Goal: Contribute content: Contribute content

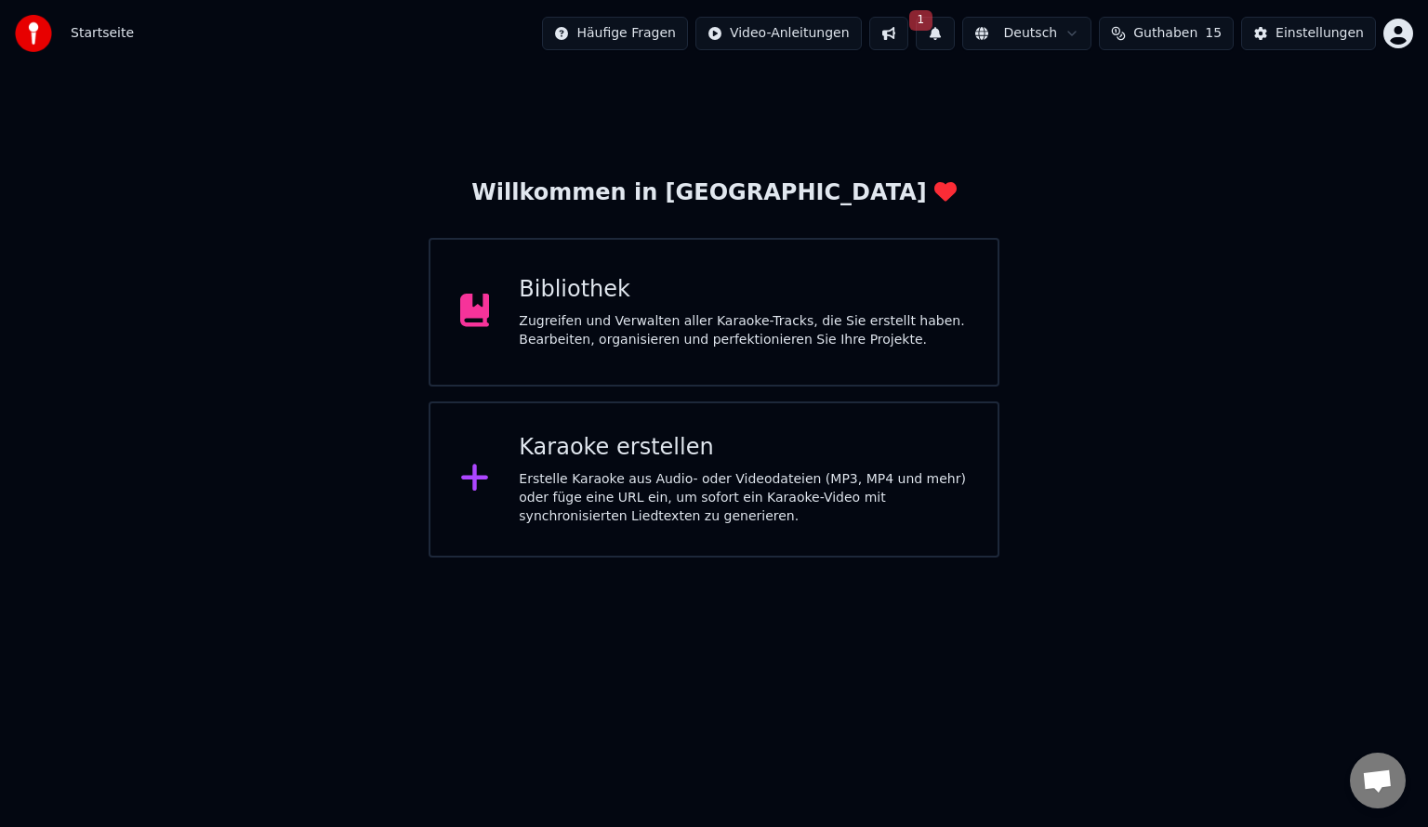
click at [955, 38] on button "1" at bounding box center [935, 33] width 39 height 33
click at [1161, 100] on button "Aktualisieren" at bounding box center [1219, 91] width 116 height 33
click at [655, 363] on div "Bibliothek Zugreifen und Verwalten aller Karaoke-Tracks, die Sie erstellt haben…" at bounding box center [714, 312] width 571 height 149
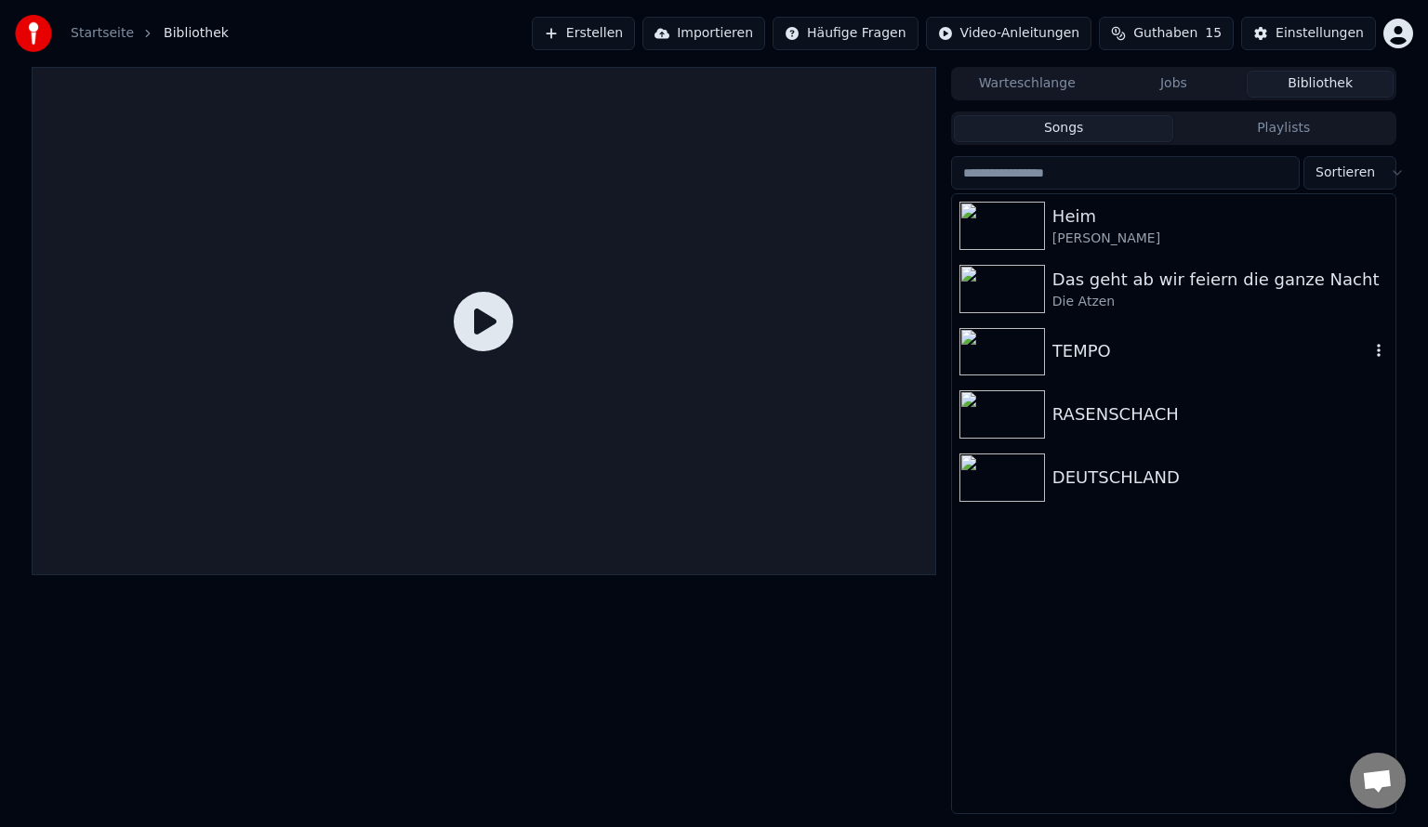
click at [1008, 346] on img at bounding box center [1002, 352] width 86 height 48
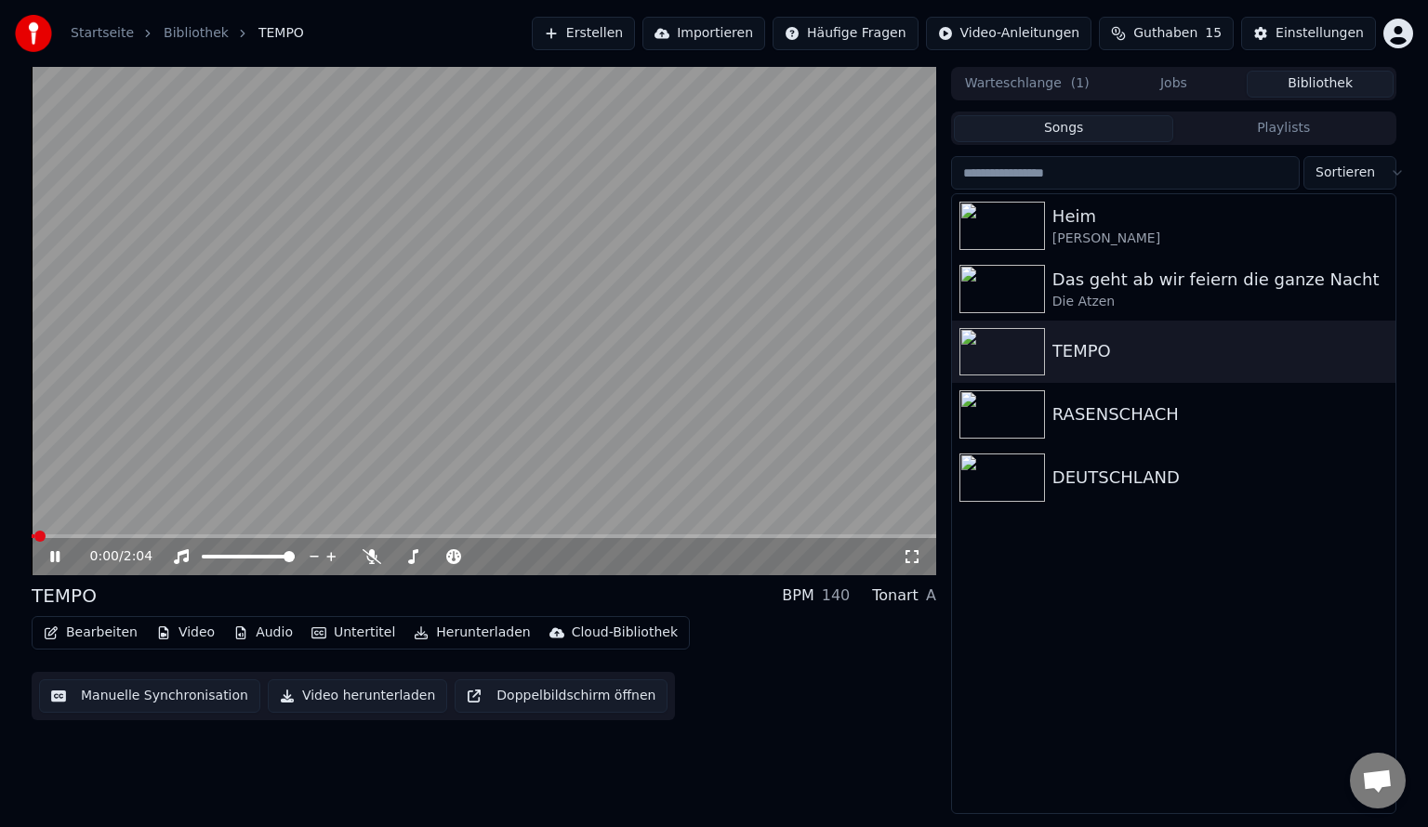
click at [54, 558] on icon at bounding box center [68, 556] width 44 height 15
click at [913, 548] on div "0:00 / 2:04" at bounding box center [484, 557] width 890 height 19
click at [912, 553] on icon at bounding box center [912, 556] width 19 height 15
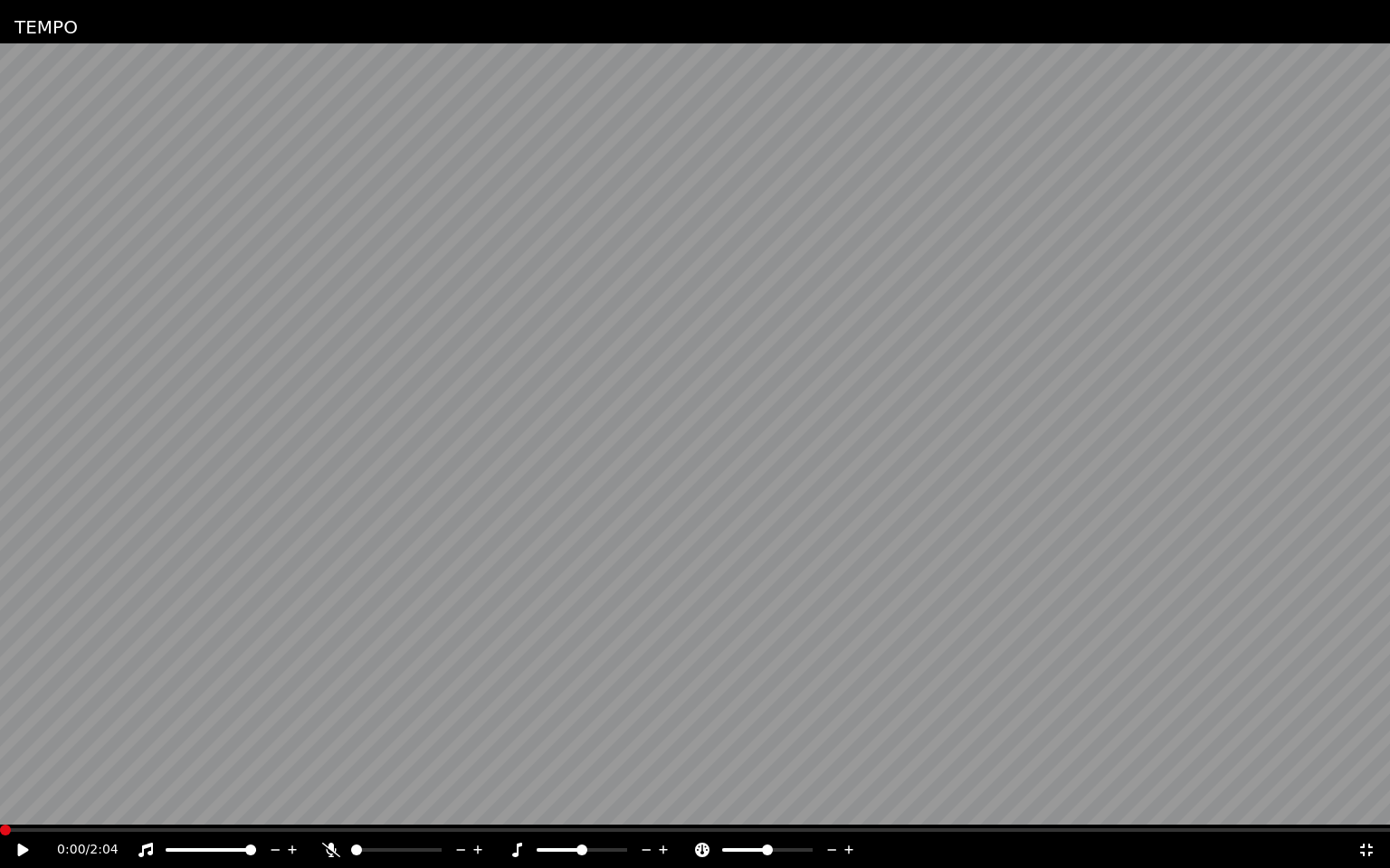
click at [0, 804] on span at bounding box center [5, 830] width 11 height 11
click at [22, 804] on icon at bounding box center [36, 850] width 43 height 15
click at [310, 804] on span at bounding box center [214, 830] width 429 height 4
click at [232, 804] on video at bounding box center [695, 434] width 1390 height 868
click at [230, 804] on span at bounding box center [117, 830] width 235 height 4
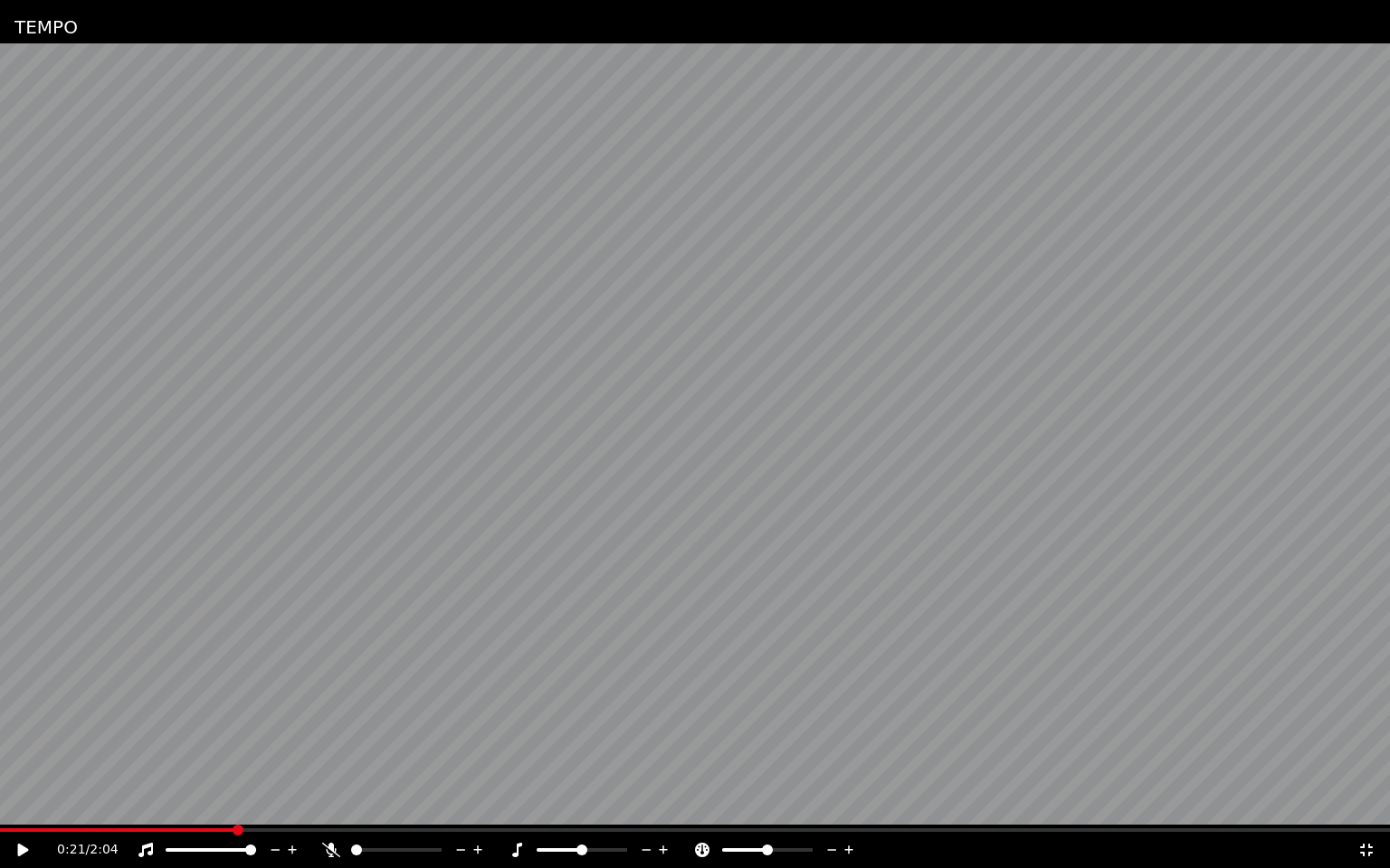
click at [218, 804] on span at bounding box center [117, 830] width 235 height 4
click at [29, 804] on icon at bounding box center [36, 850] width 43 height 15
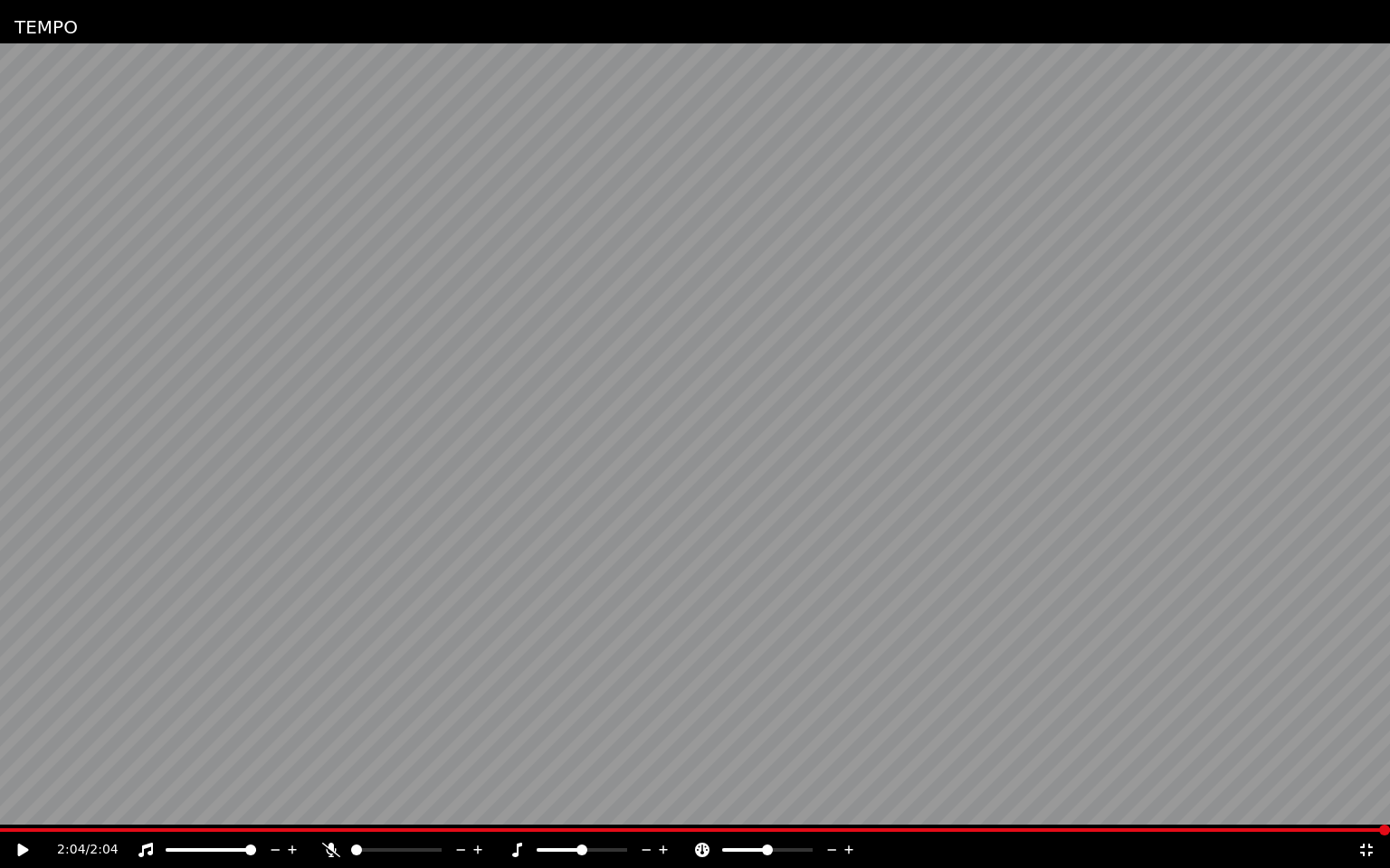
click at [1369, 804] on icon at bounding box center [1366, 850] width 18 height 15
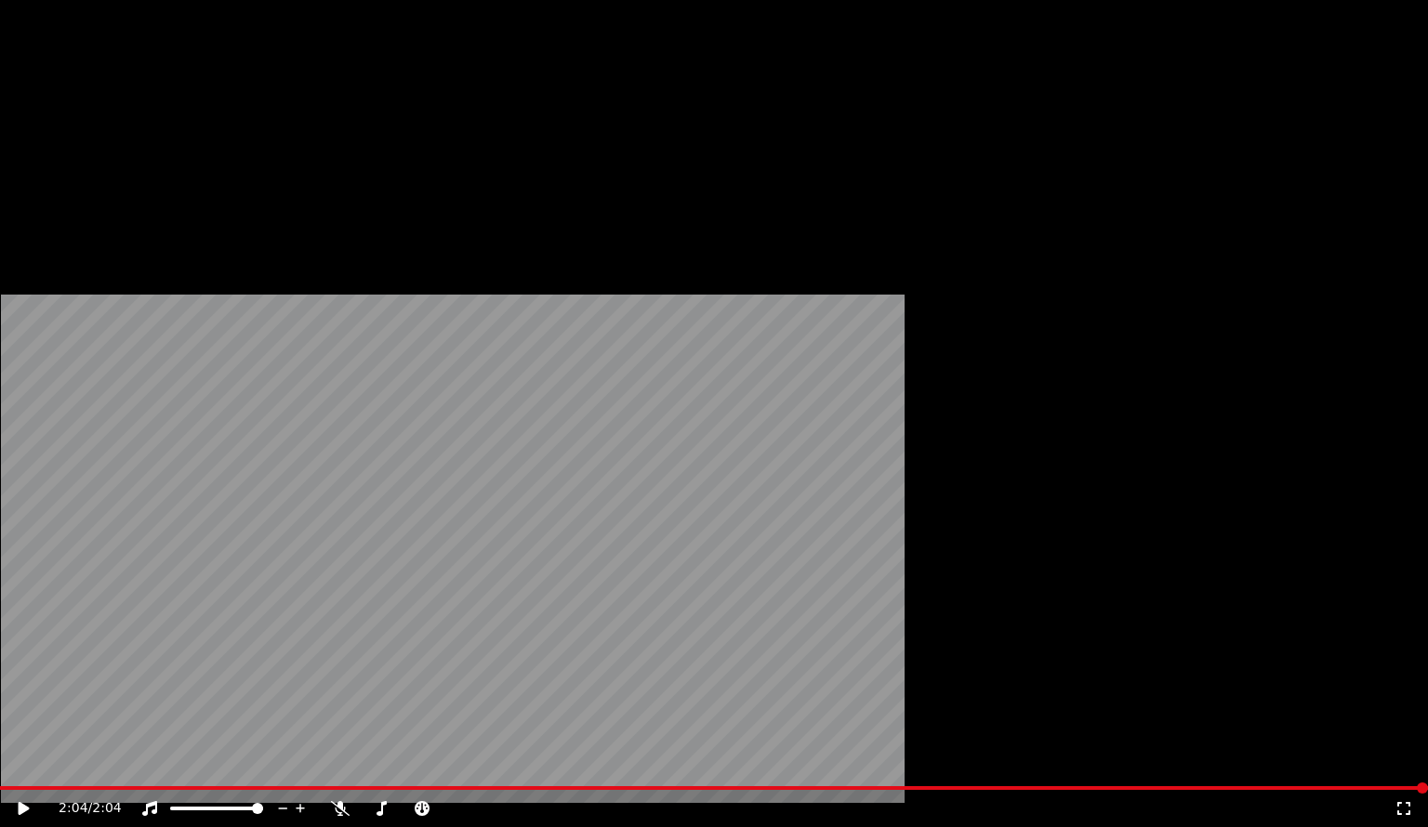
click at [86, 138] on button "Bearbeiten" at bounding box center [90, 125] width 109 height 26
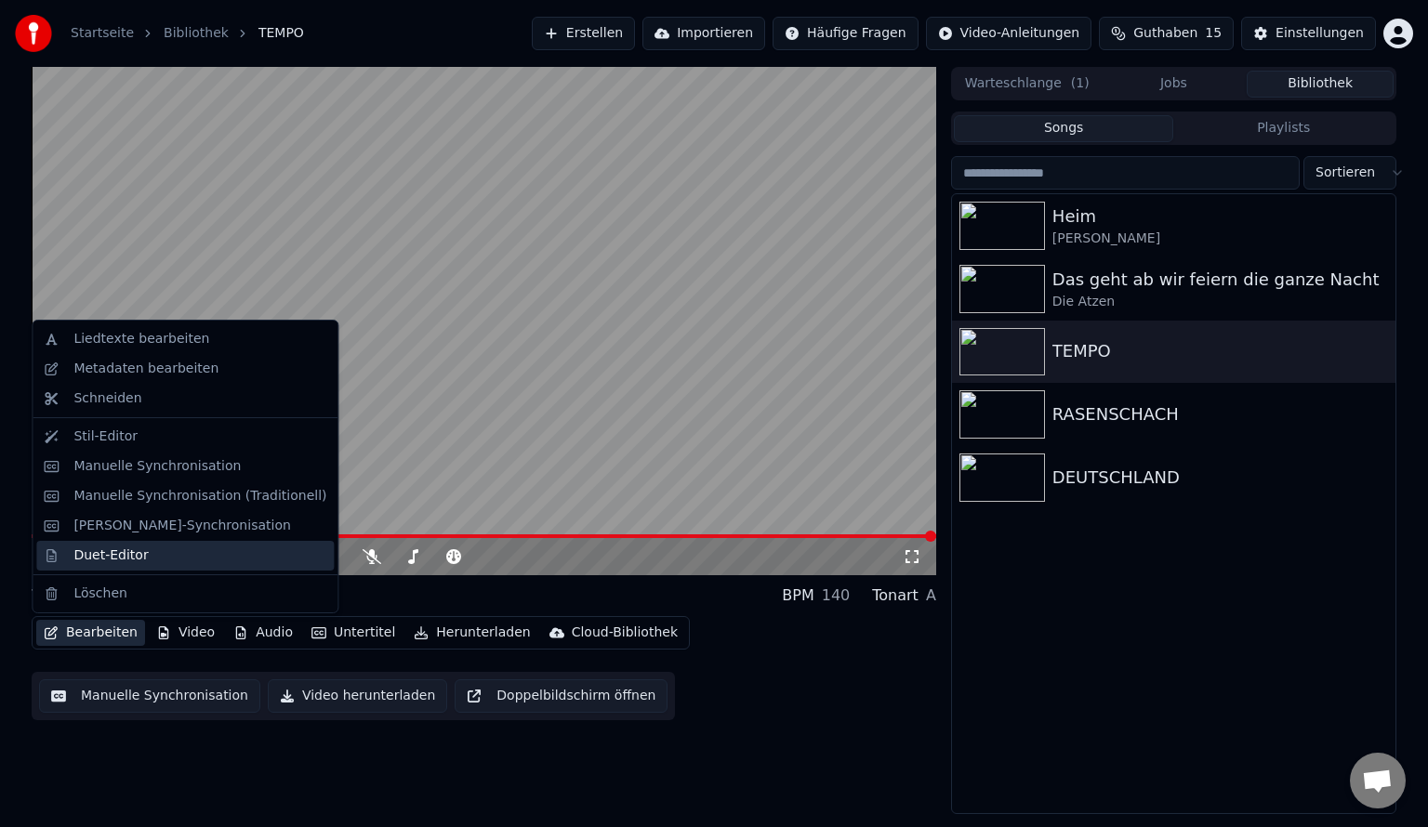
click at [108, 549] on div "Duet-Editor" at bounding box center [110, 556] width 74 height 19
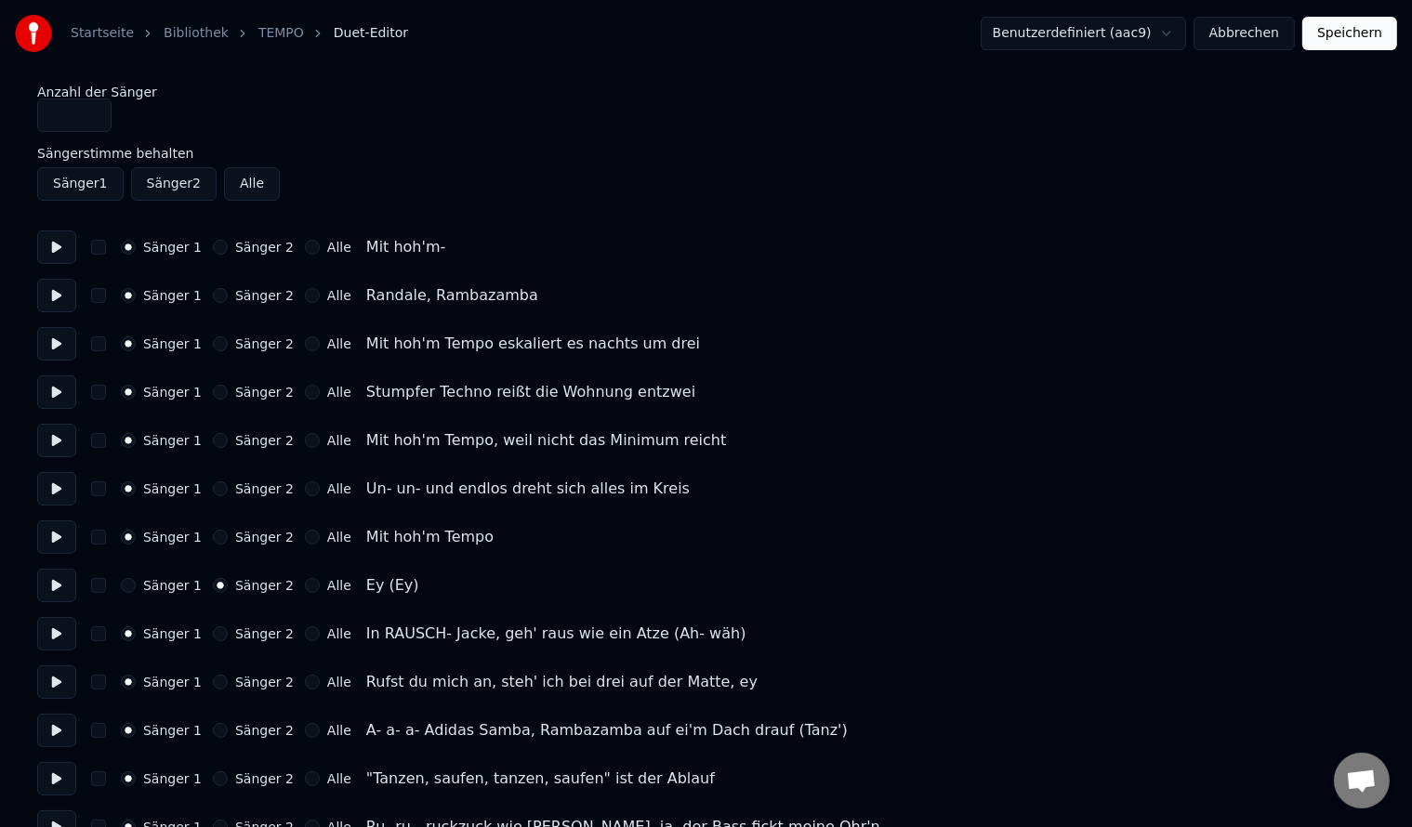
click at [213, 628] on button "Sänger 2" at bounding box center [220, 634] width 15 height 15
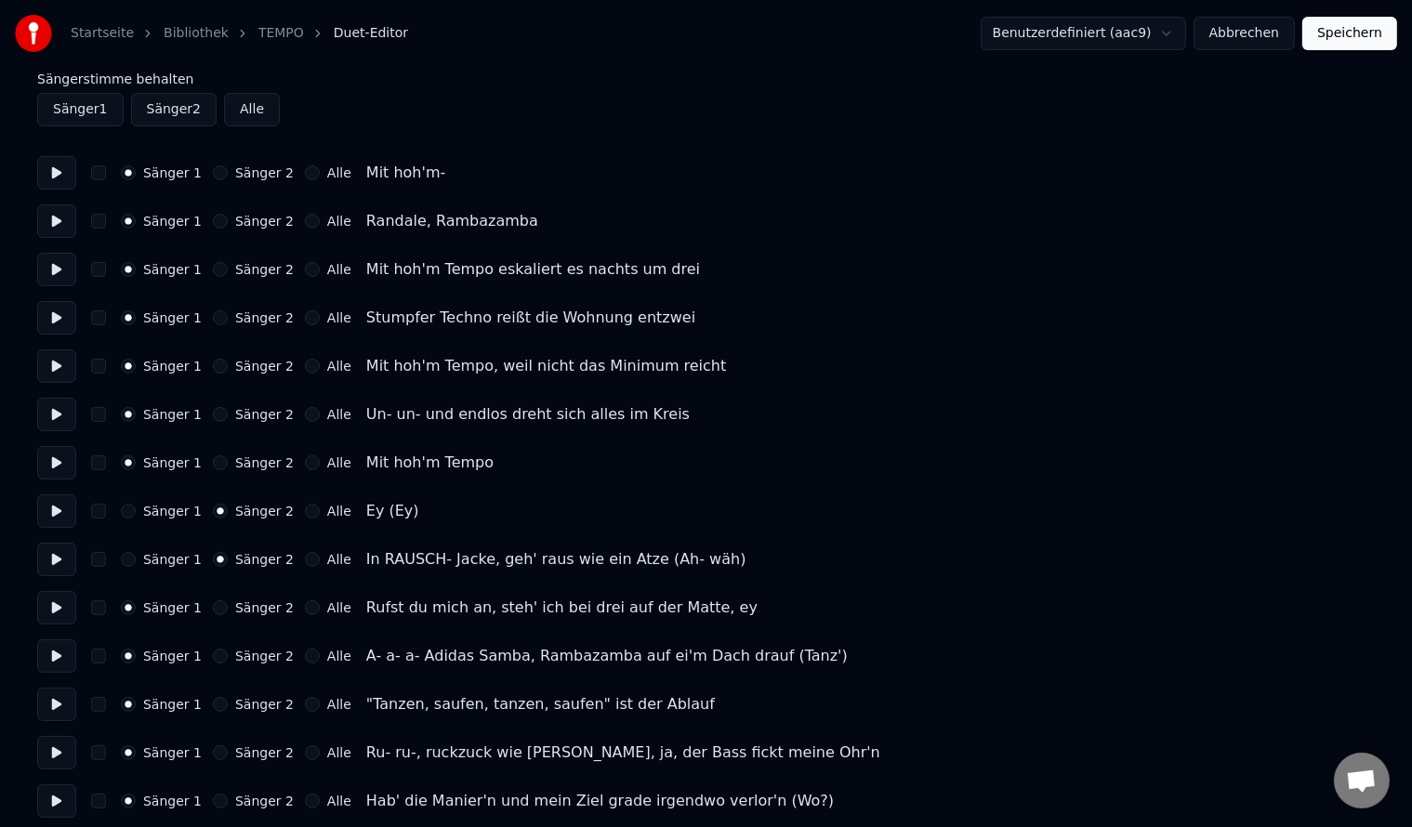
scroll to position [186, 0]
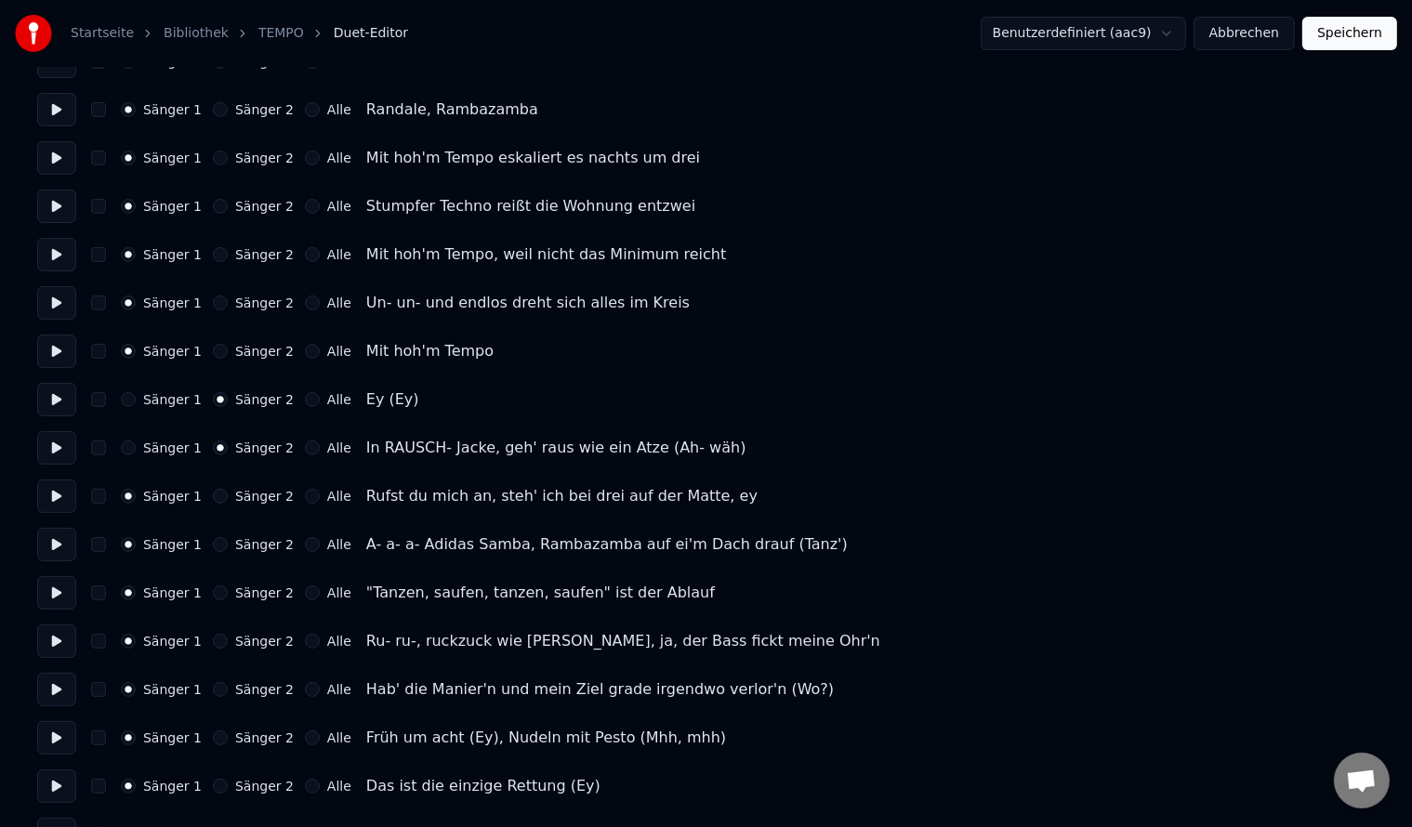
click at [213, 785] on button "Sänger 2" at bounding box center [220, 786] width 15 height 15
click at [215, 732] on button "Sänger 2" at bounding box center [220, 738] width 15 height 15
click at [210, 677] on div "Sänger 1 Sänger 2 Alle Hab' die Manier'n und mein Ziel grade irgendwo verlor'n …" at bounding box center [706, 689] width 1338 height 33
click at [212, 632] on div "Sänger 1 Sänger 2 Alle Ru- ru-, ruckzuck wie Pikachu, ja, der Bass fickt meine …" at bounding box center [706, 641] width 1338 height 33
click at [213, 647] on button "Sänger 2" at bounding box center [220, 641] width 15 height 15
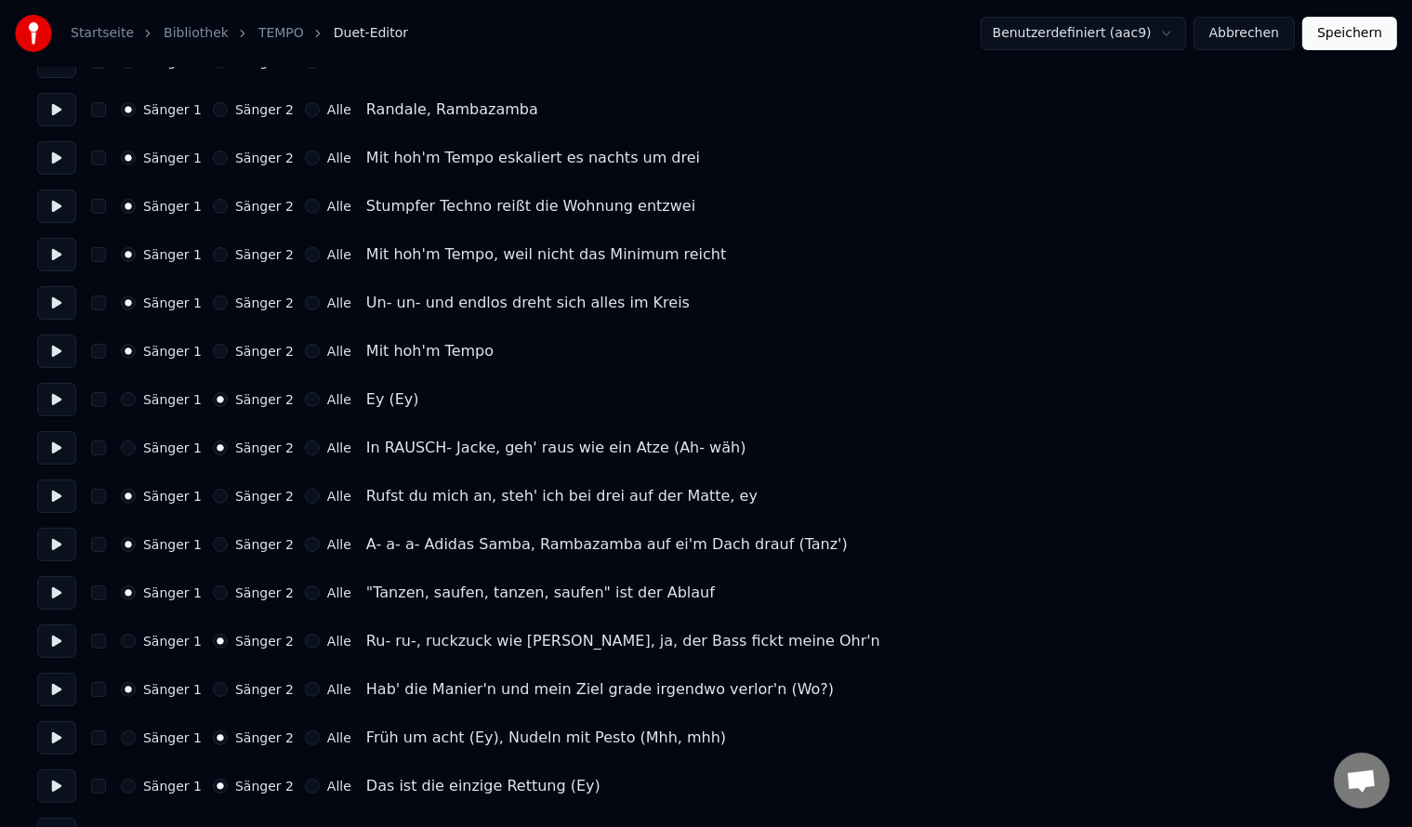
click at [213, 682] on button "Sänger 2" at bounding box center [220, 689] width 15 height 15
click at [213, 599] on button "Sänger 2" at bounding box center [220, 593] width 15 height 15
click at [213, 546] on button "Sänger 2" at bounding box center [220, 544] width 15 height 15
click at [209, 484] on div "Sänger 1 Sänger 2 Alle Rufst du mich an, steh' ich bei drei auf der Matte, ey" at bounding box center [706, 496] width 1338 height 33
click at [213, 495] on button "Sänger 2" at bounding box center [220, 496] width 15 height 15
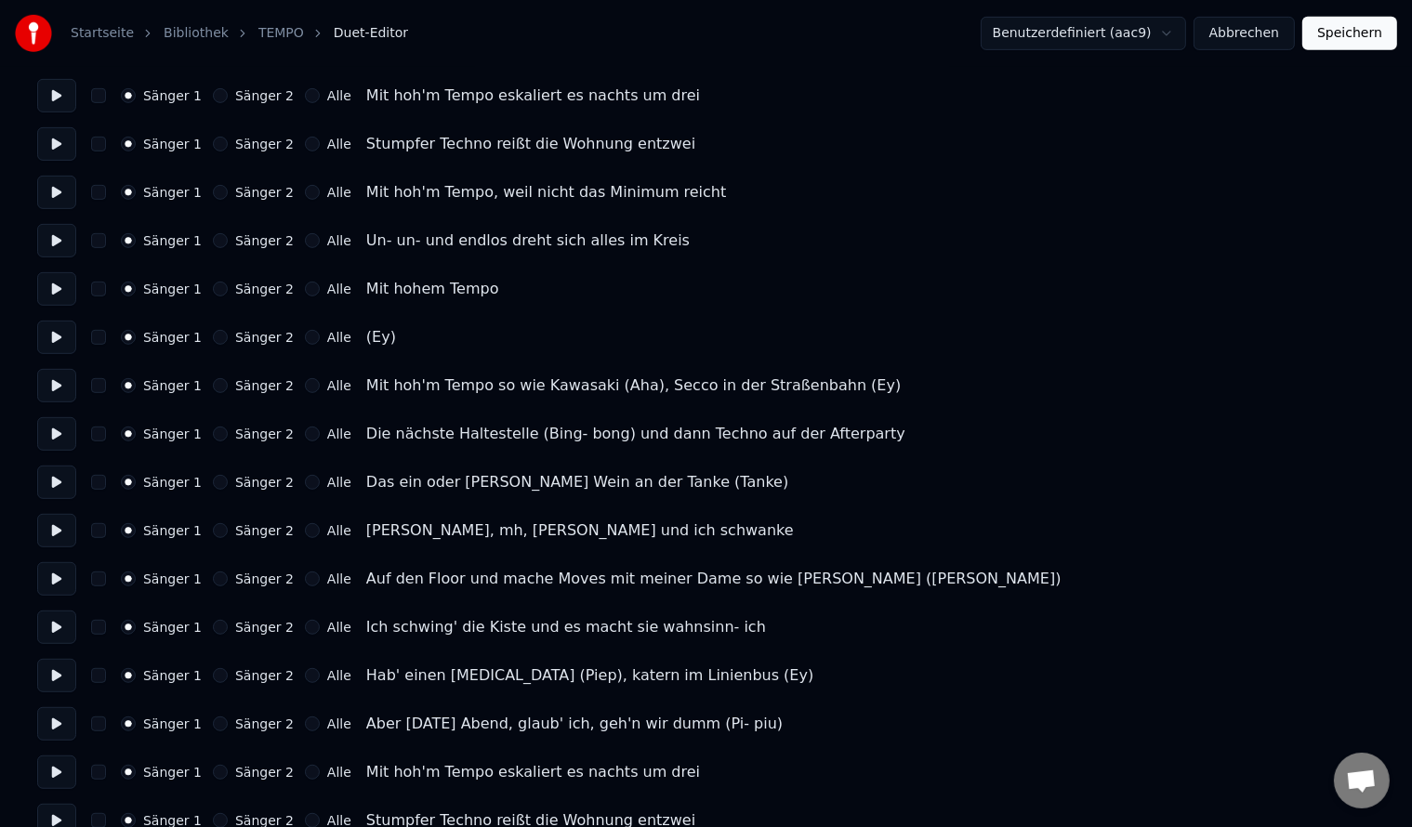
scroll to position [930, 0]
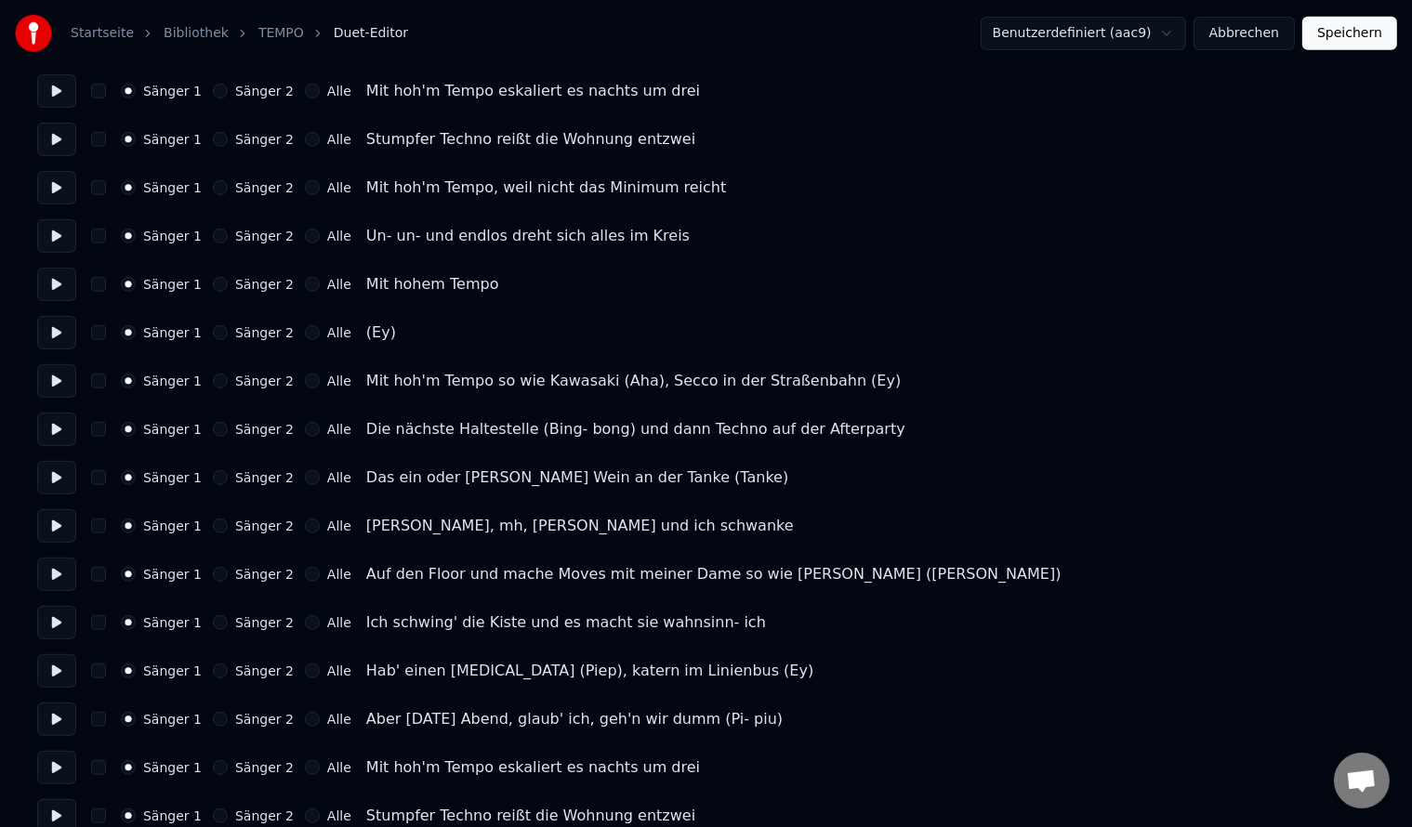
click at [212, 389] on div "Sänger 1 Sänger 2 Alle Mit hoh'm Tempo so wie Kawasaki (Aha), Secco in der Stra…" at bounding box center [706, 380] width 1338 height 33
click at [214, 389] on div "Sänger 1 Sänger 2 Alle Mit hoh'm Tempo so wie Kawasaki (Aha), Secco in der Stra…" at bounding box center [706, 380] width 1338 height 33
click at [213, 387] on button "Sänger 2" at bounding box center [220, 381] width 15 height 15
click at [213, 428] on button "Sänger 2" at bounding box center [220, 429] width 15 height 15
click at [213, 479] on button "Sänger 2" at bounding box center [220, 477] width 15 height 15
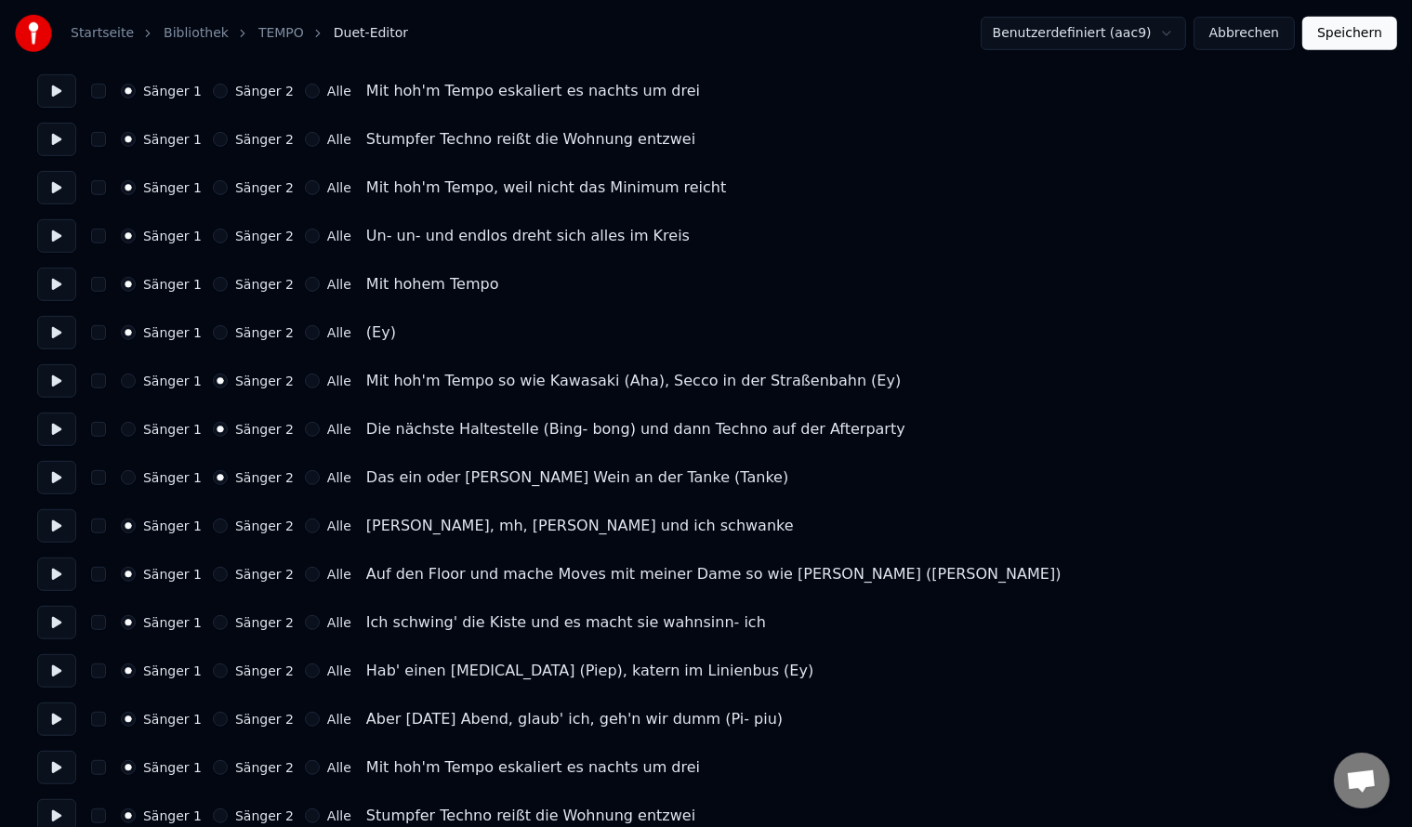
click at [213, 525] on button "Sänger 2" at bounding box center [220, 526] width 15 height 15
click at [213, 571] on button "Sänger 2" at bounding box center [220, 574] width 15 height 15
click at [214, 619] on button "Sänger 2" at bounding box center [220, 622] width 15 height 15
click at [213, 668] on button "Sänger 2" at bounding box center [220, 671] width 15 height 15
click at [213, 718] on button "Sänger 2" at bounding box center [220, 719] width 15 height 15
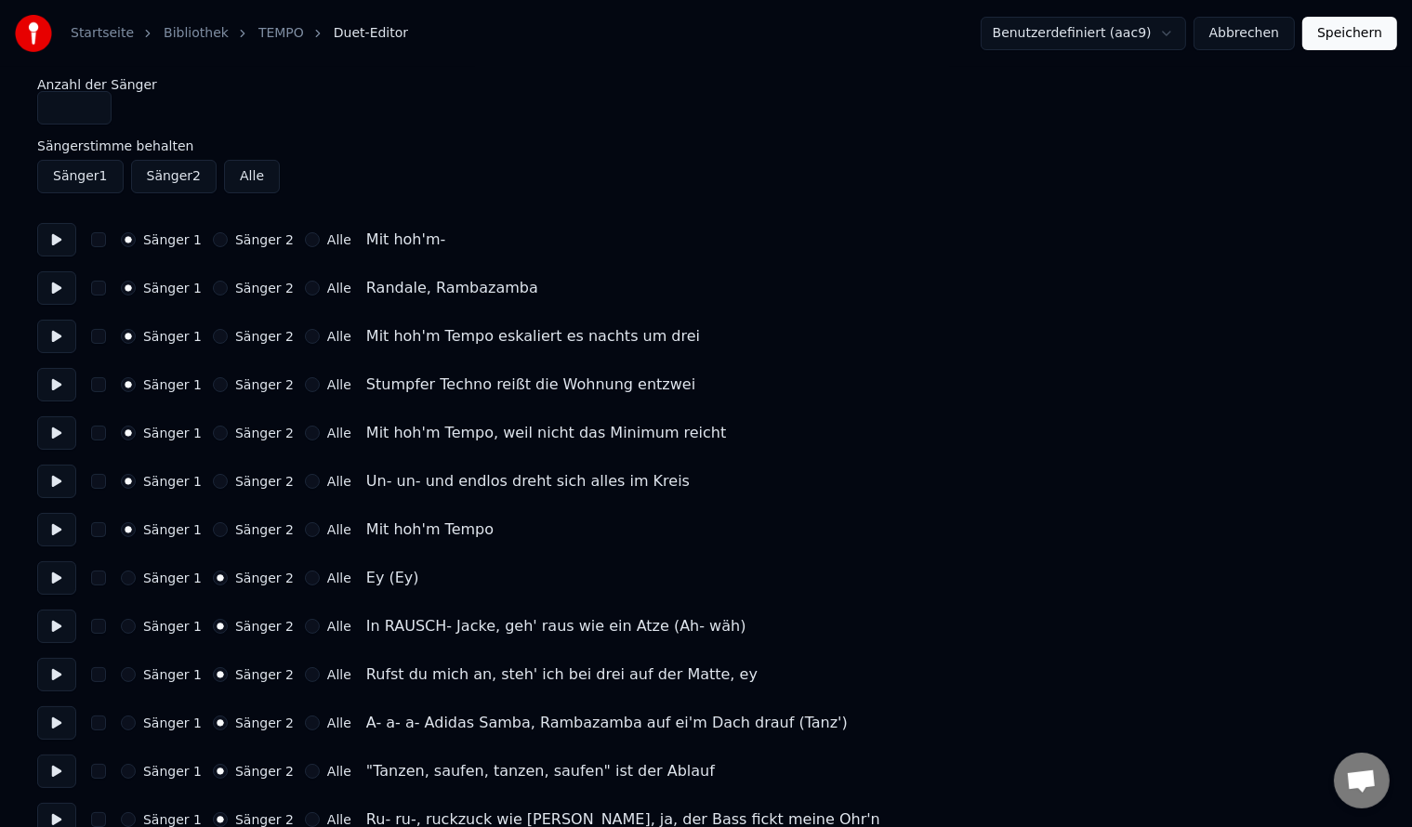
scroll to position [0, 0]
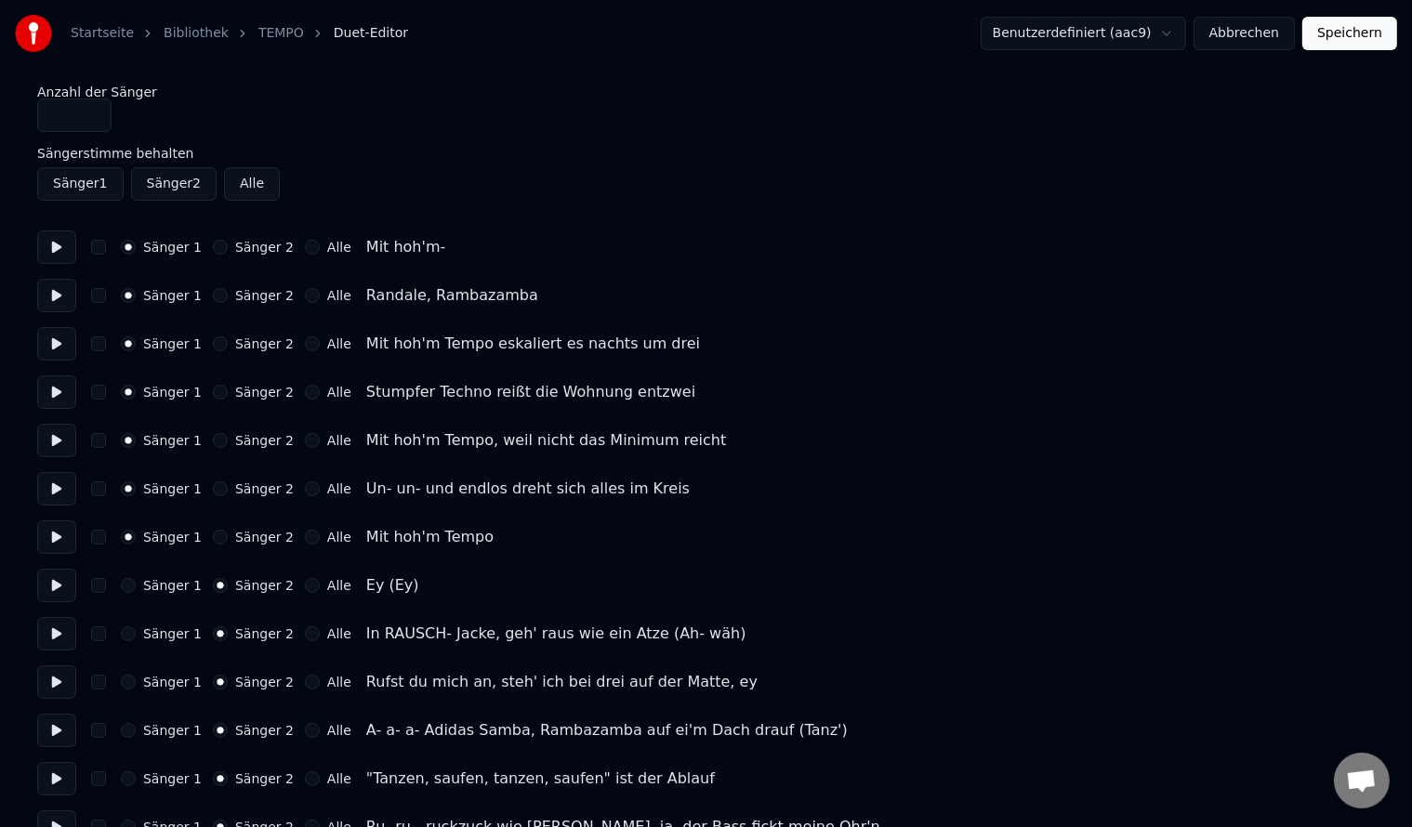
click at [1336, 37] on button "Speichern" at bounding box center [1349, 33] width 95 height 33
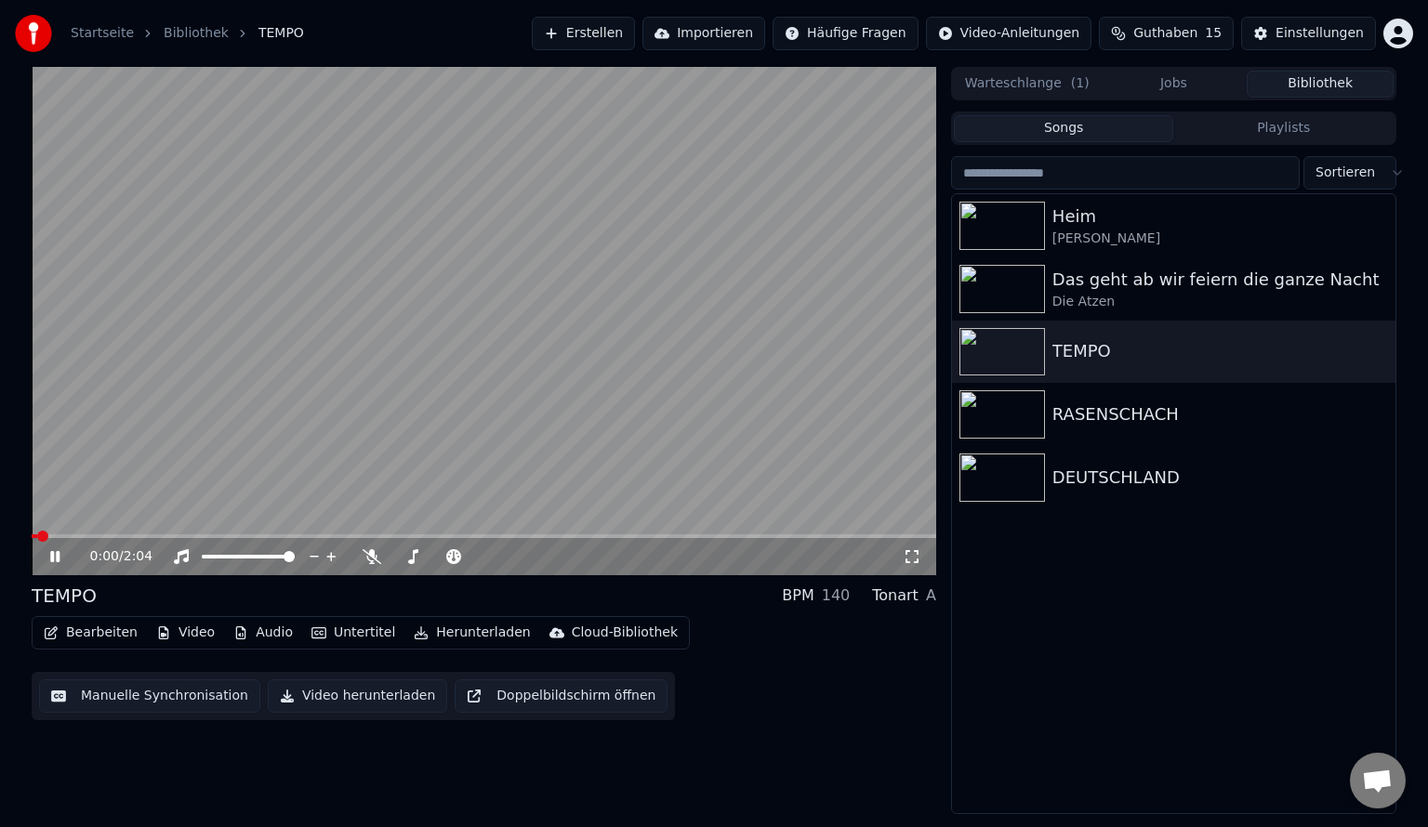
click at [125, 532] on video at bounding box center [484, 321] width 904 height 508
click at [132, 536] on span at bounding box center [484, 536] width 904 height 4
click at [49, 558] on icon at bounding box center [54, 556] width 11 height 13
click at [540, 250] on video at bounding box center [484, 321] width 904 height 508
click at [1065, 245] on div "Dennis Komm" at bounding box center [1210, 239] width 317 height 19
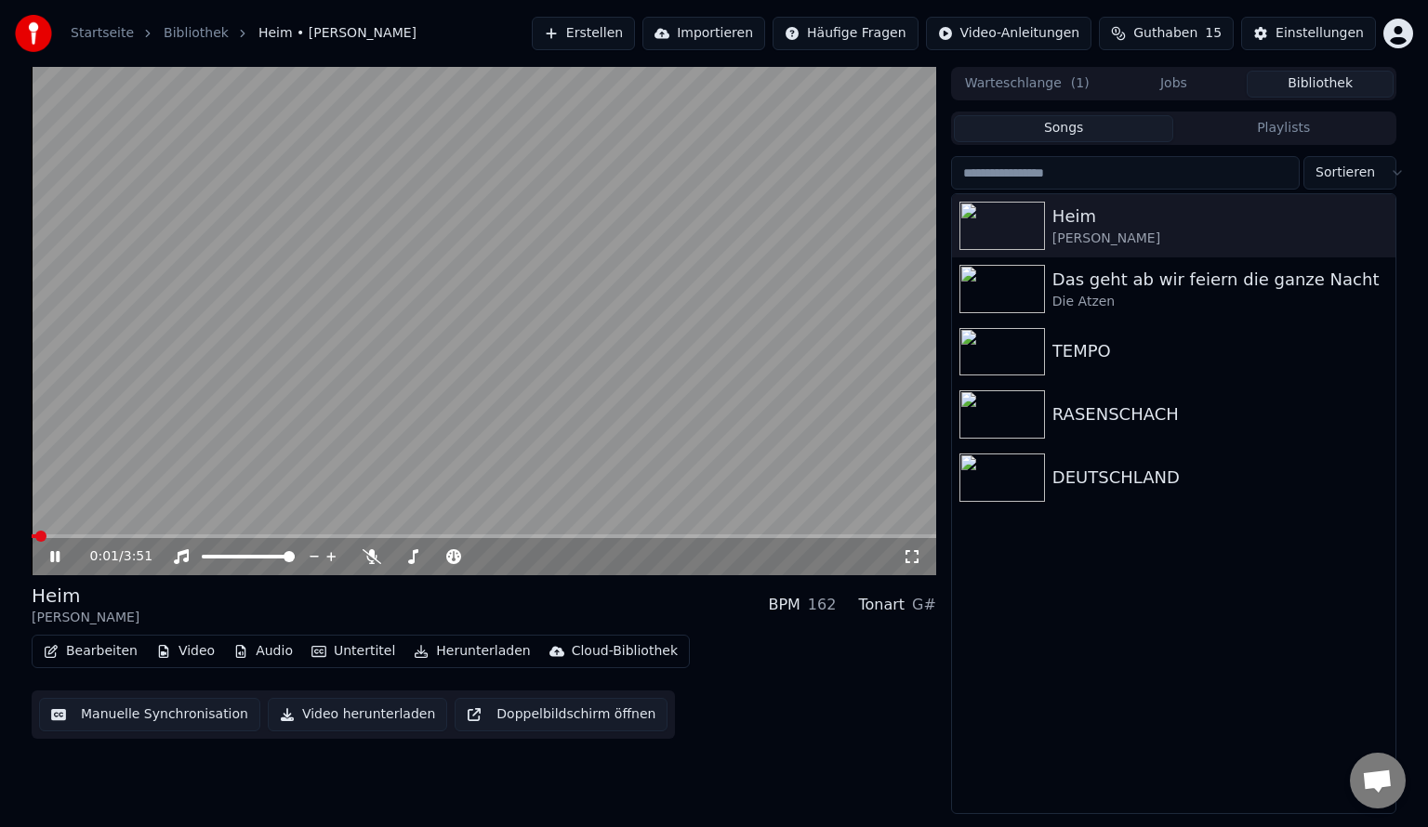
click at [59, 561] on icon at bounding box center [54, 556] width 9 height 11
click at [58, 559] on icon at bounding box center [54, 556] width 11 height 13
click at [54, 556] on icon at bounding box center [68, 556] width 44 height 15
click at [90, 656] on button "Bearbeiten" at bounding box center [90, 652] width 109 height 26
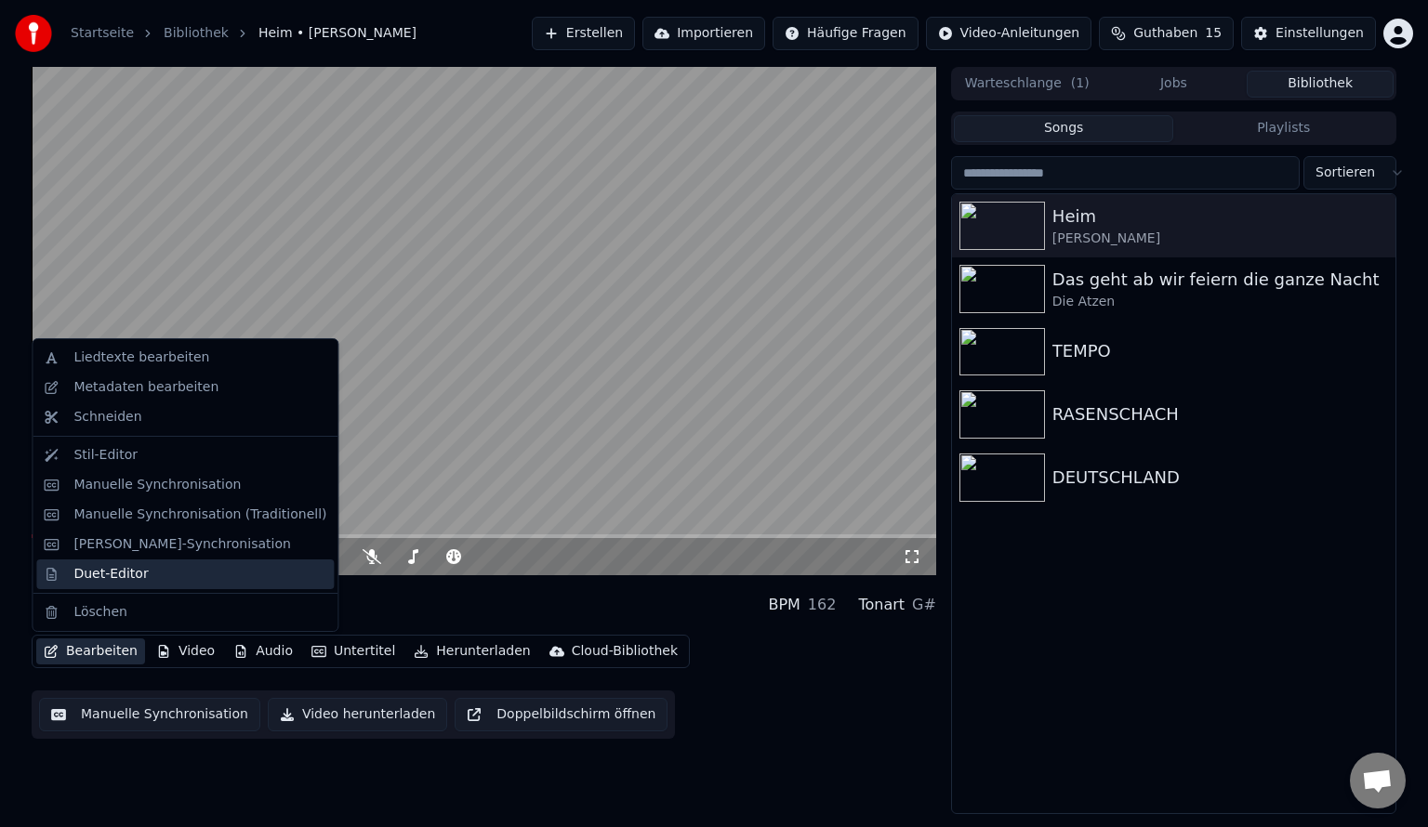
click at [110, 578] on div "Duet-Editor" at bounding box center [110, 574] width 74 height 19
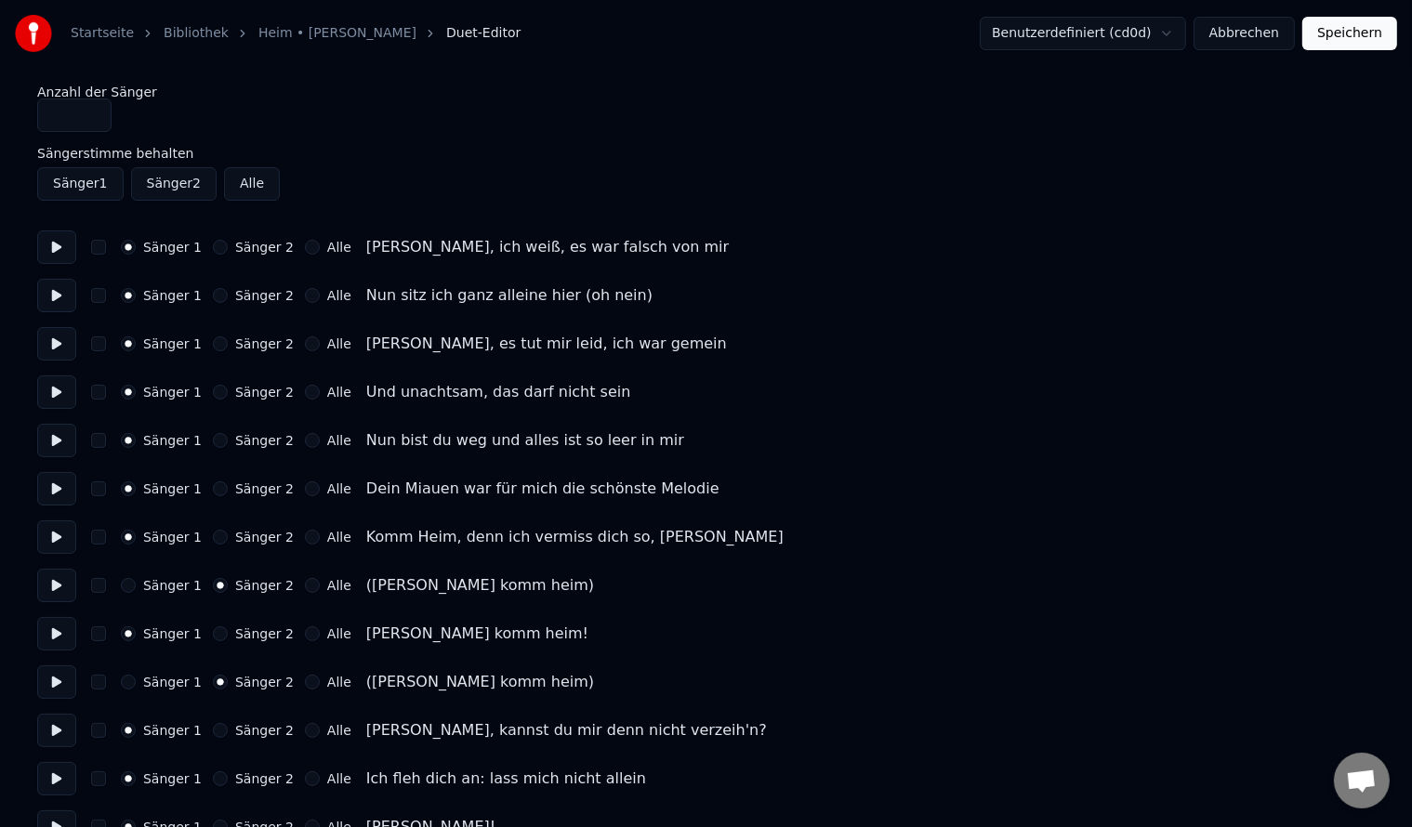
click at [1244, 46] on button "Abbrechen" at bounding box center [1244, 33] width 101 height 33
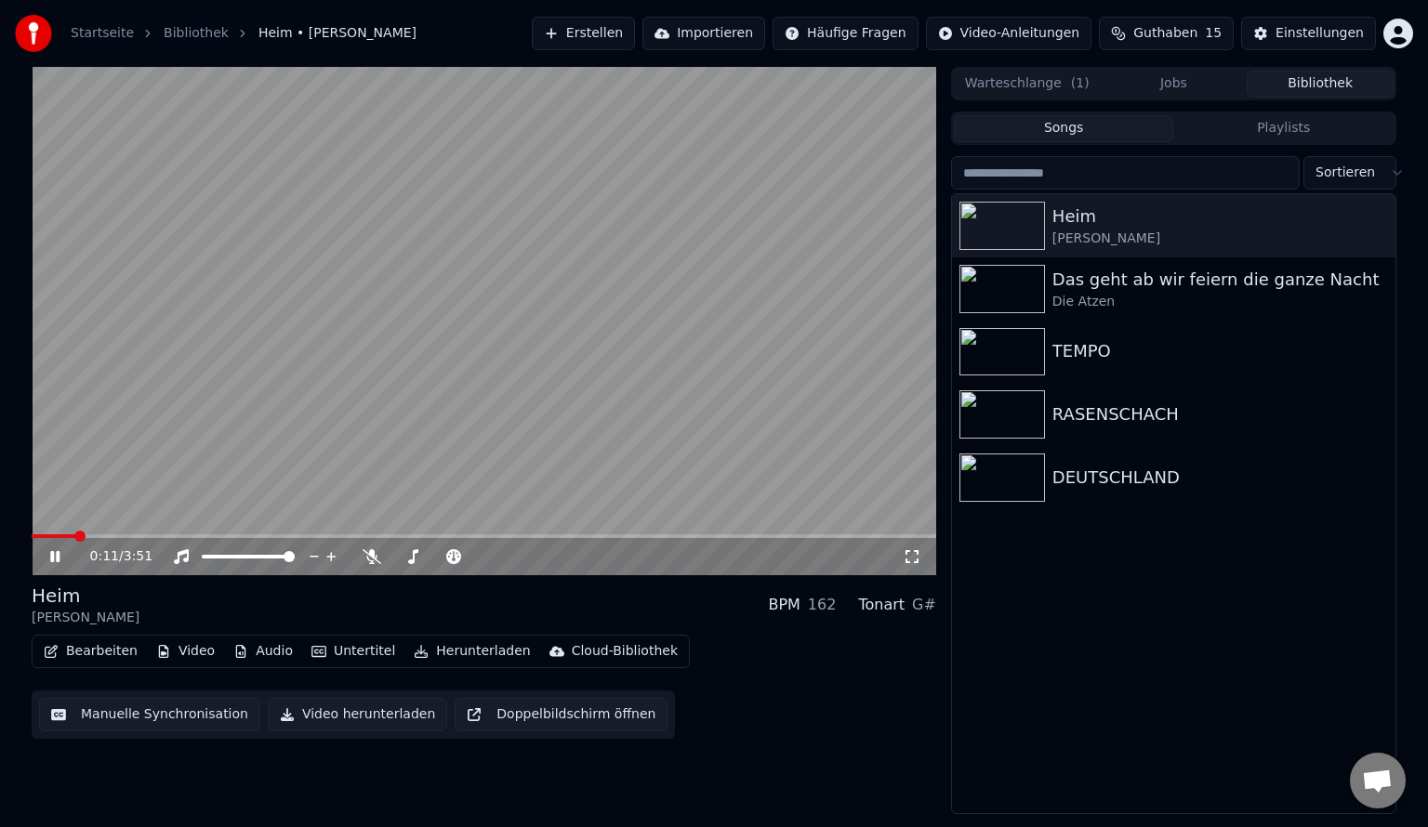
click at [900, 558] on div "0:11 / 3:51" at bounding box center [496, 557] width 812 height 19
click at [916, 554] on icon at bounding box center [912, 556] width 19 height 15
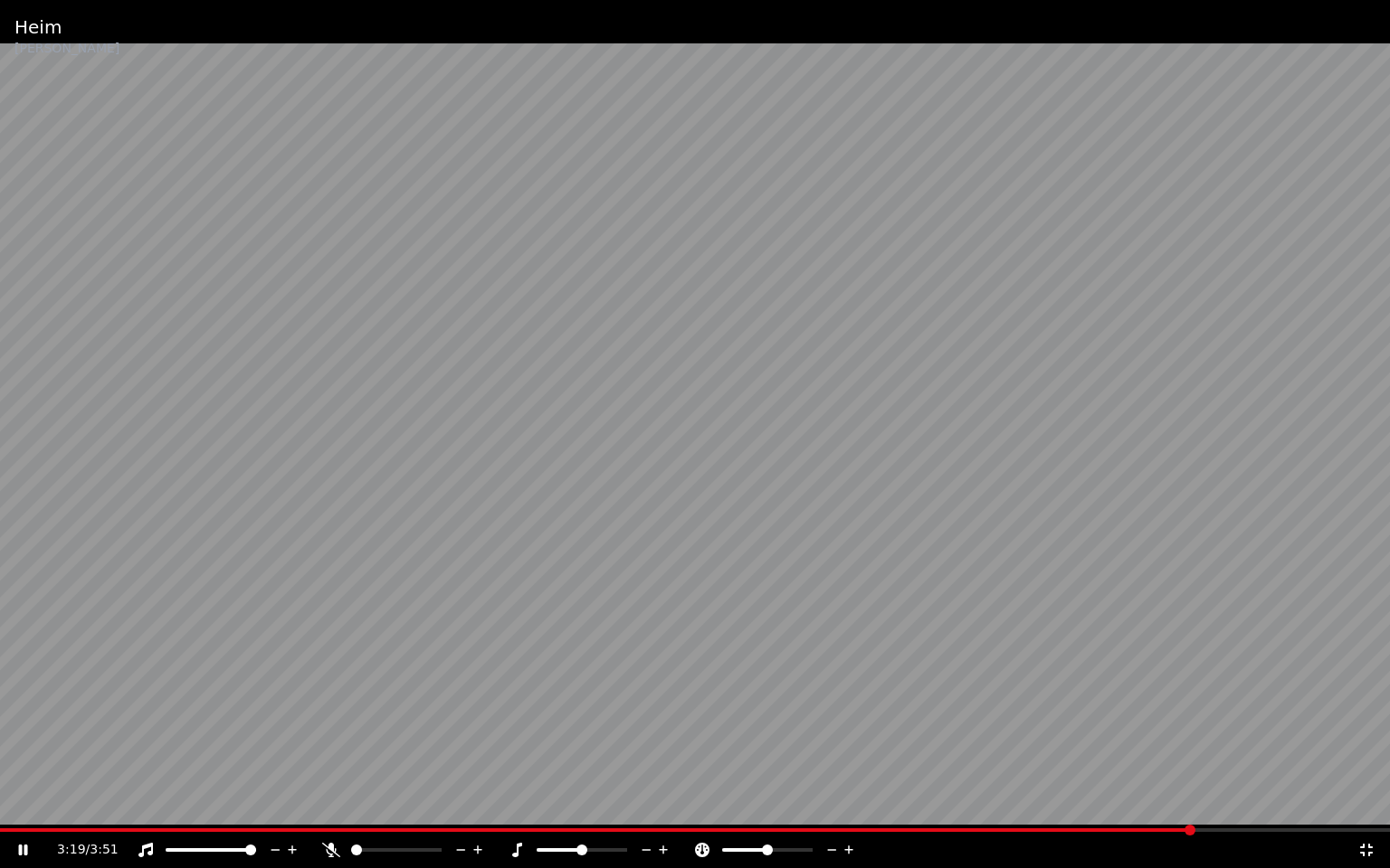
click at [900, 369] on video at bounding box center [695, 434] width 1390 height 868
click at [1368, 804] on icon at bounding box center [1366, 850] width 13 height 13
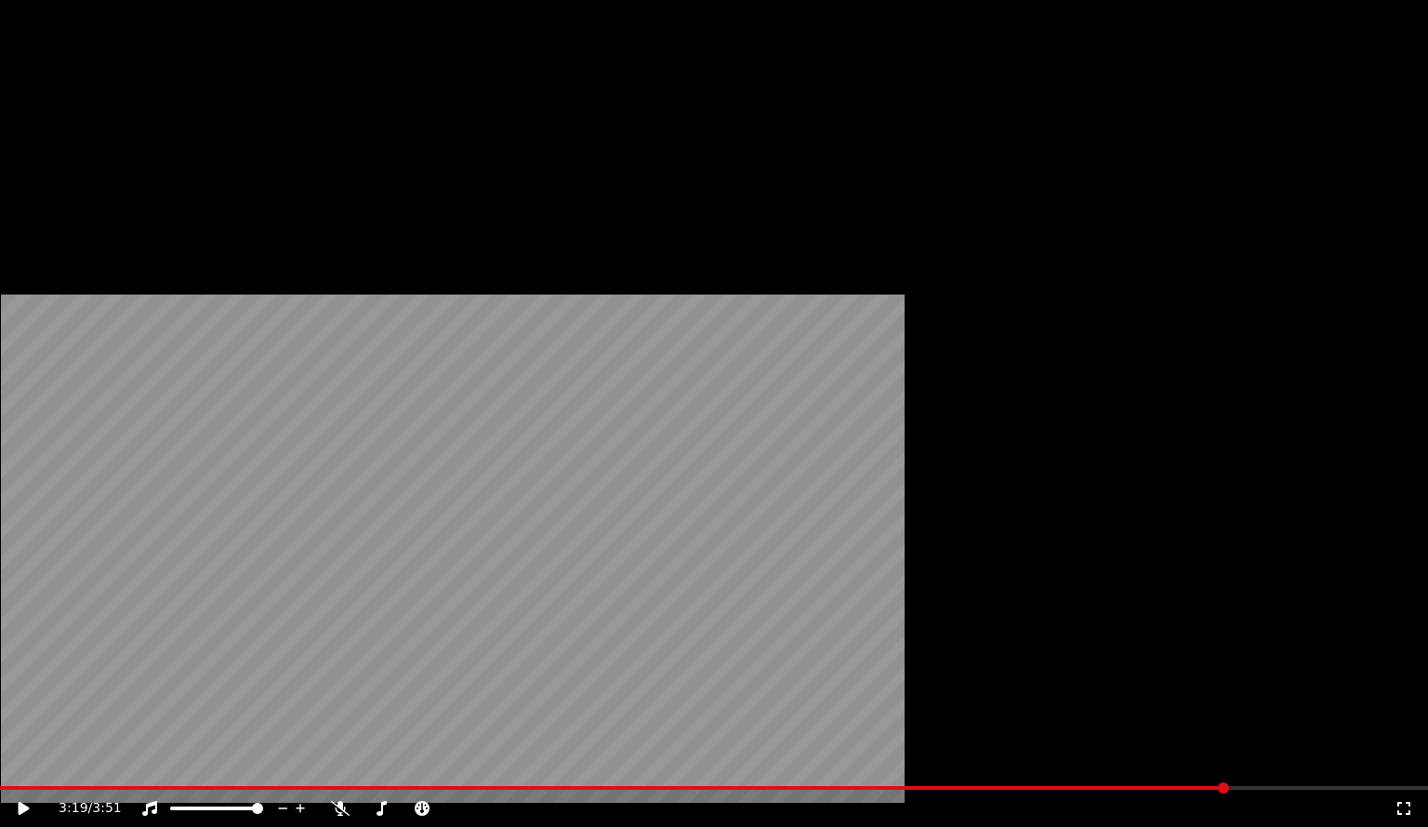
click at [89, 156] on button "Bearbeiten" at bounding box center [90, 143] width 109 height 26
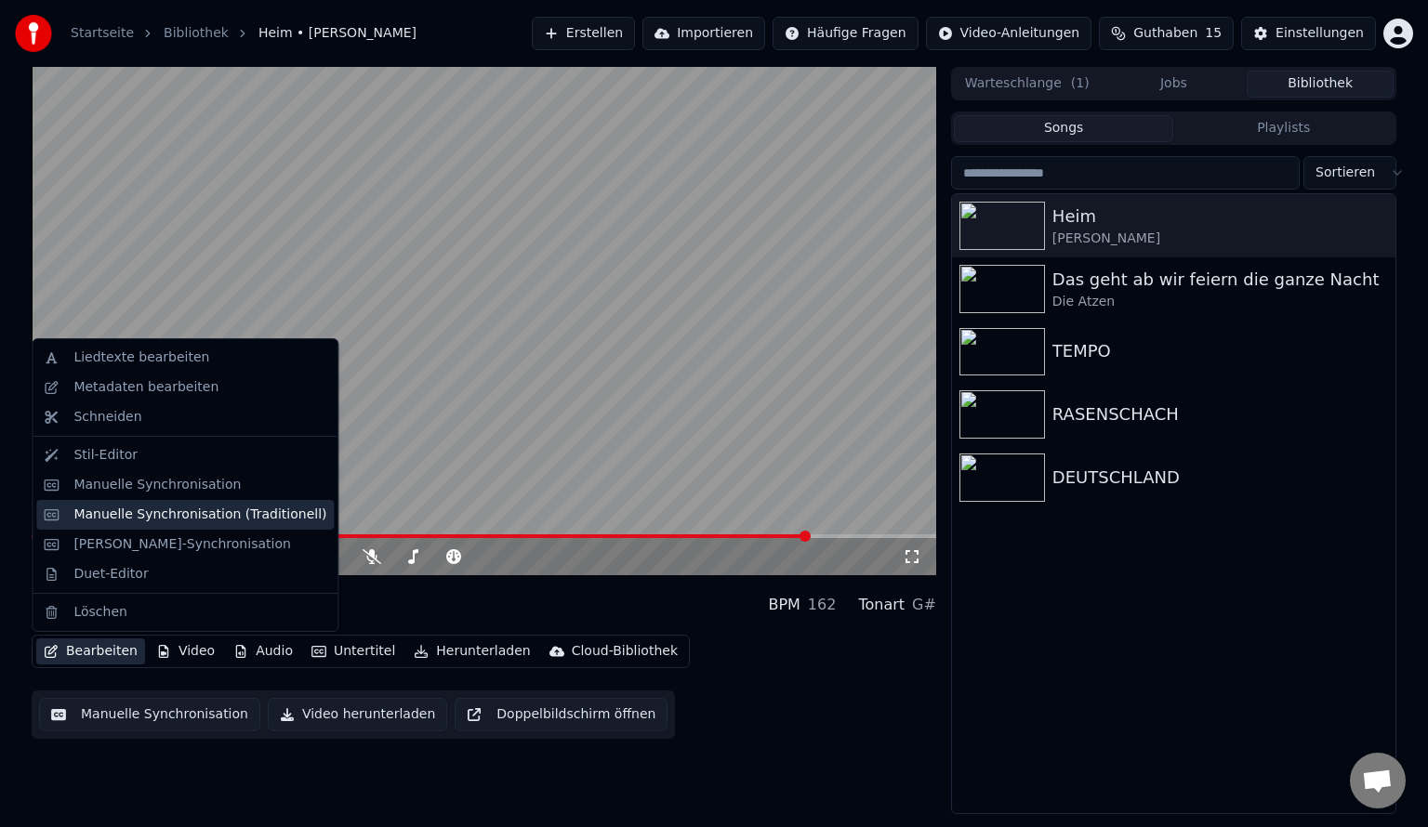
click at [145, 521] on div "Manuelle Synchronisation (Traditionell)" at bounding box center [199, 515] width 253 height 19
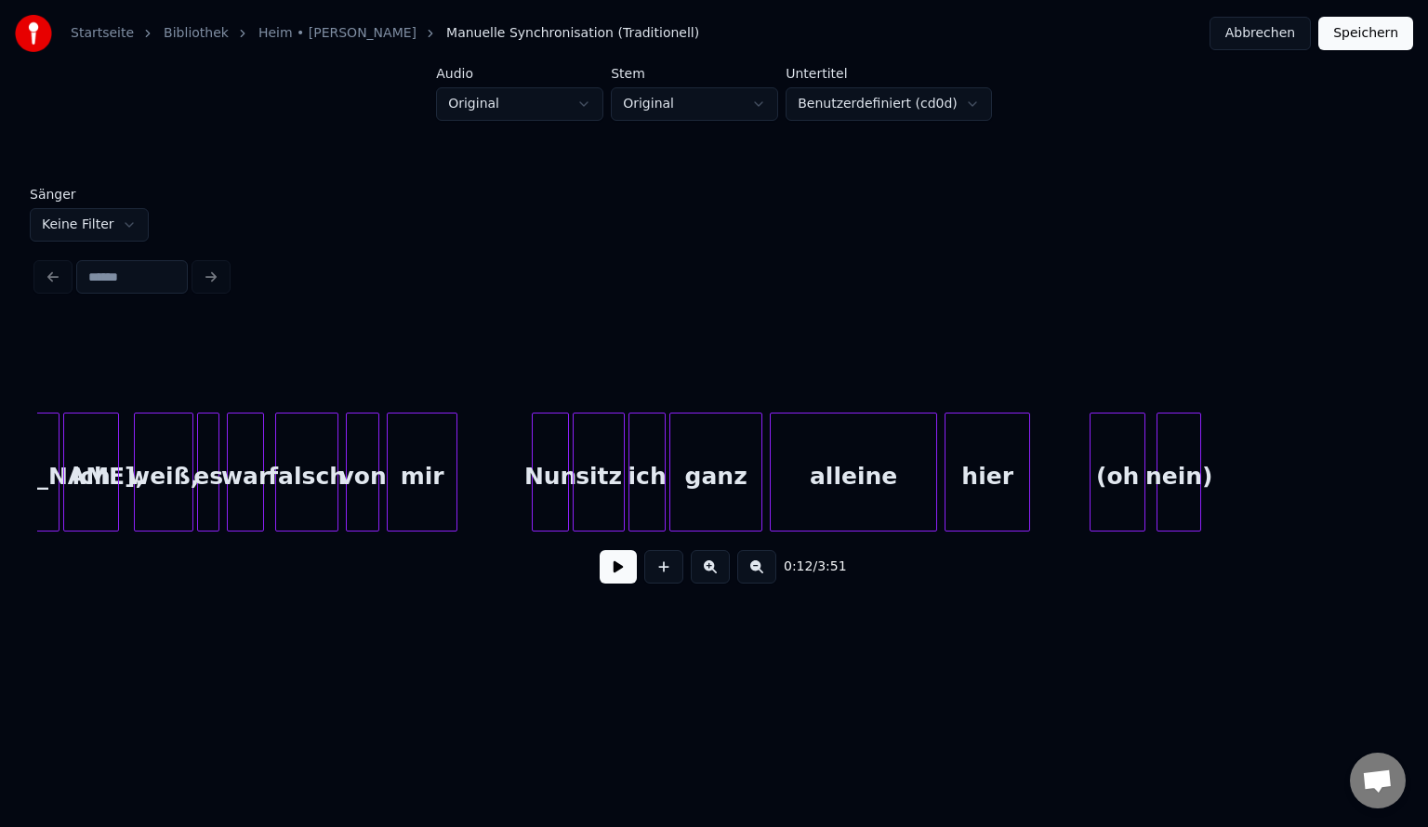
scroll to position [0, 2331]
click at [1158, 482] on div at bounding box center [1157, 472] width 6 height 117
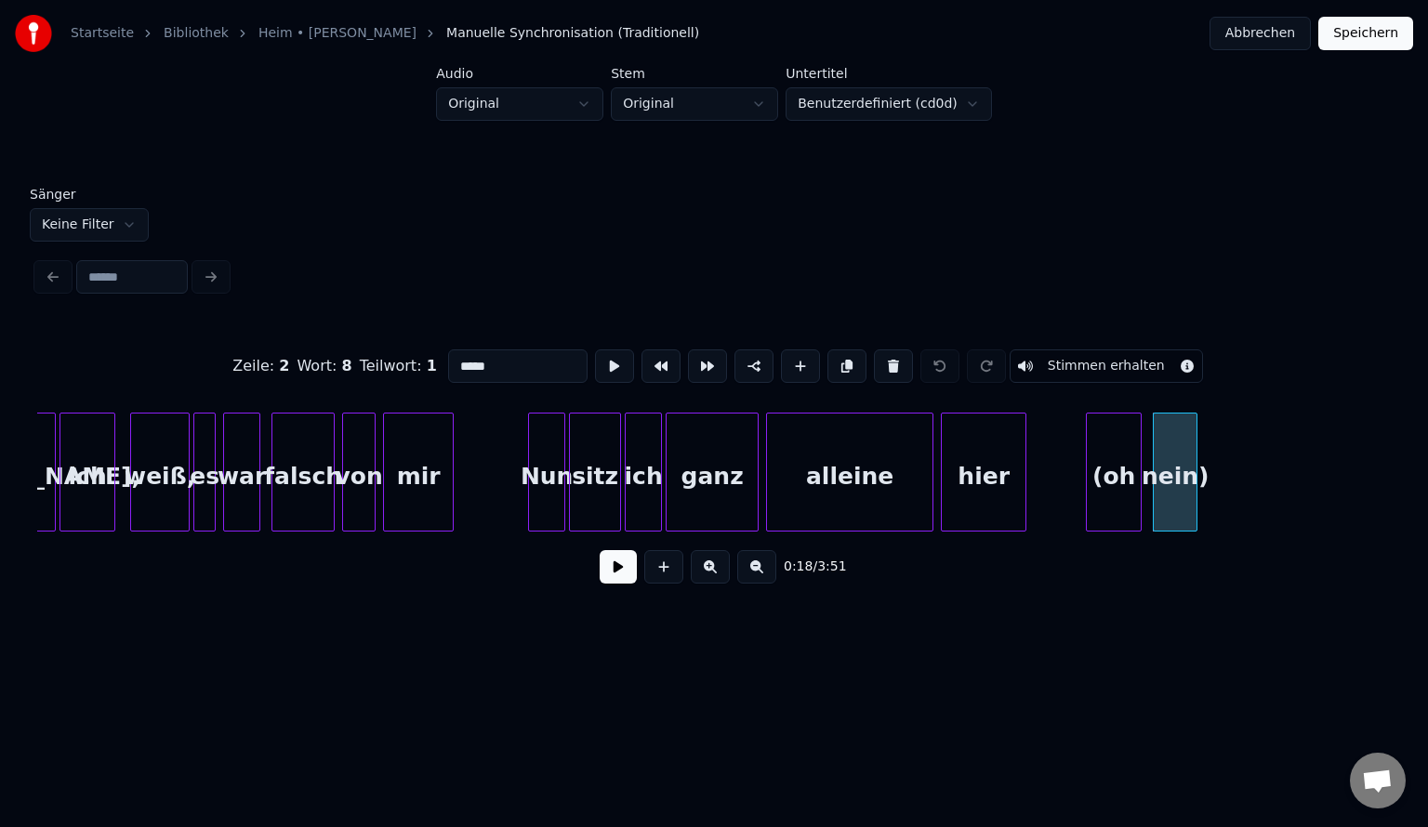
click at [1260, 37] on button "Abbrechen" at bounding box center [1259, 33] width 101 height 33
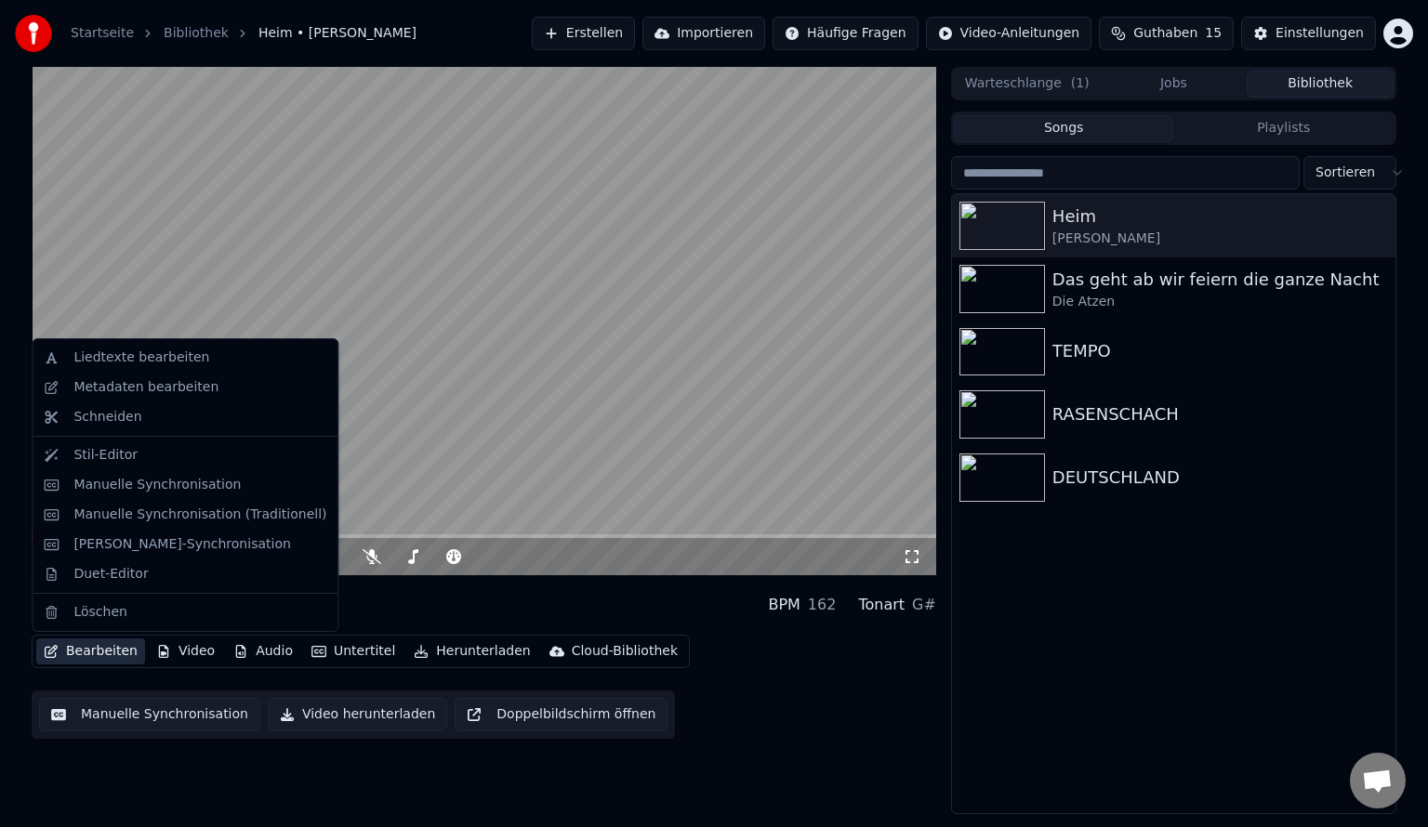
click at [109, 656] on button "Bearbeiten" at bounding box center [90, 652] width 109 height 26
click at [135, 524] on div "Manuelle Synchronisation (Traditionell)" at bounding box center [184, 515] width 297 height 30
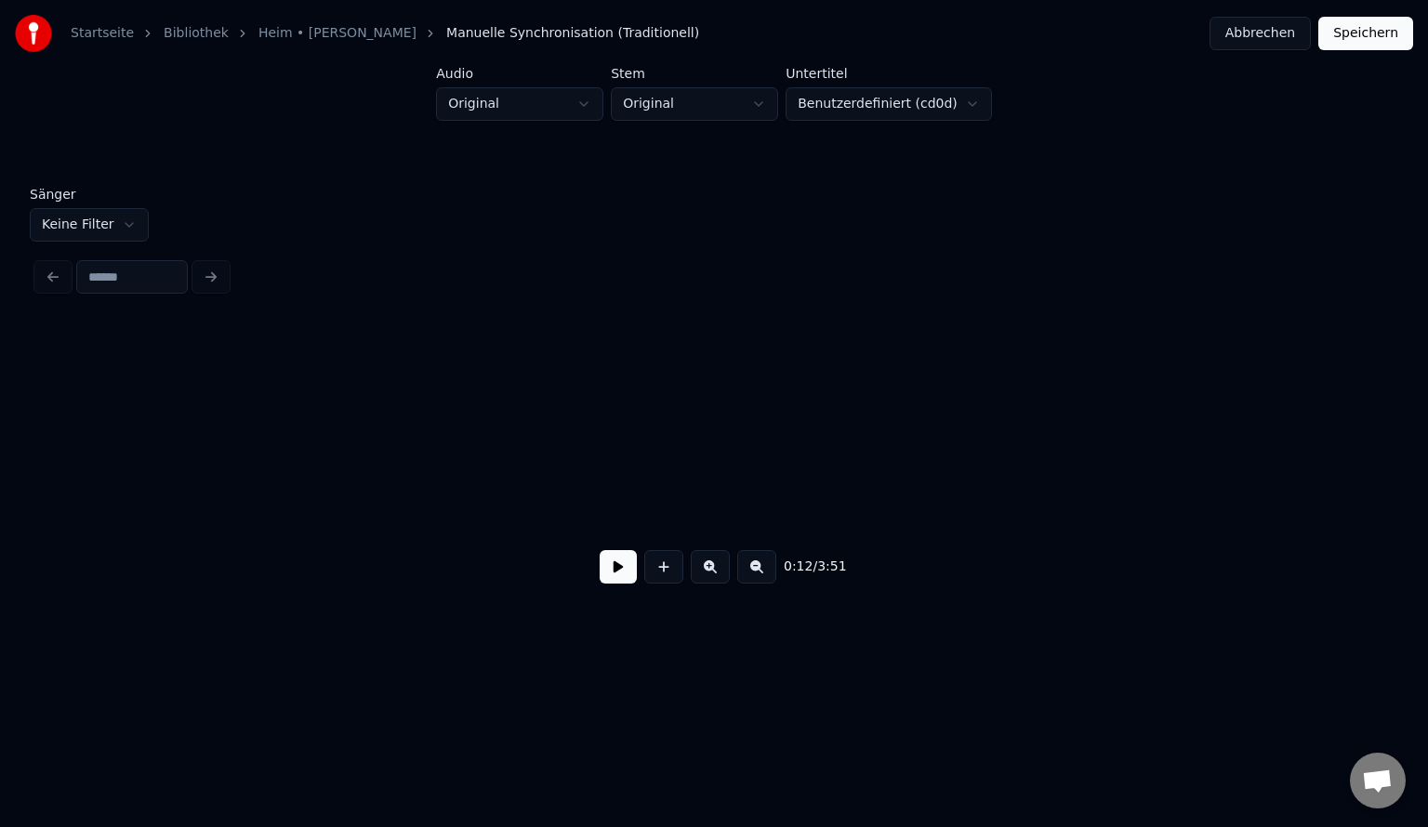
scroll to position [0, 2294]
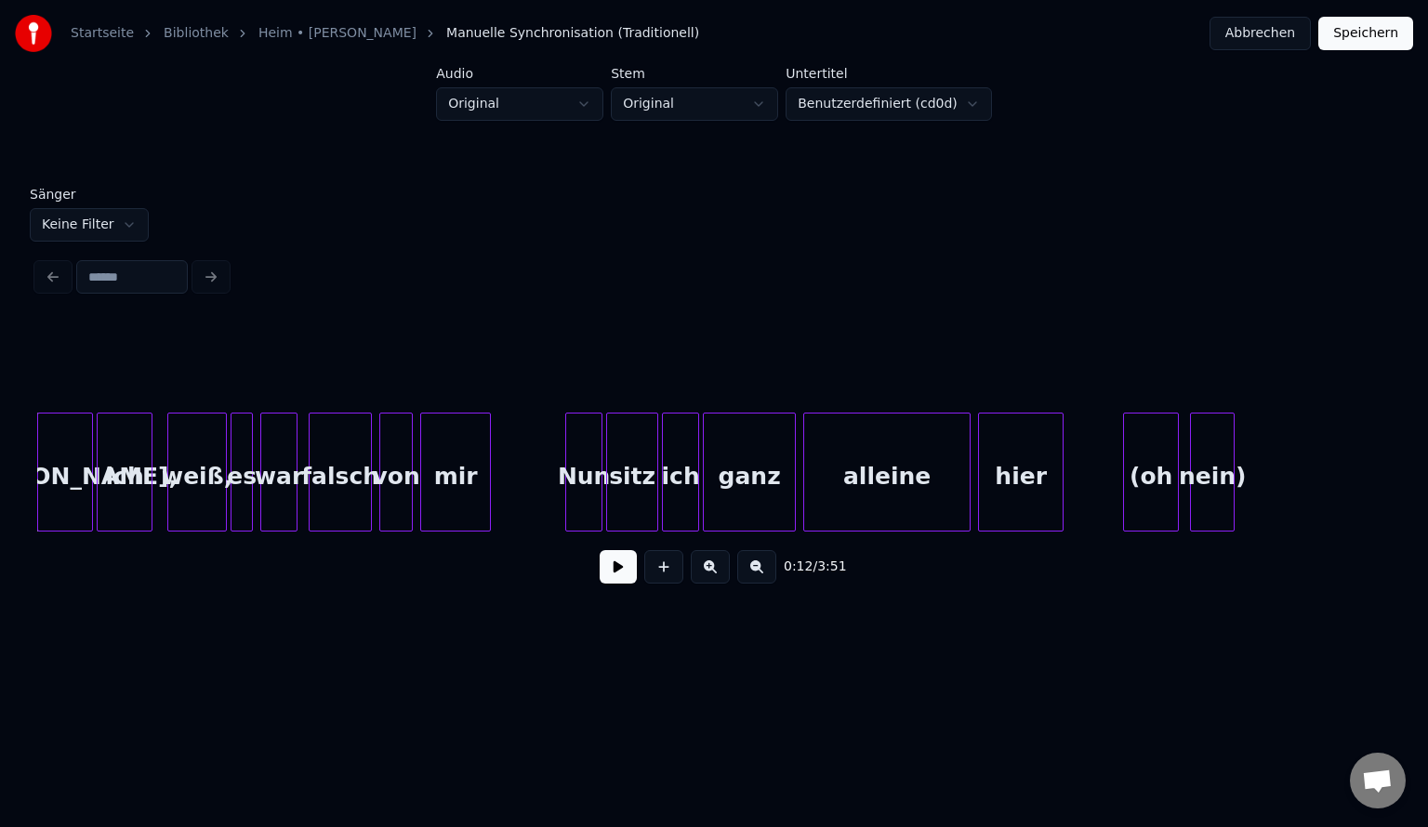
click at [1290, 34] on button "Abbrechen" at bounding box center [1259, 33] width 101 height 33
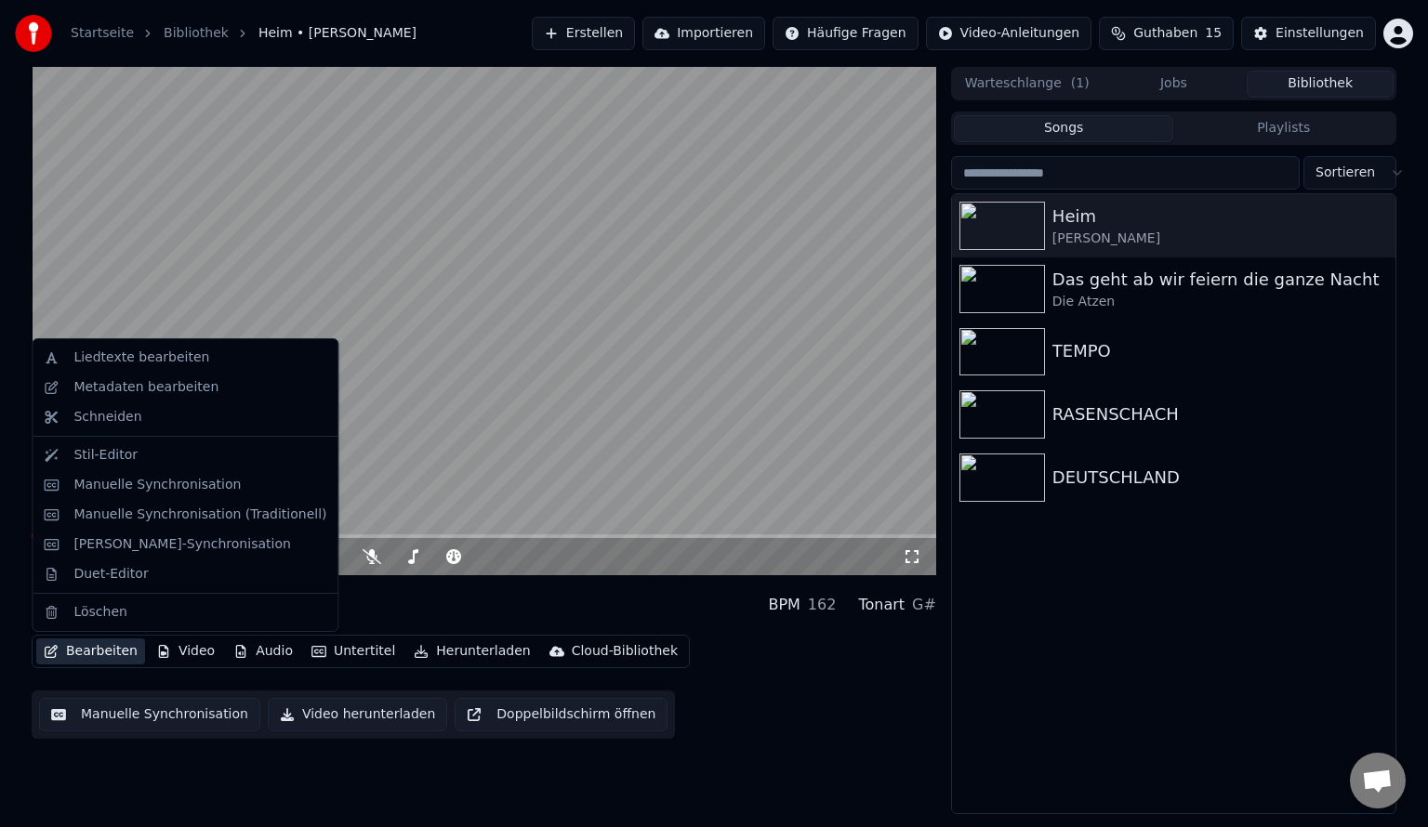
click at [102, 646] on button "Bearbeiten" at bounding box center [90, 652] width 109 height 26
click at [152, 536] on div "Manuelle Zeilen-Synchronisation" at bounding box center [181, 544] width 217 height 19
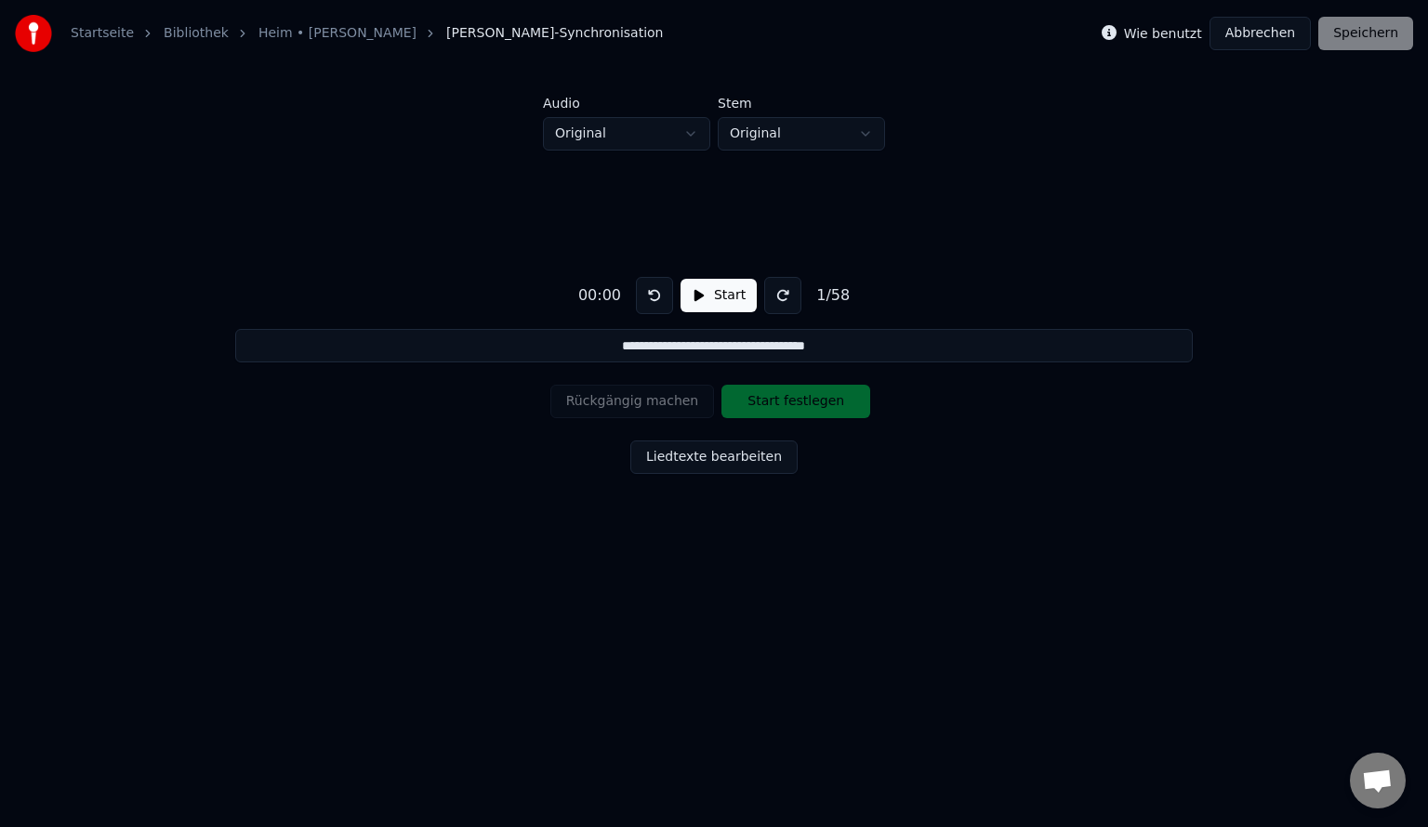
click at [1278, 21] on button "Abbrechen" at bounding box center [1259, 33] width 101 height 33
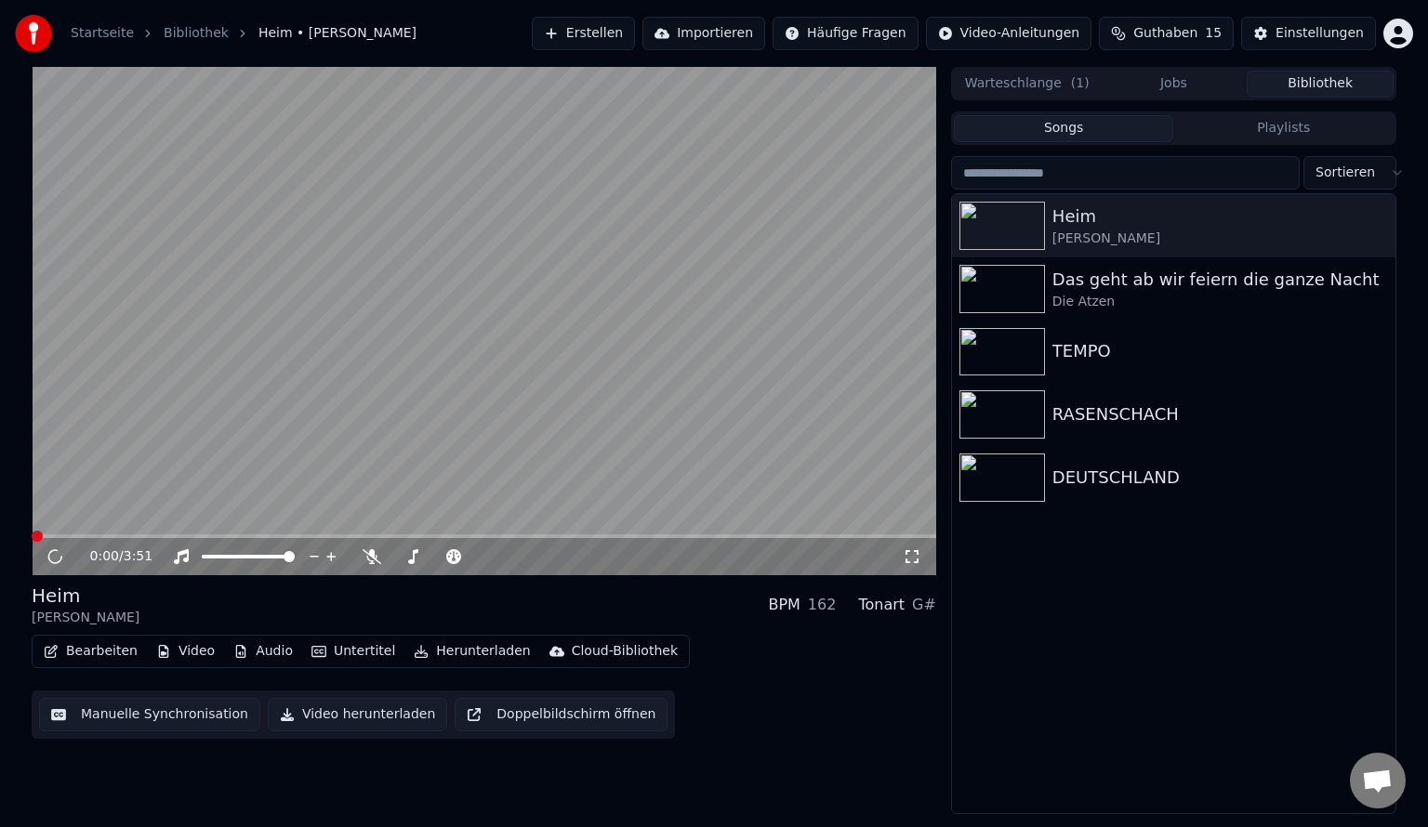
click at [67, 647] on button "Bearbeiten" at bounding box center [90, 652] width 109 height 26
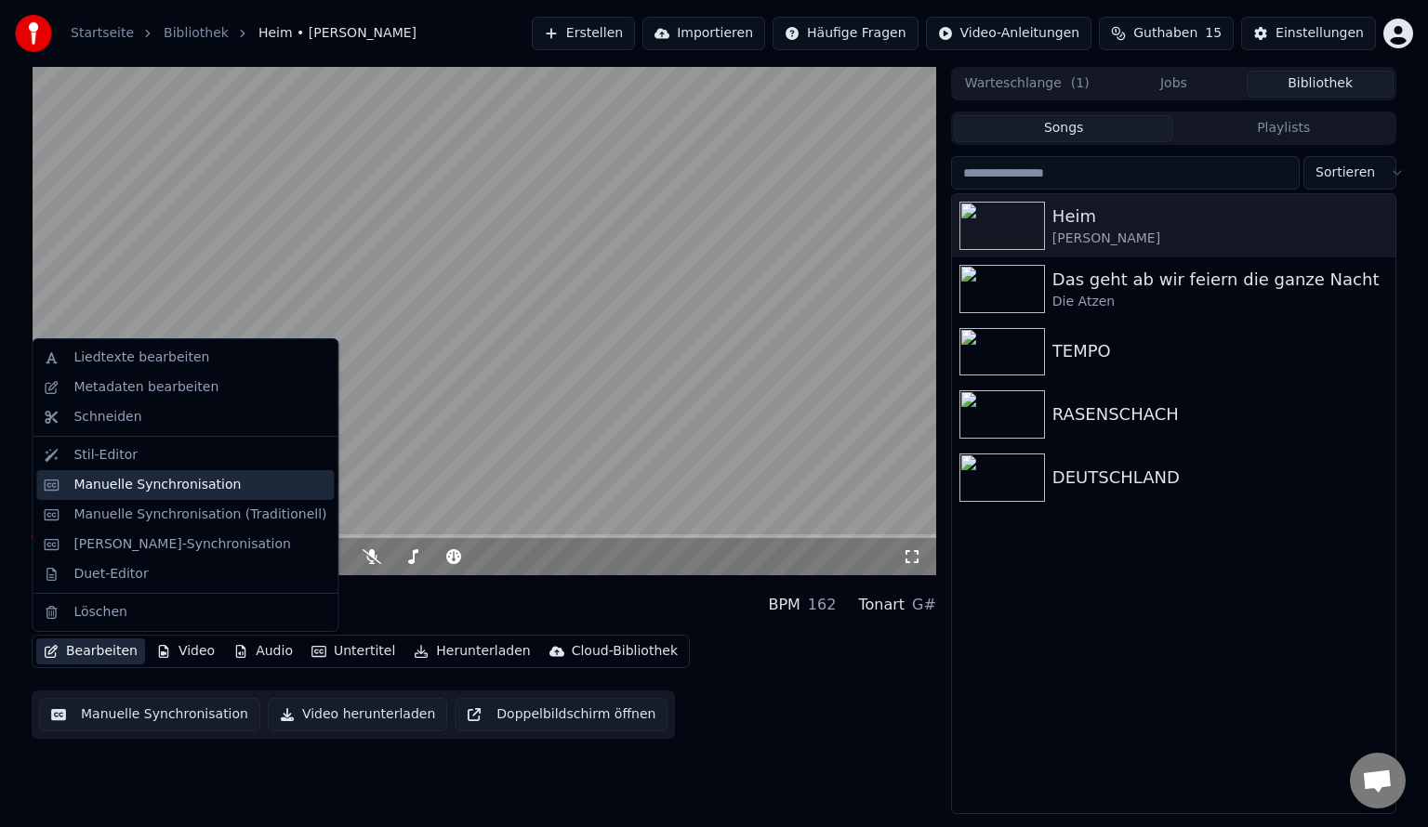
click at [148, 488] on div "Manuelle Synchronisation" at bounding box center [156, 485] width 167 height 19
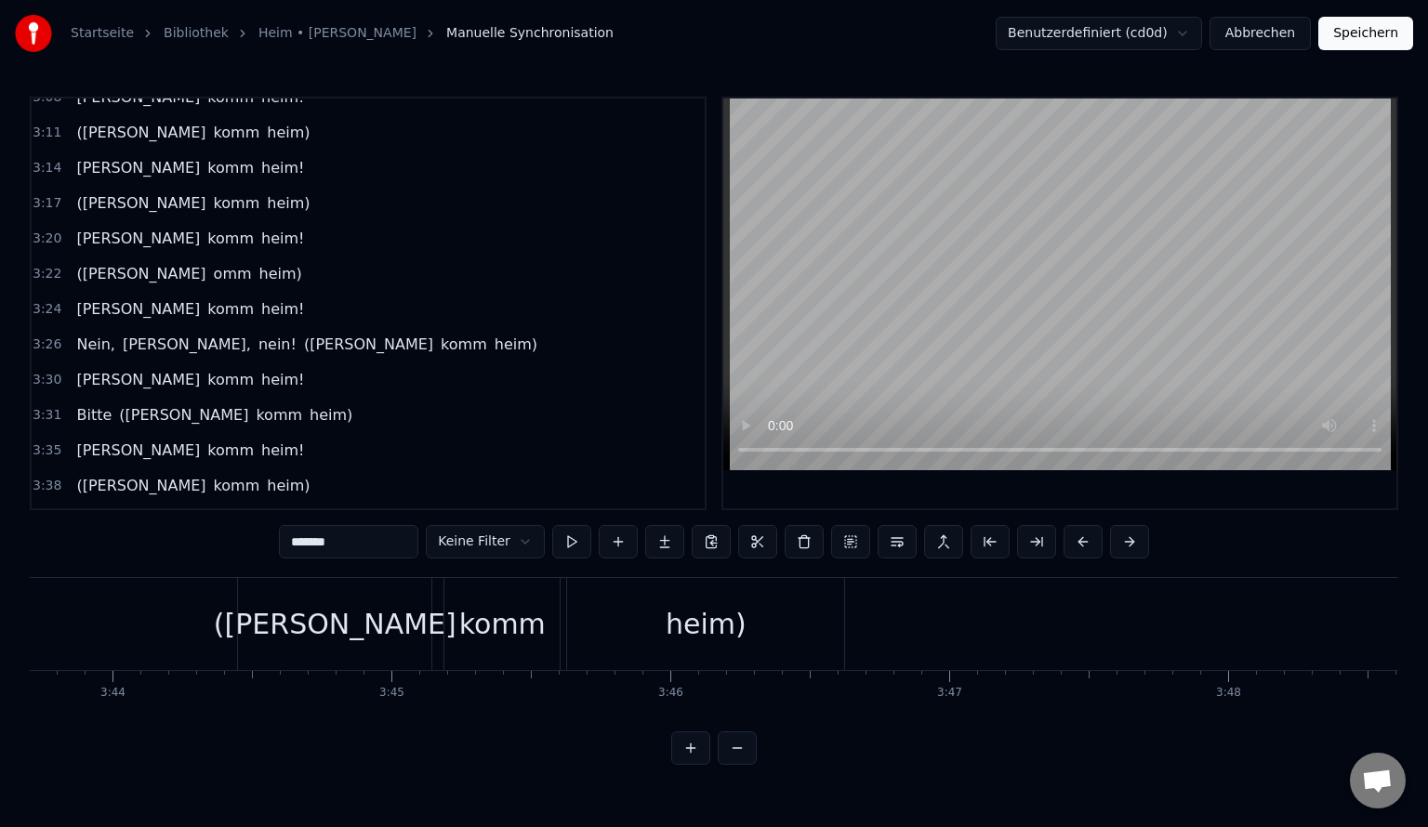
scroll to position [0, 62527]
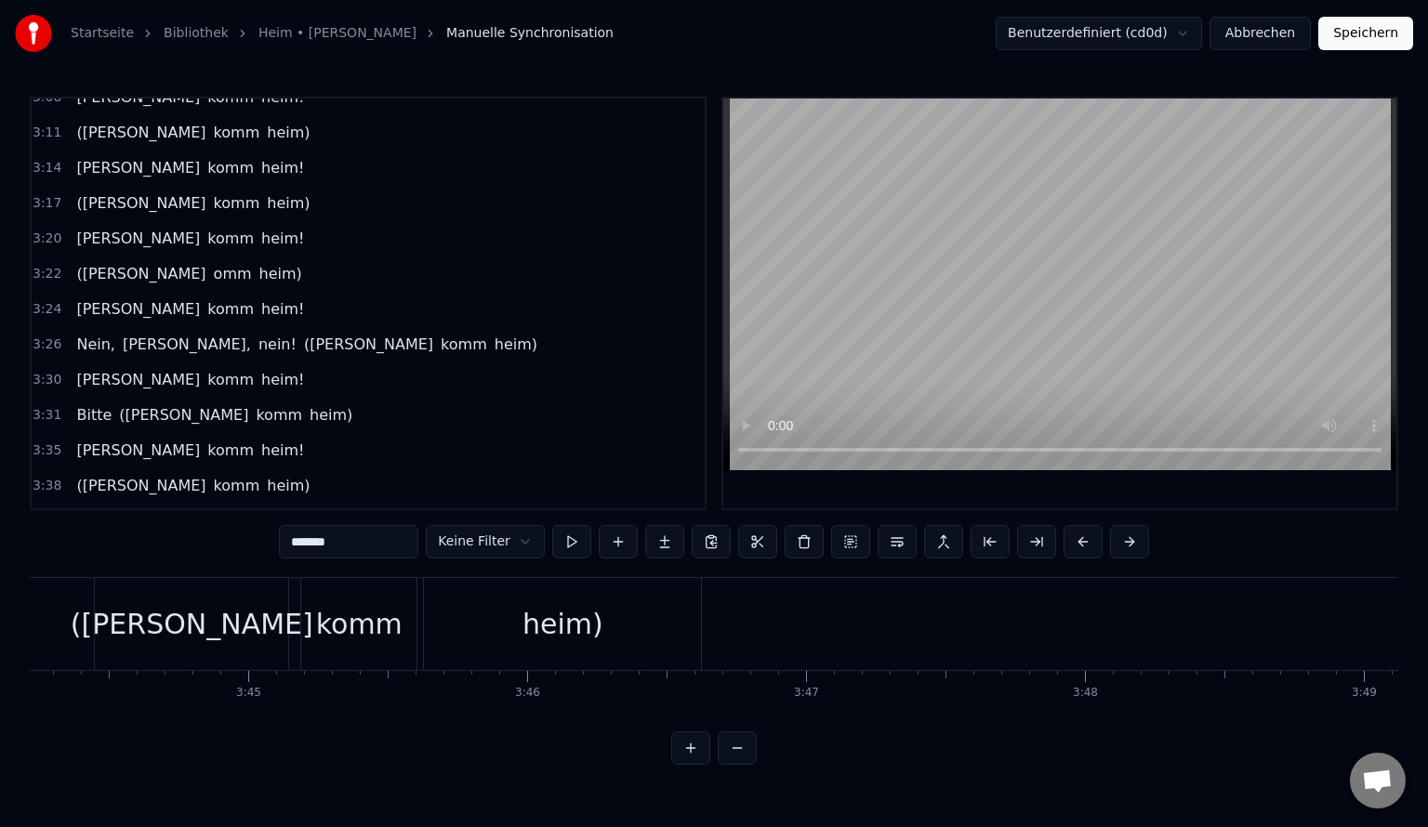
click at [1260, 40] on button "Abbrechen" at bounding box center [1259, 33] width 101 height 33
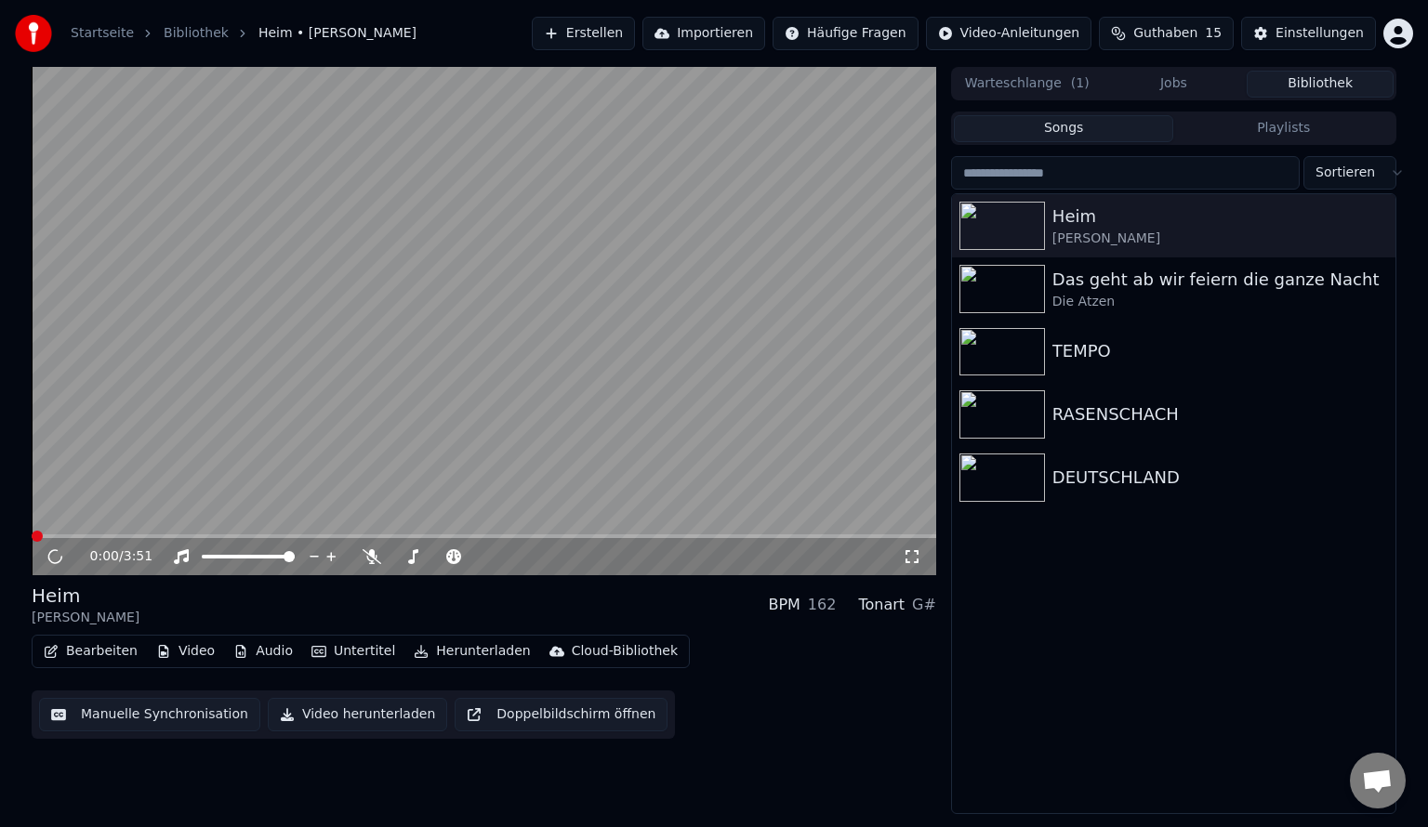
click at [131, 446] on video at bounding box center [484, 321] width 904 height 508
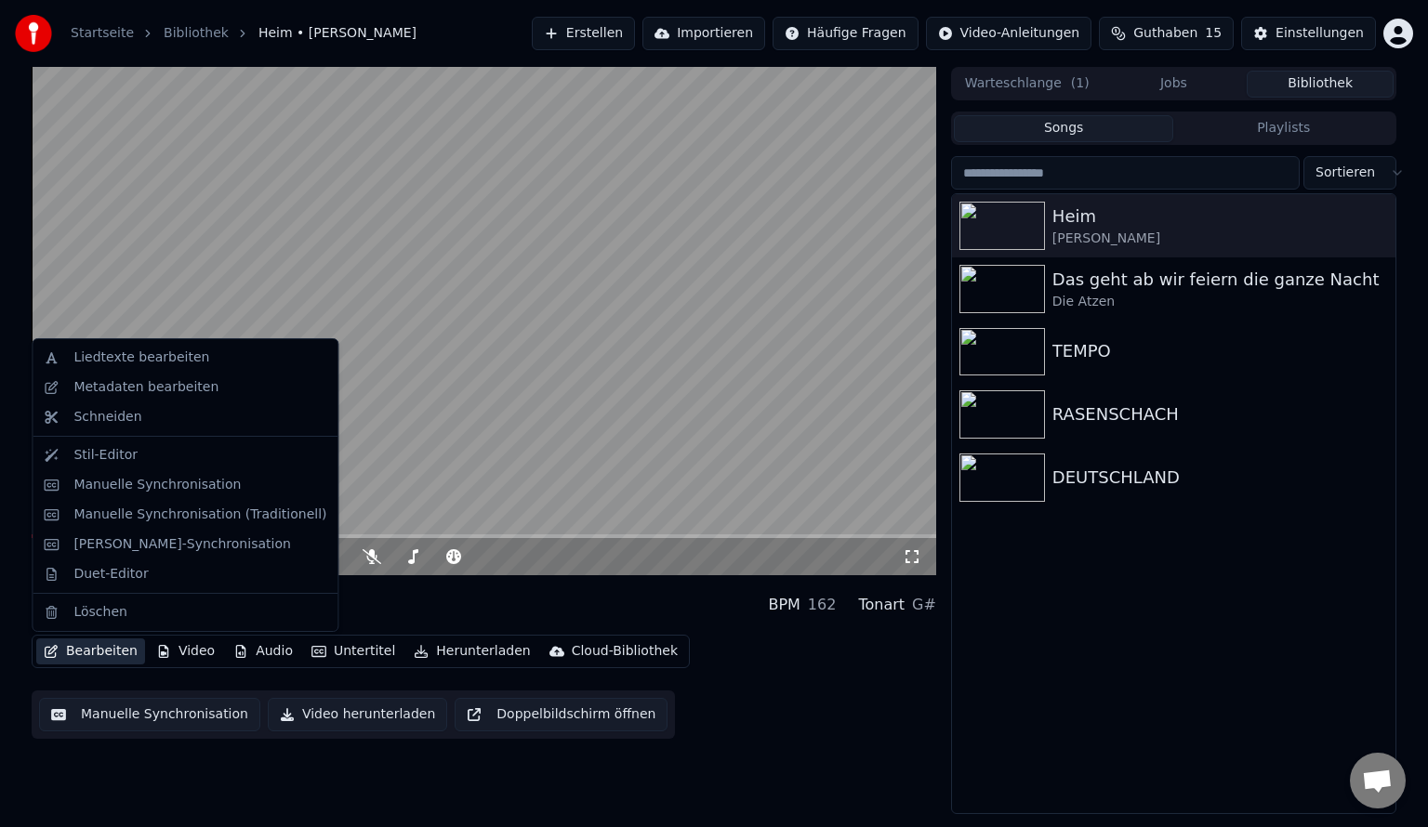
click at [74, 658] on button "Bearbeiten" at bounding box center [90, 652] width 109 height 26
click at [480, 335] on video at bounding box center [484, 321] width 904 height 508
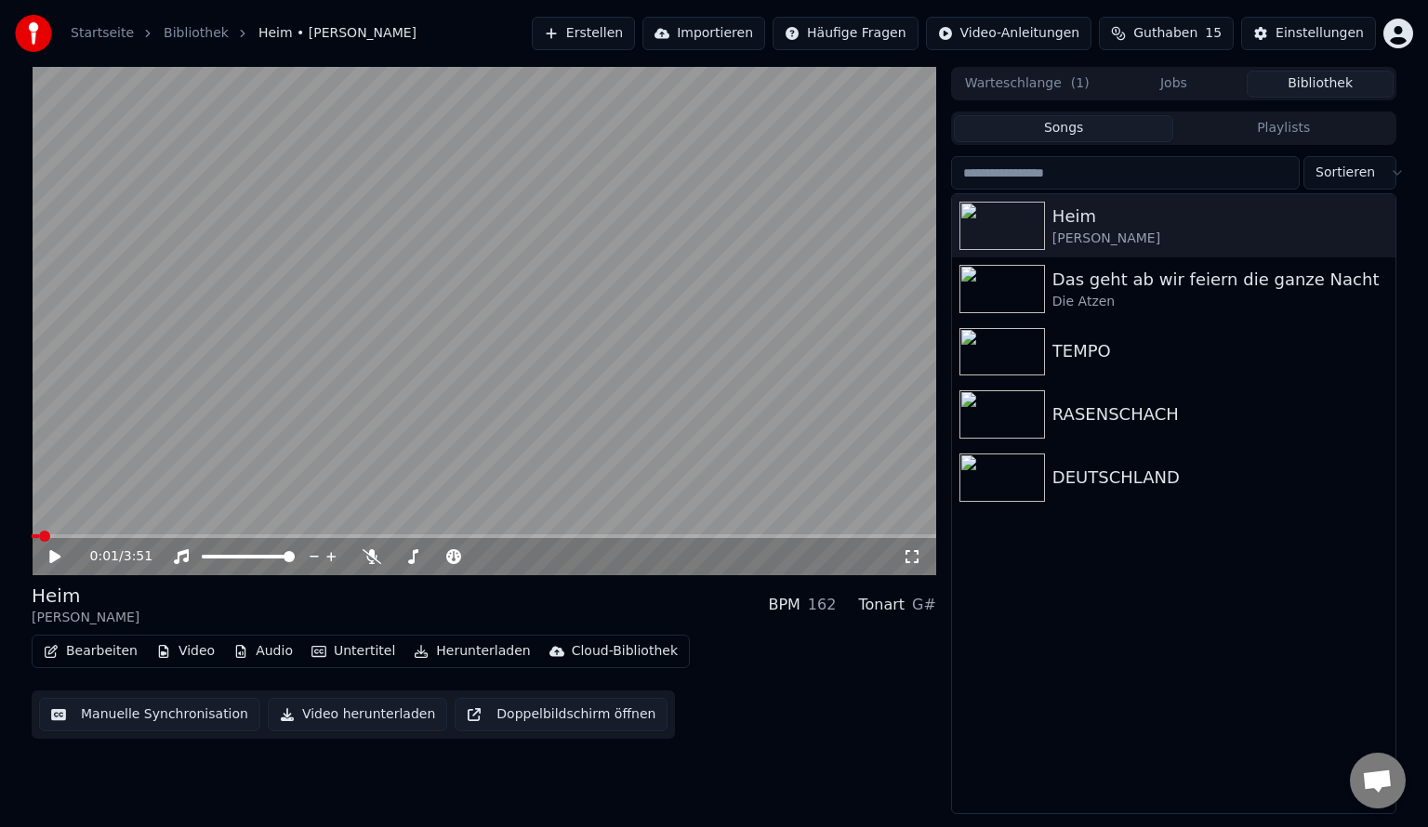
click at [91, 662] on button "Bearbeiten" at bounding box center [90, 652] width 109 height 26
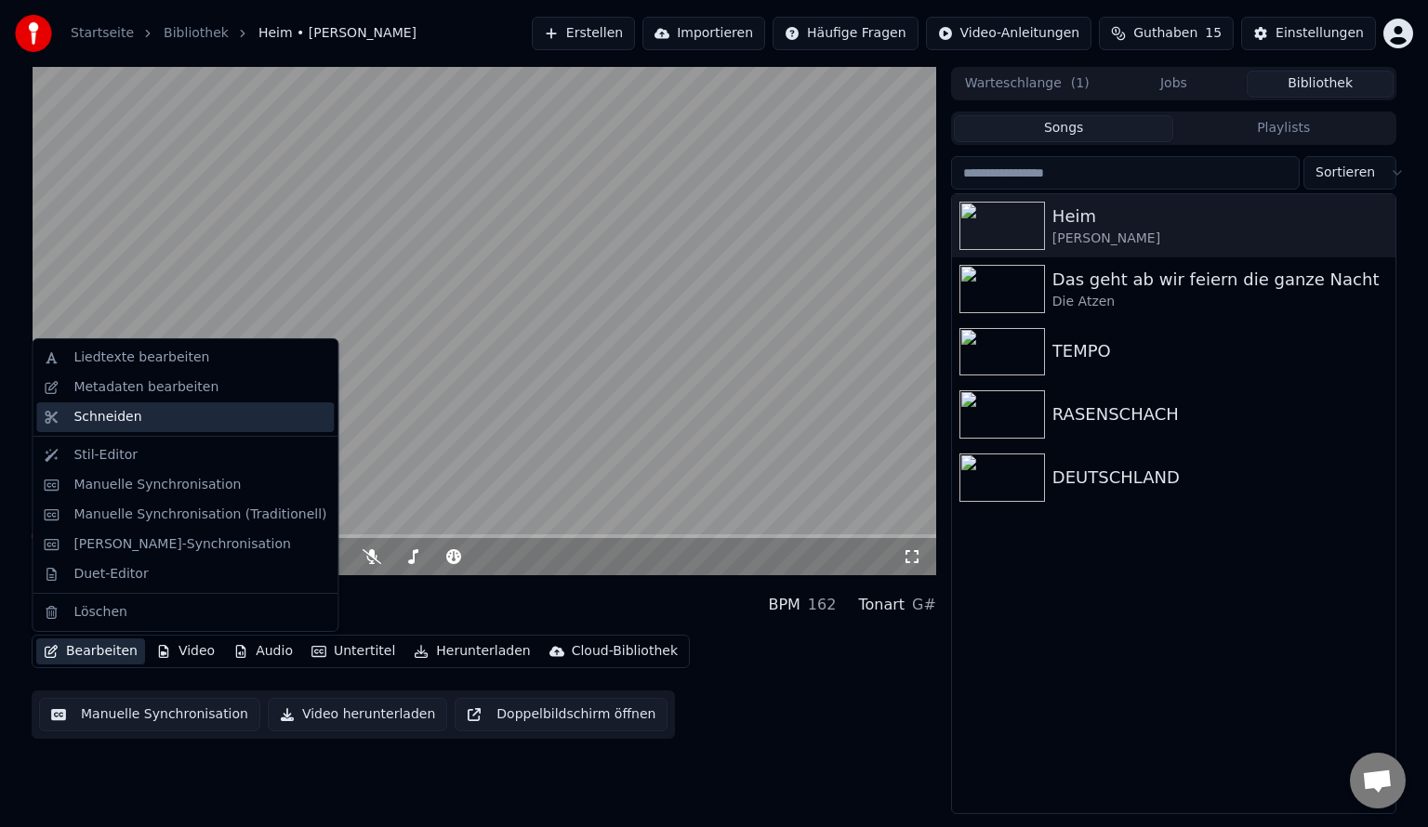
click at [74, 429] on div "Schneiden" at bounding box center [184, 417] width 297 height 30
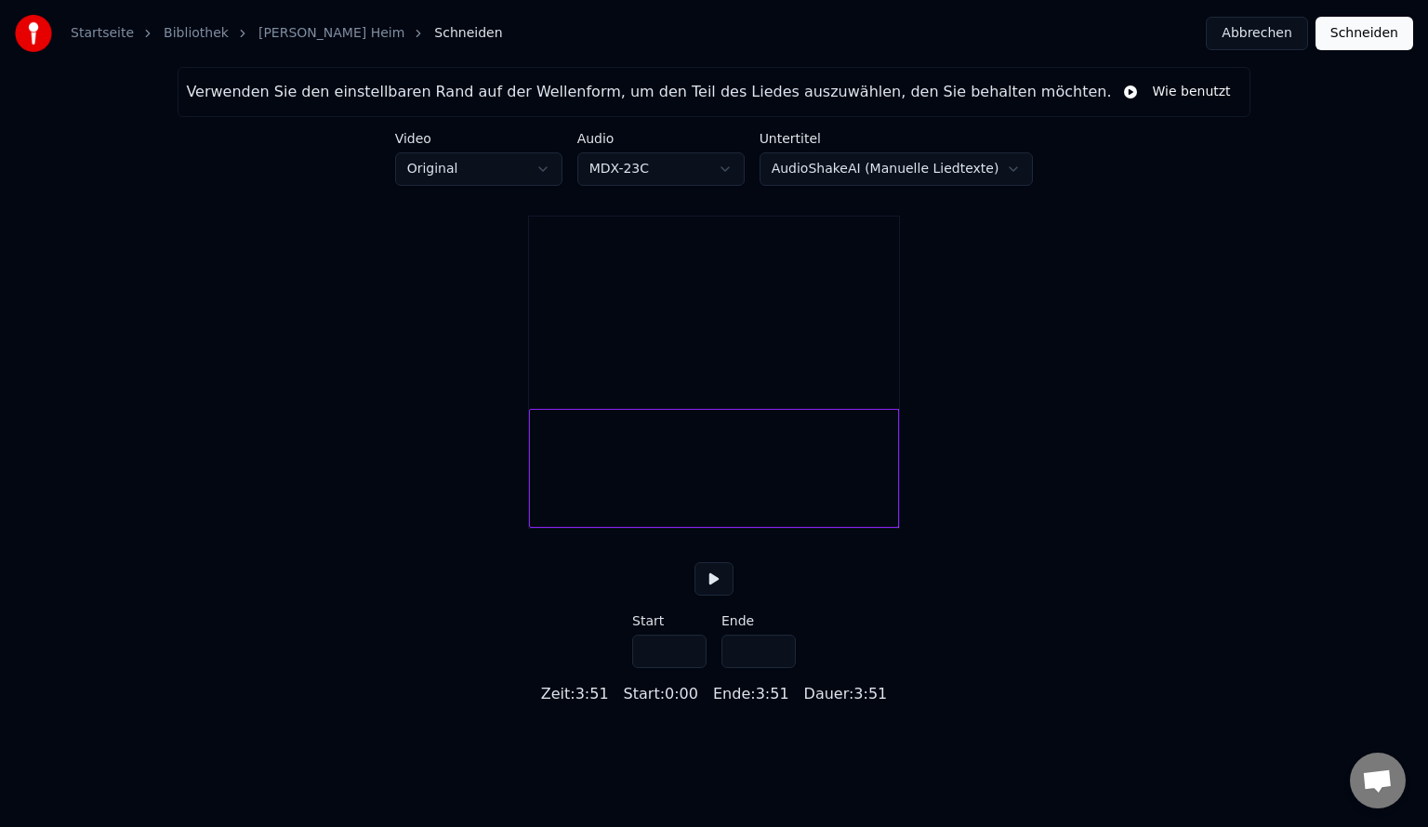
drag, startPoint x: 900, startPoint y: 500, endPoint x: 851, endPoint y: 499, distance: 48.3
click at [851, 499] on div "Verwenden Sie den einstellbaren Rand auf der Wellenform, um den Teil des Liedes…" at bounding box center [714, 386] width 1428 height 639
click at [700, 502] on div at bounding box center [700, 468] width 6 height 117
type input "*****"
click at [672, 496] on div at bounding box center [616, 468] width 175 height 119
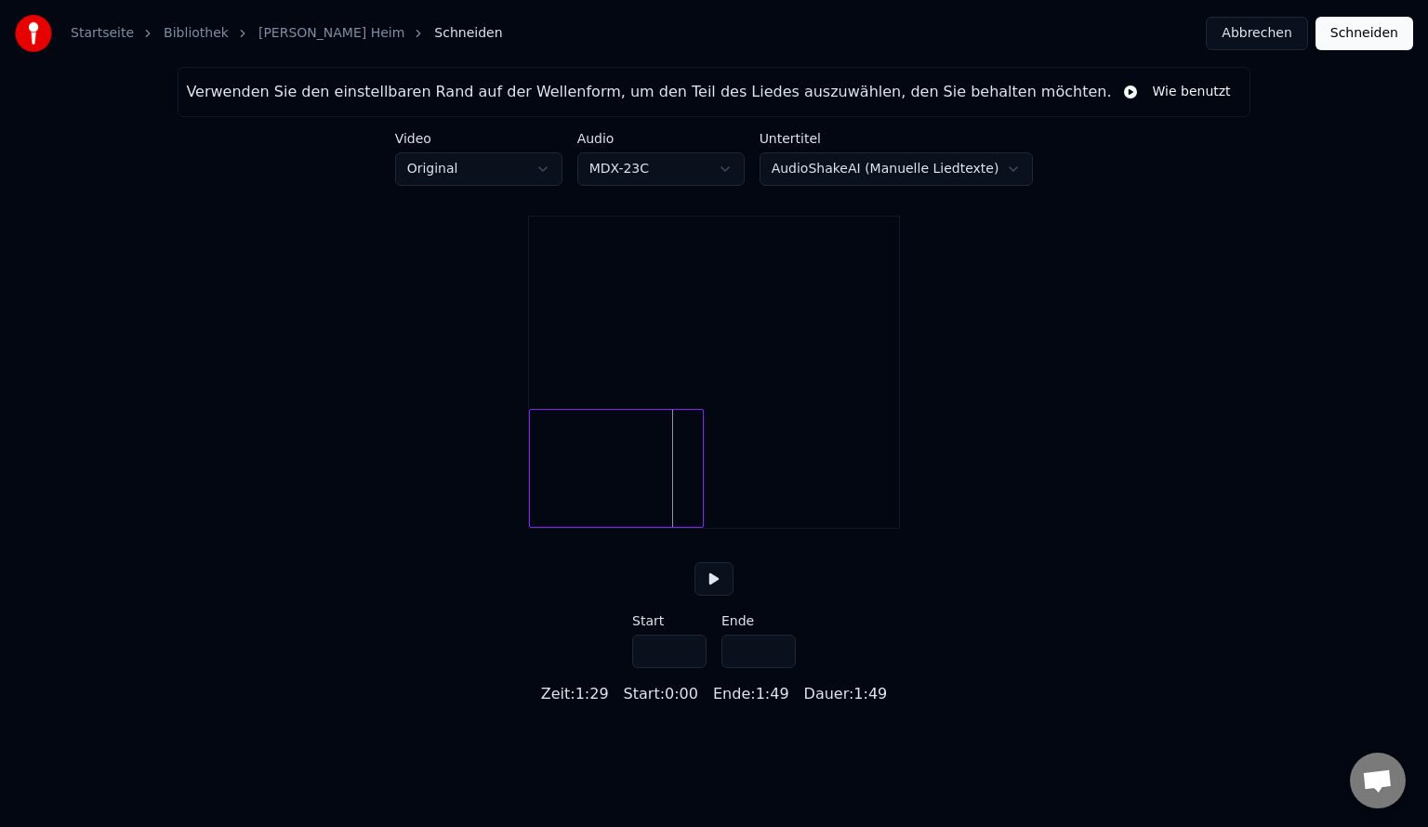
click at [708, 596] on button at bounding box center [713, 578] width 39 height 33
click at [625, 165] on html "Startseite Bibliothek Dennis Komm Heim Schneiden Abbrechen Schneiden Verwenden …" at bounding box center [714, 353] width 1428 height 706
click at [419, 363] on html "Startseite Bibliothek Dennis Komm Heim Schneiden Abbrechen Schneiden Verwenden …" at bounding box center [714, 353] width 1428 height 706
click at [1270, 25] on button "Abbrechen" at bounding box center [1256, 33] width 101 height 33
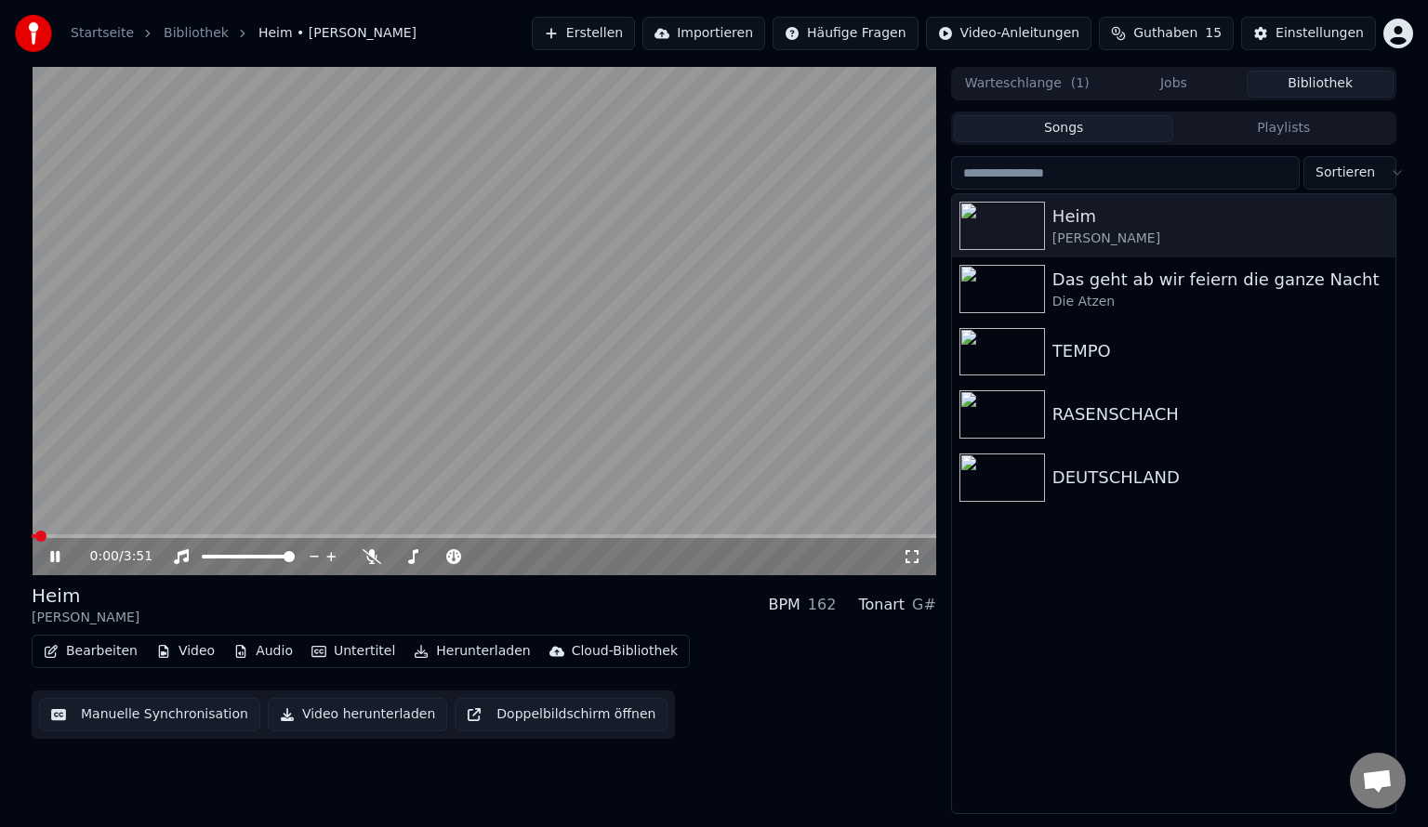
click at [253, 534] on span at bounding box center [484, 536] width 904 height 4
click at [52, 554] on icon at bounding box center [54, 556] width 9 height 11
click at [52, 554] on icon at bounding box center [54, 556] width 11 height 13
click at [371, 534] on span at bounding box center [484, 536] width 904 height 4
click at [58, 561] on icon at bounding box center [54, 556] width 9 height 11
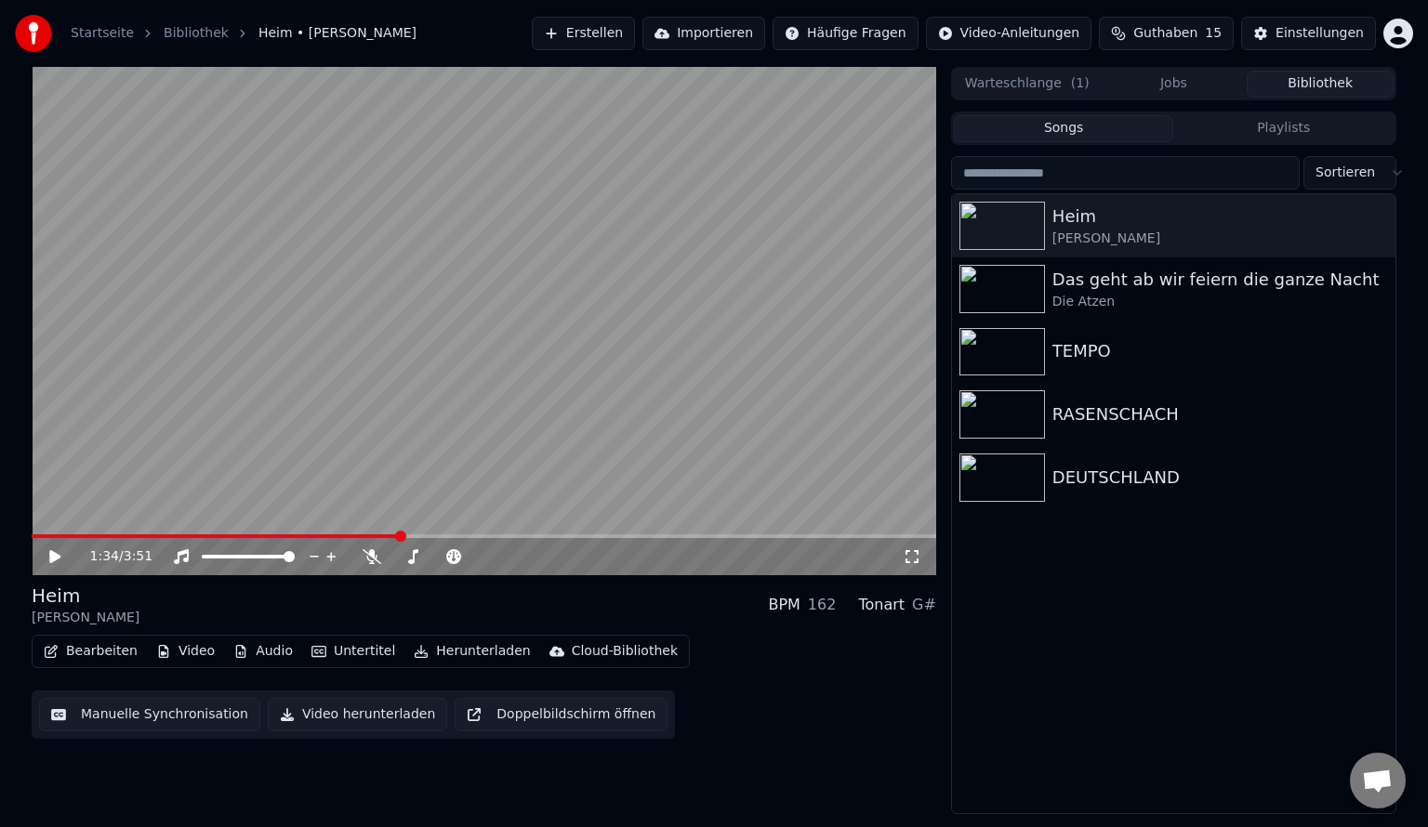
click at [110, 657] on button "Bearbeiten" at bounding box center [90, 652] width 109 height 26
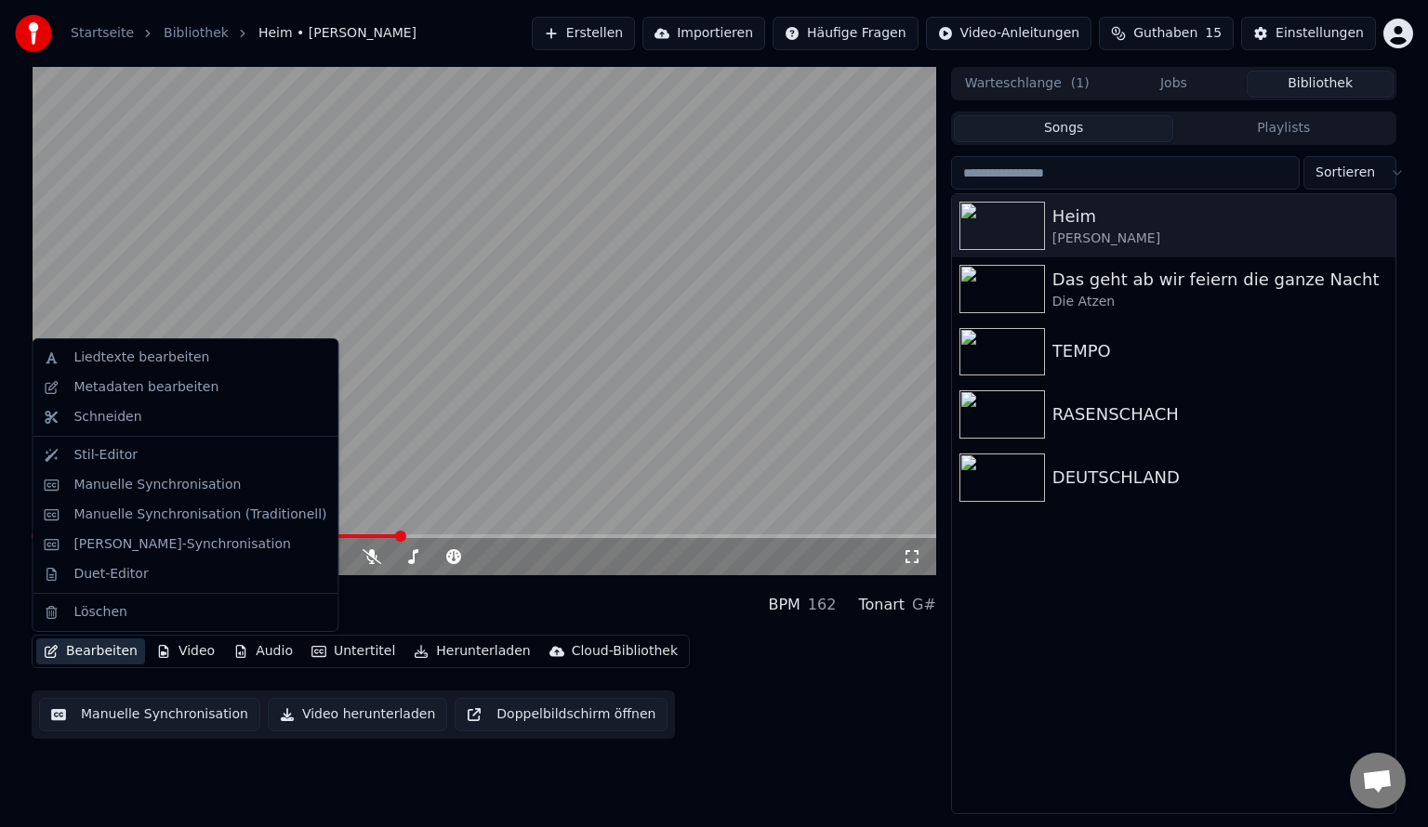
drag, startPoint x: 106, startPoint y: 576, endPoint x: 130, endPoint y: 363, distance: 214.2
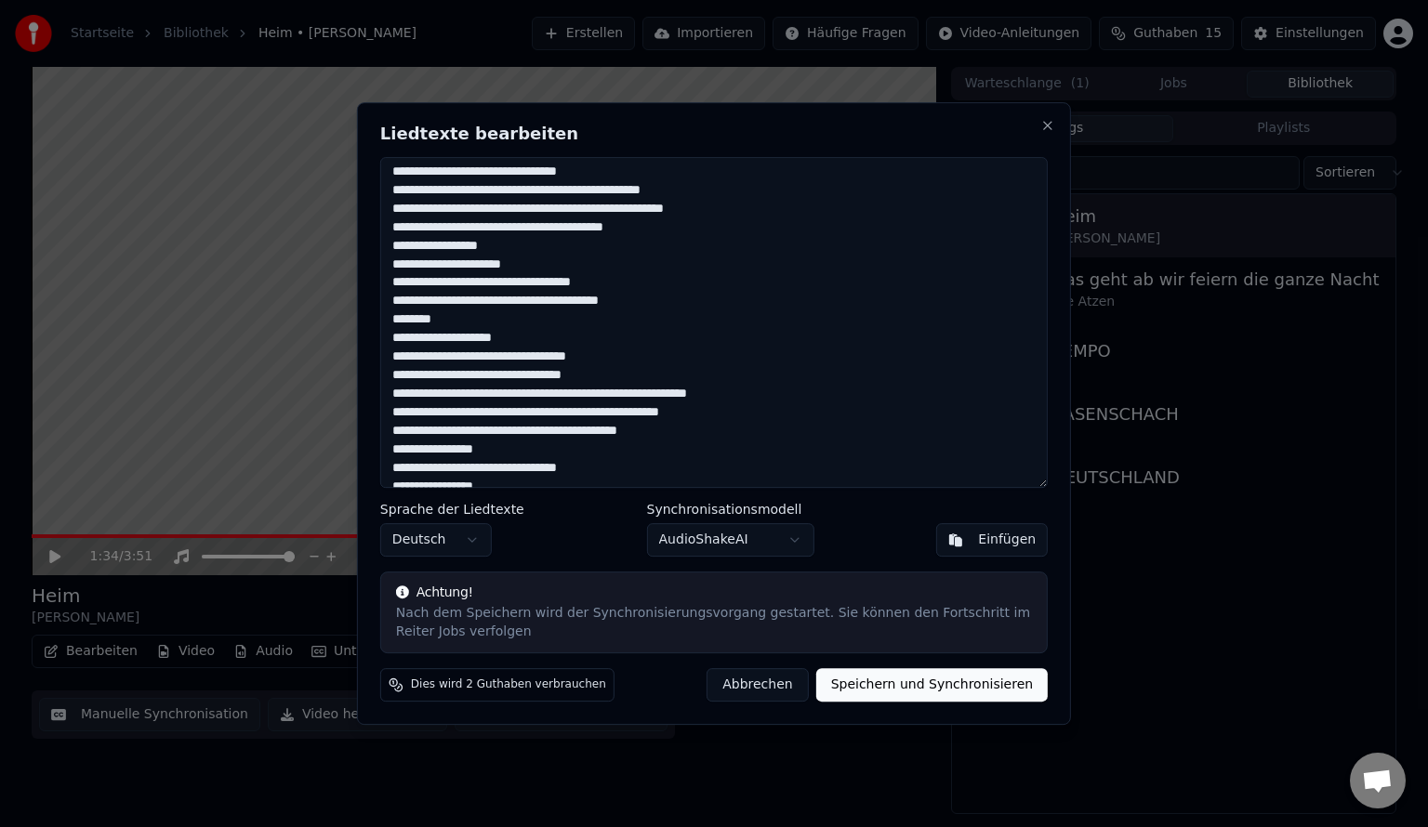
scroll to position [558, 0]
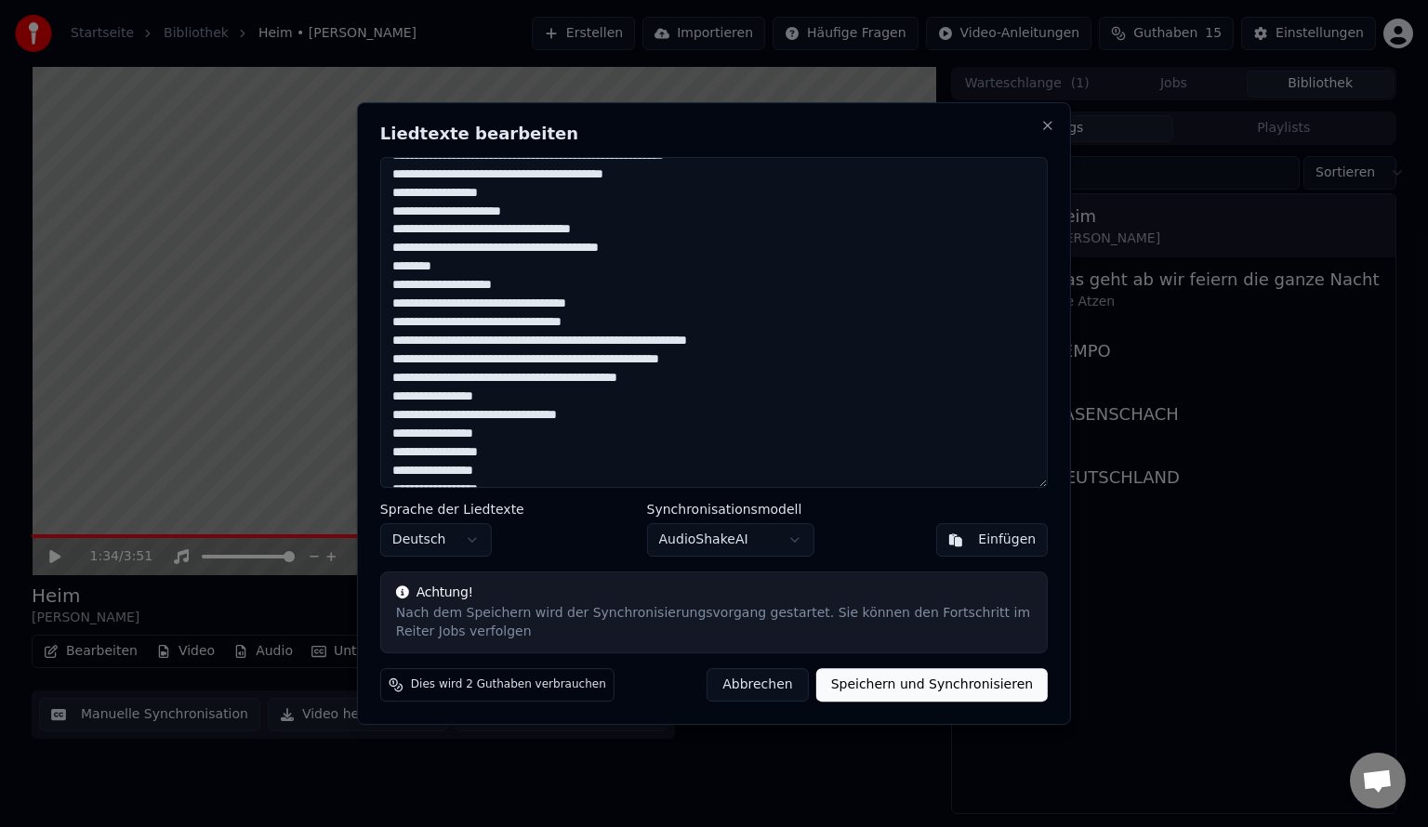
drag, startPoint x: 428, startPoint y: 338, endPoint x: 494, endPoint y: 348, distance: 66.7
click at [494, 348] on textarea at bounding box center [713, 322] width 667 height 331
drag, startPoint x: 495, startPoint y: 361, endPoint x: 483, endPoint y: 362, distance: 11.2
click at [483, 362] on textarea at bounding box center [713, 322] width 667 height 331
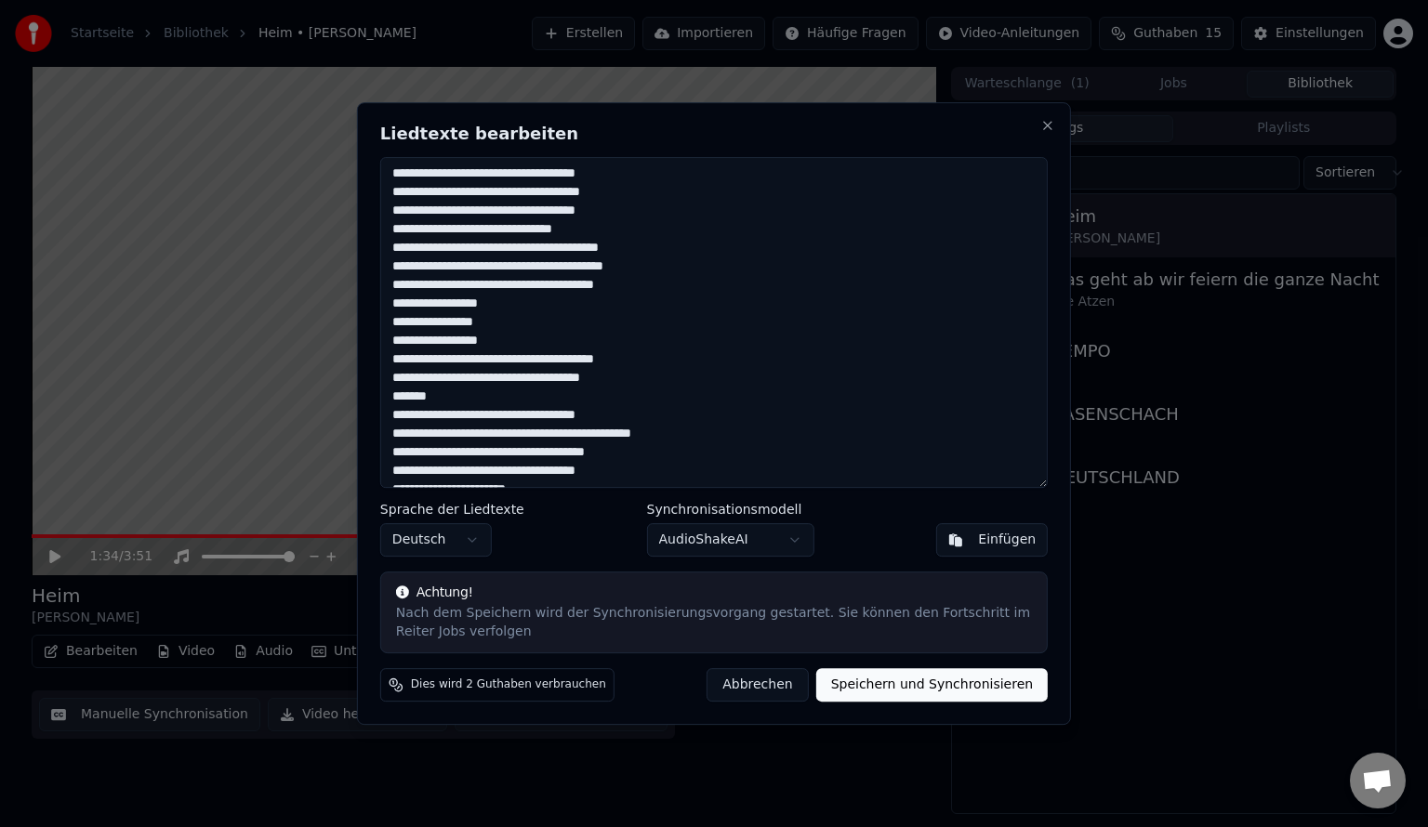
scroll to position [0, 0]
click at [511, 416] on textarea at bounding box center [713, 322] width 667 height 331
drag, startPoint x: 516, startPoint y: 411, endPoint x: 480, endPoint y: 407, distance: 36.4
click at [480, 407] on textarea at bounding box center [713, 322] width 667 height 331
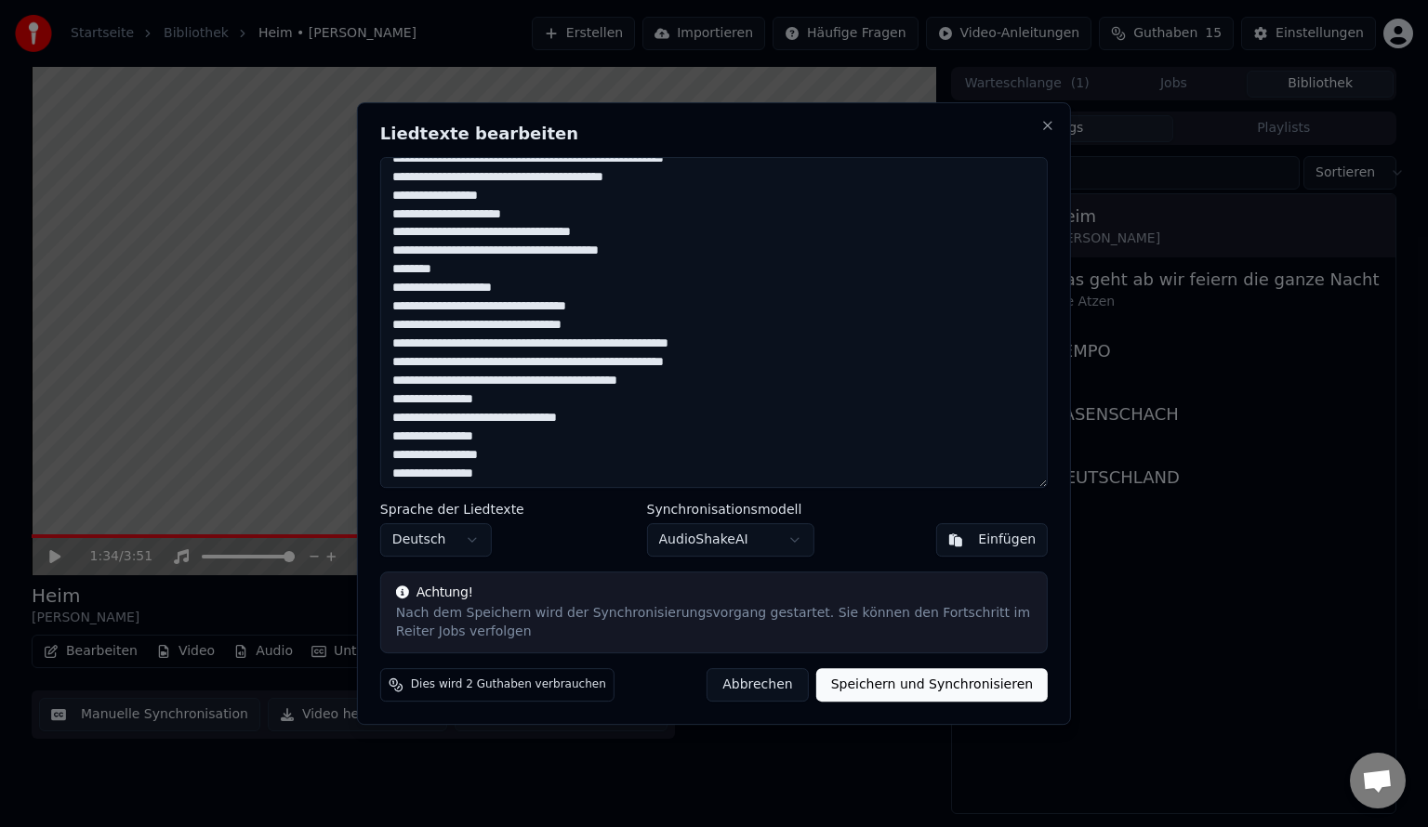
scroll to position [558, 0]
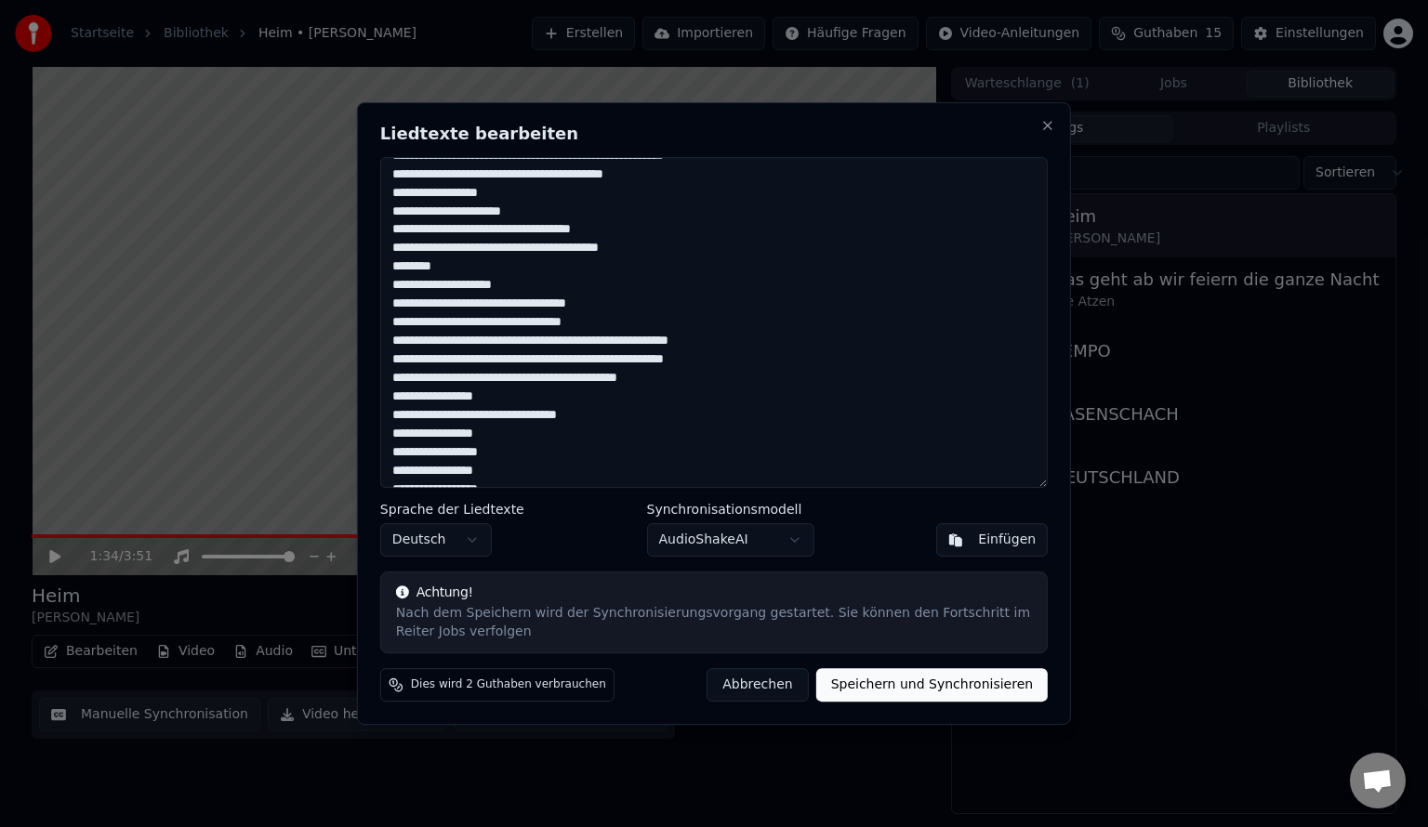
drag, startPoint x: 513, startPoint y: 229, endPoint x: 463, endPoint y: 228, distance: 50.2
click at [463, 228] on textarea at bounding box center [713, 322] width 667 height 331
type textarea "**********"
click at [922, 673] on button "Speichern und Synchronisieren" at bounding box center [932, 684] width 232 height 33
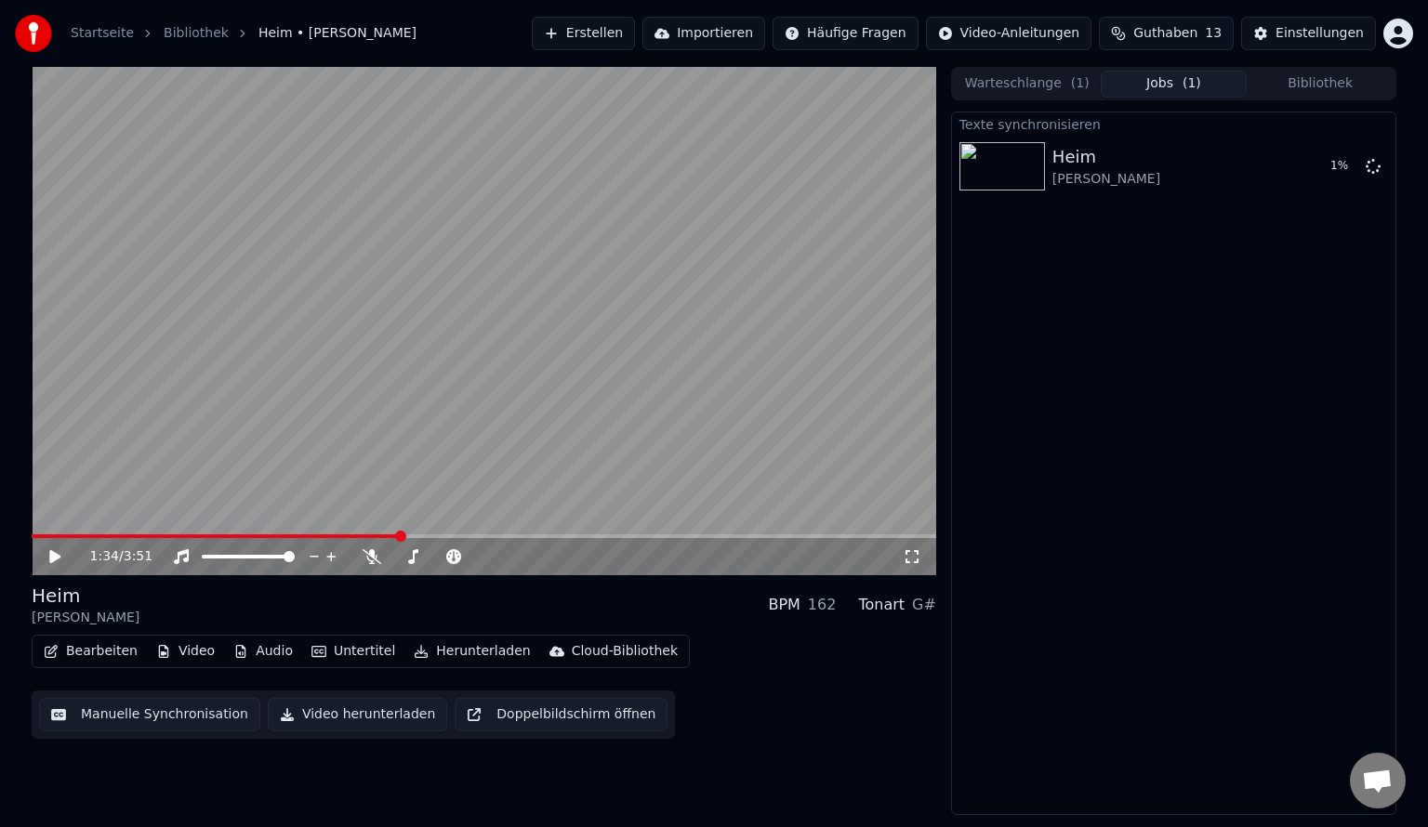
click at [332, 708] on button "Video herunterladen" at bounding box center [357, 714] width 179 height 33
click at [57, 555] on icon at bounding box center [54, 556] width 11 height 13
click at [57, 555] on icon at bounding box center [54, 556] width 9 height 11
click at [32, 542] on span at bounding box center [37, 536] width 11 height 11
click at [1023, 86] on button "Warteschlange ( 1 )" at bounding box center [1027, 84] width 147 height 27
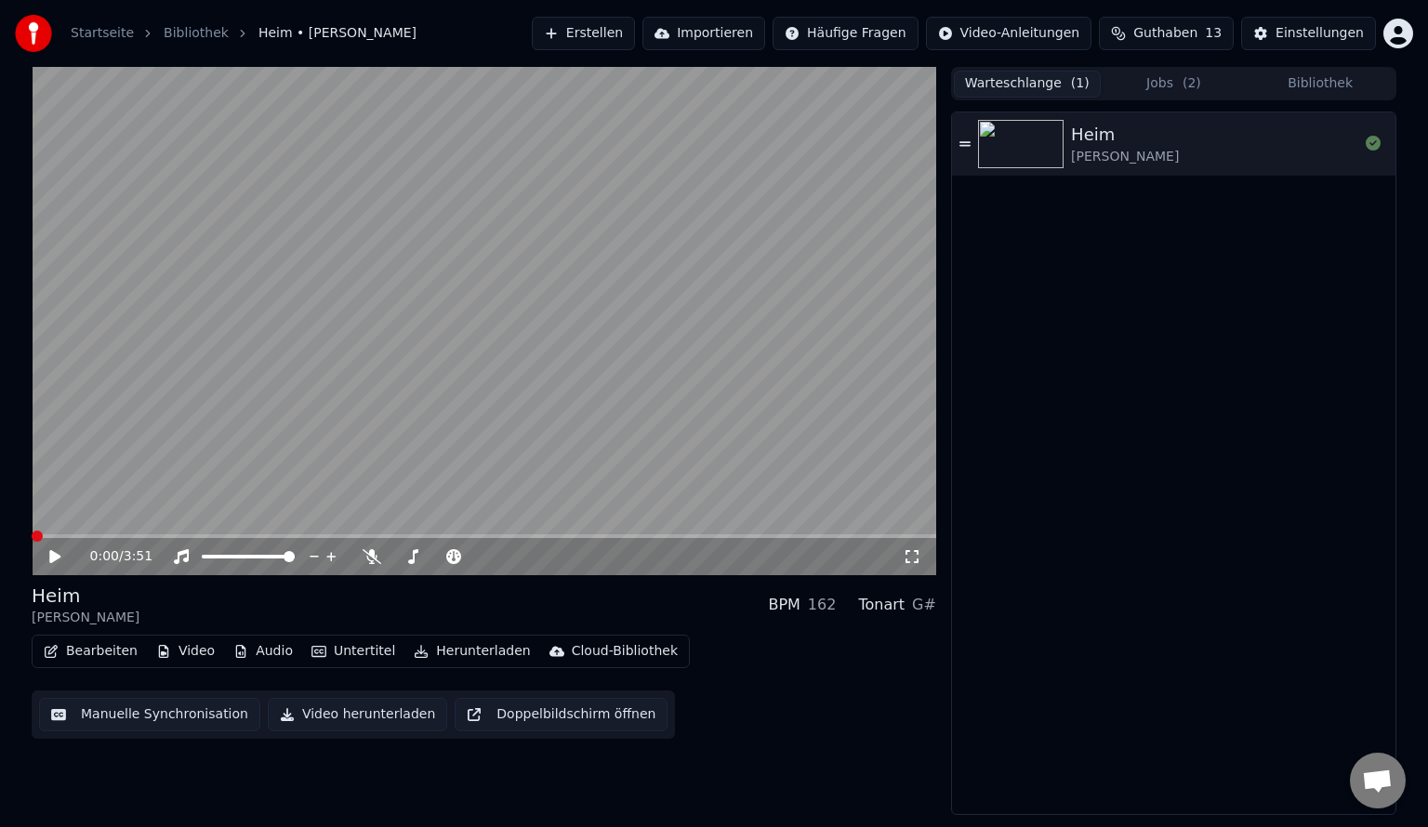
click at [1212, 100] on div "Warteschlange ( 1 ) Jobs ( 2 ) Bibliothek Heim Dennis Komm" at bounding box center [1173, 441] width 445 height 748
click at [1201, 74] on button "Jobs ( 2 )" at bounding box center [1174, 84] width 147 height 27
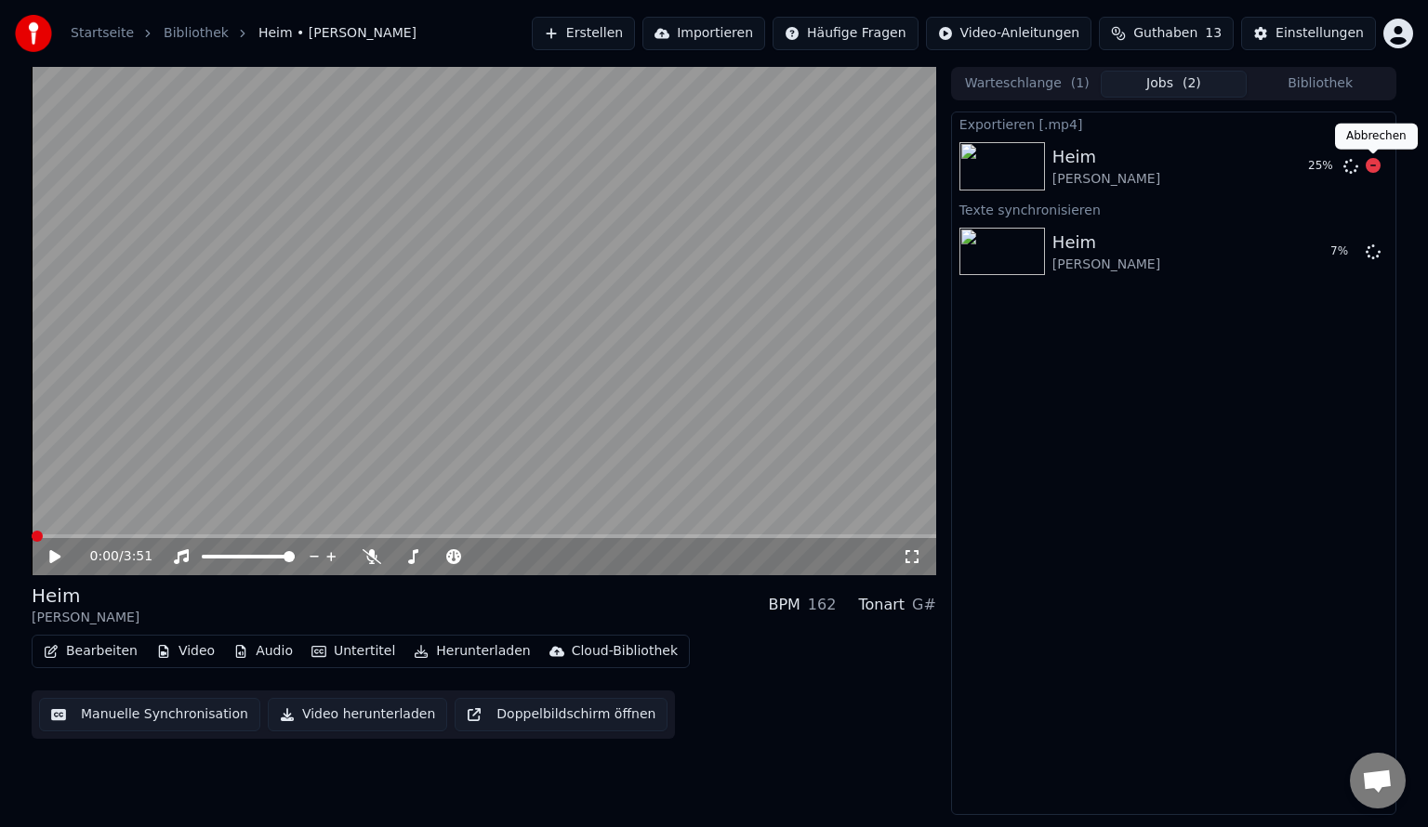
click at [1378, 167] on icon at bounding box center [1373, 165] width 15 height 15
click at [1370, 245] on icon at bounding box center [1373, 251] width 15 height 15
click at [1376, 161] on icon at bounding box center [1373, 165] width 15 height 15
click at [1369, 241] on button at bounding box center [1373, 252] width 15 height 22
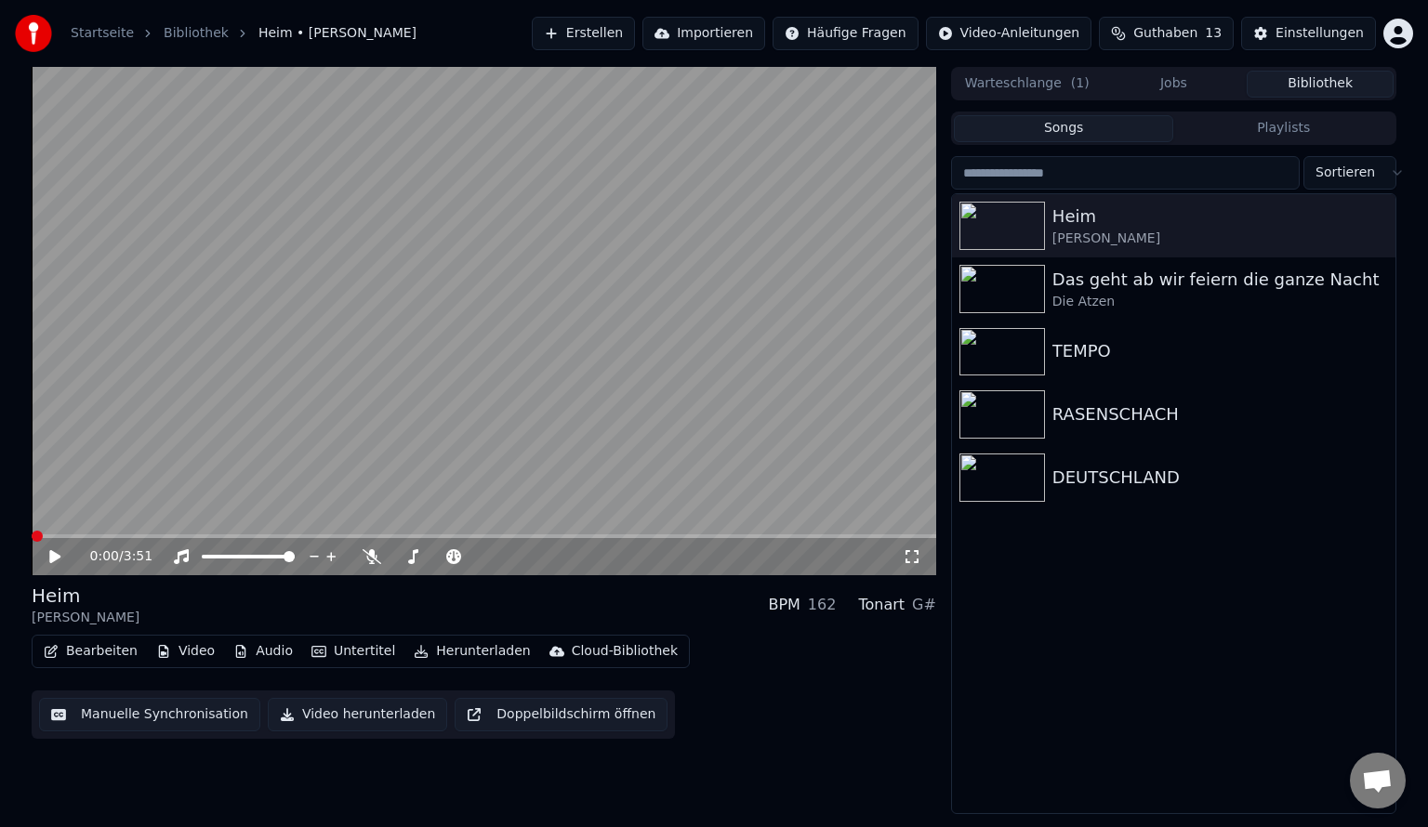
click at [1371, 78] on button "Bibliothek" at bounding box center [1320, 84] width 147 height 27
click at [922, 554] on div "0:00 / 3:51" at bounding box center [484, 557] width 890 height 19
click at [909, 555] on icon at bounding box center [912, 556] width 19 height 15
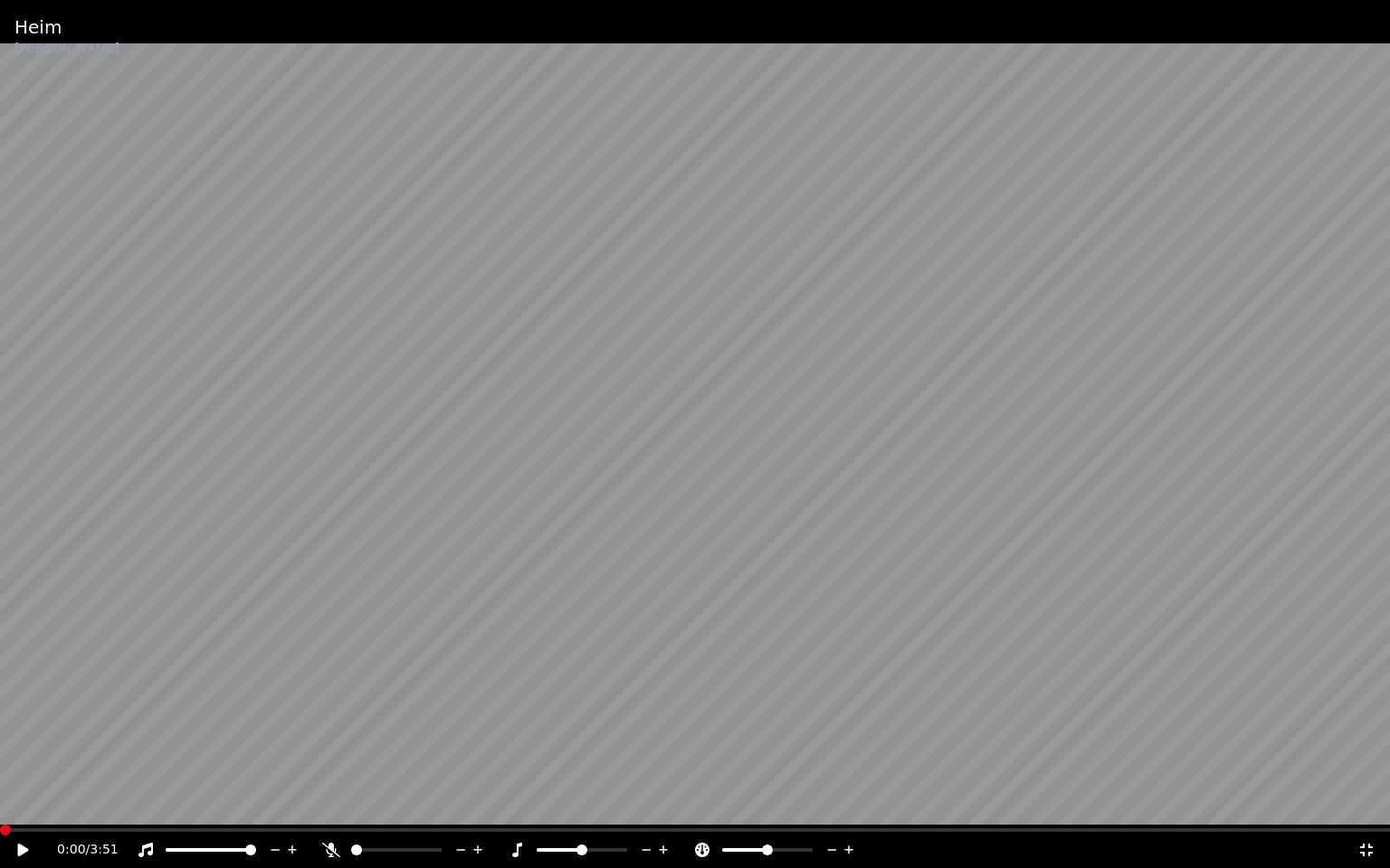
click at [25, 804] on icon at bounding box center [23, 850] width 11 height 13
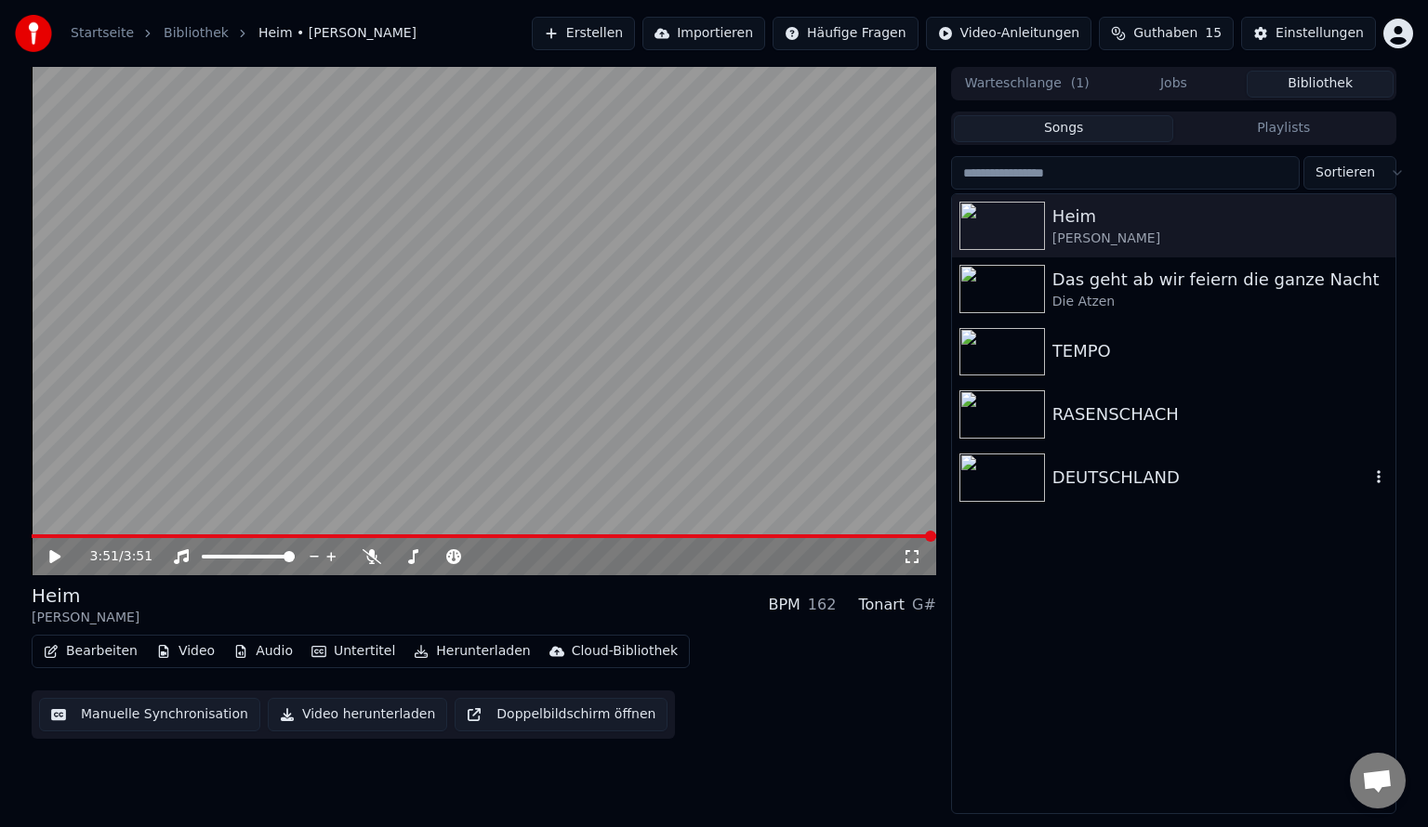
click at [1126, 492] on div "DEUTSCHLAND" at bounding box center [1173, 477] width 443 height 63
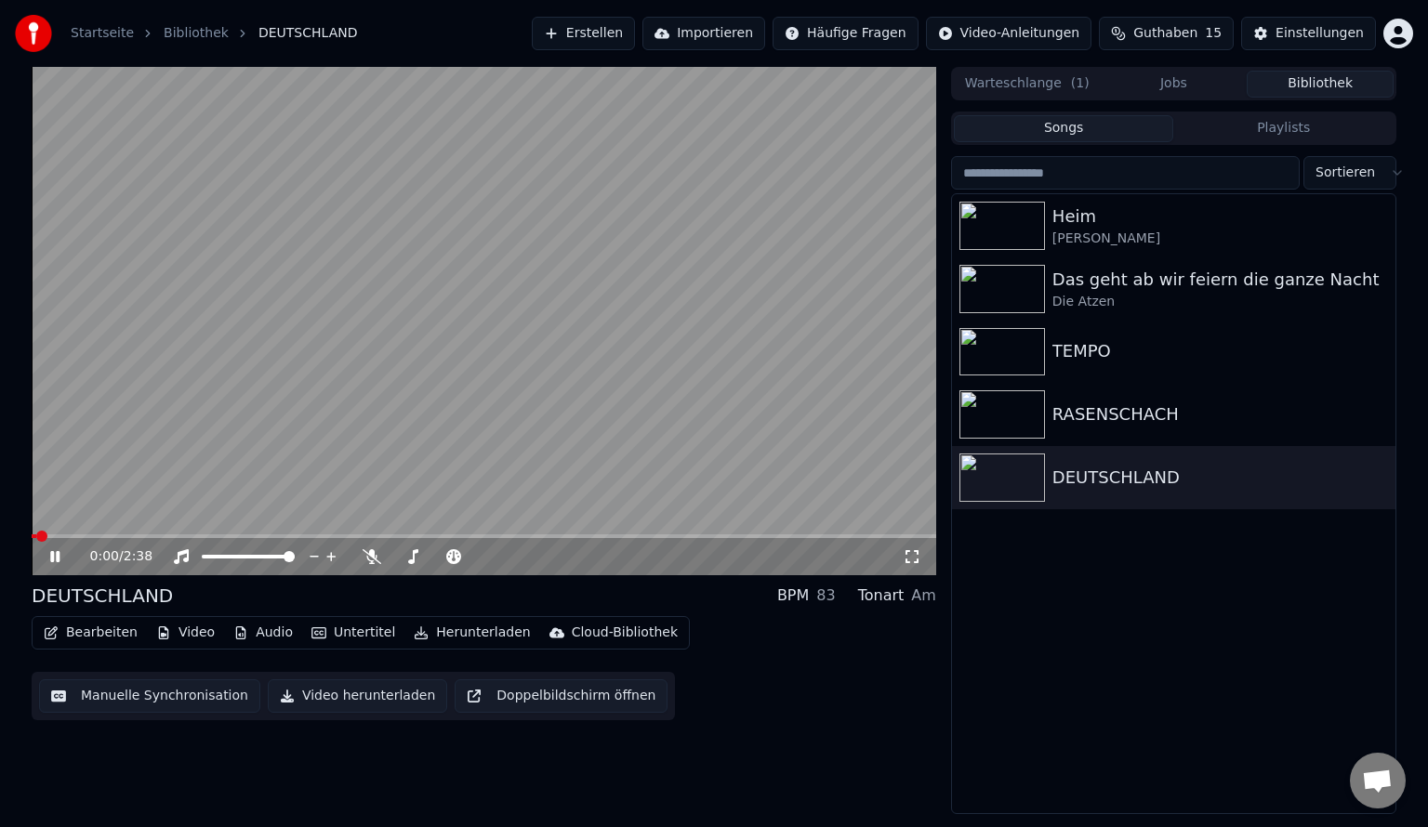
click at [46, 553] on icon at bounding box center [68, 556] width 44 height 15
click at [37, 540] on span at bounding box center [42, 536] width 11 height 11
click at [55, 561] on icon at bounding box center [54, 556] width 11 height 13
click at [55, 561] on icon at bounding box center [68, 556] width 44 height 15
click at [914, 561] on icon at bounding box center [912, 556] width 19 height 15
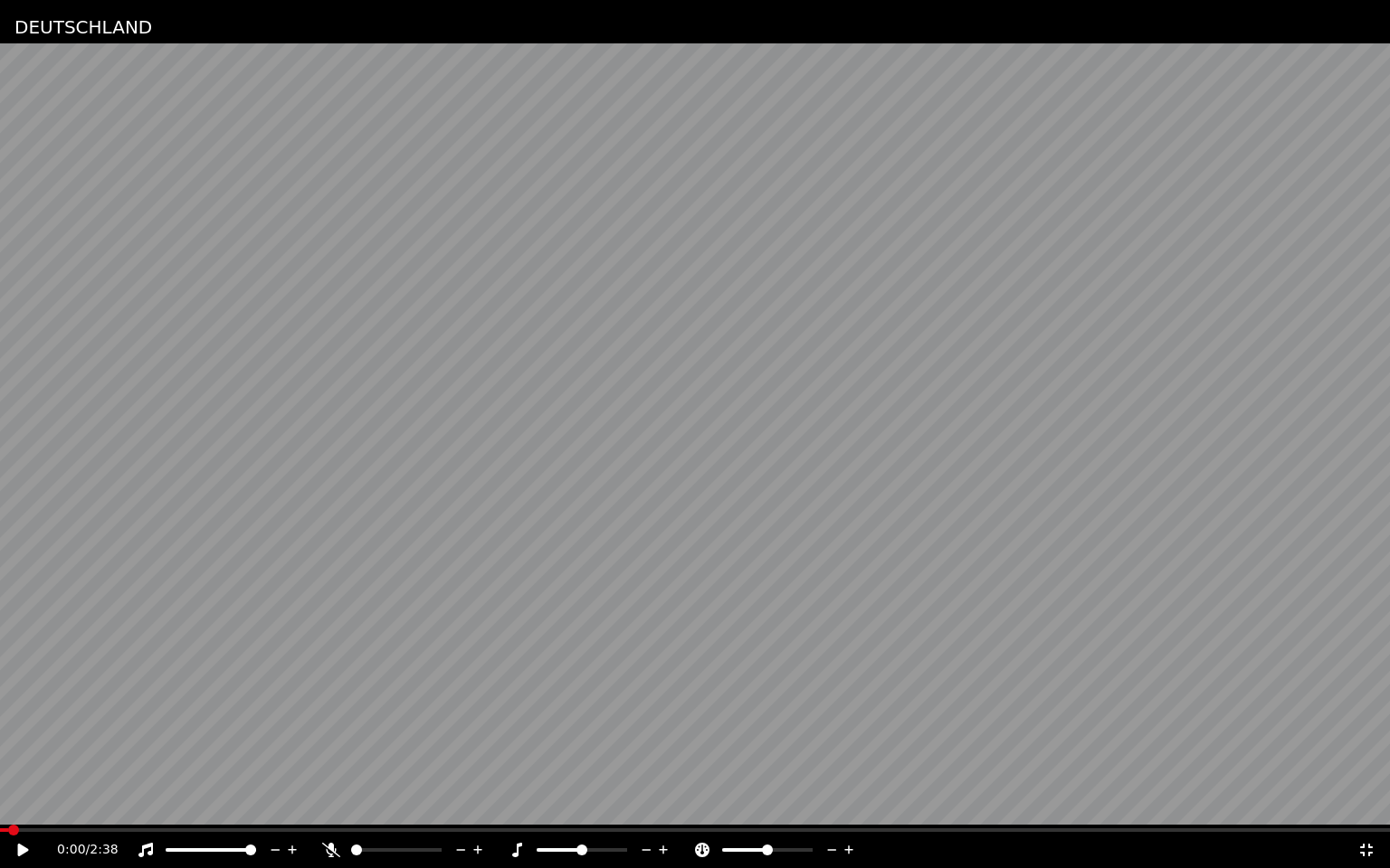
drag, startPoint x: 15, startPoint y: 824, endPoint x: 6, endPoint y: 823, distance: 9.1
click at [6, 804] on video at bounding box center [695, 434] width 1390 height 868
click at [0, 804] on span at bounding box center [5, 830] width 11 height 11
click at [21, 804] on icon at bounding box center [36, 850] width 43 height 15
click at [0, 804] on span at bounding box center [5, 830] width 11 height 11
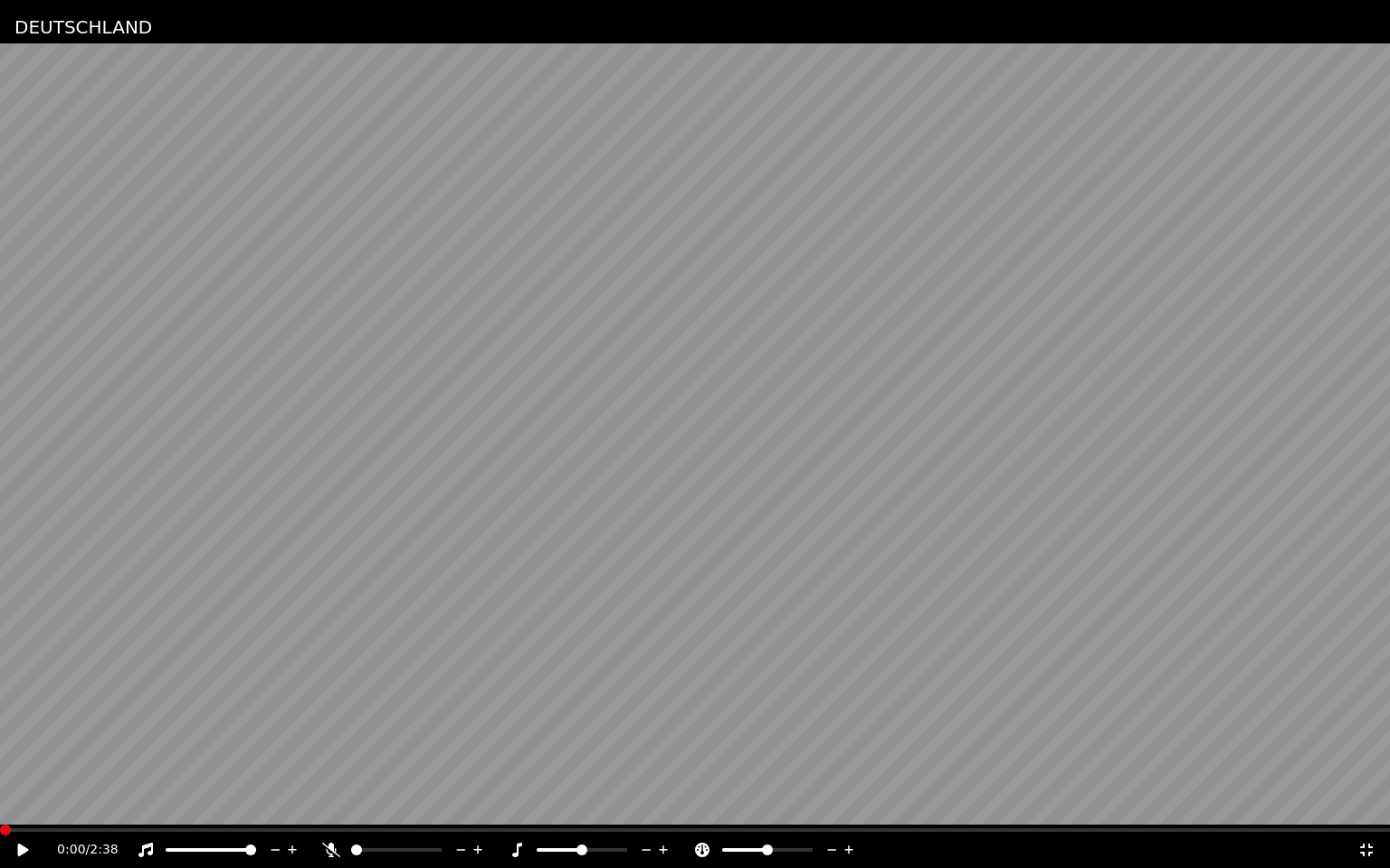
click at [16, 804] on icon at bounding box center [36, 850] width 43 height 15
drag, startPoint x: 112, startPoint y: 832, endPoint x: 57, endPoint y: 837, distance: 55.2
click at [4, 804] on div "0:13 / 2:38" at bounding box center [695, 850] width 1390 height 36
drag, startPoint x: 134, startPoint y: 824, endPoint x: 122, endPoint y: 828, distance: 12.6
click at [122, 804] on div "DEUTSCHLAND 0:15 / 2:38" at bounding box center [695, 434] width 1390 height 868
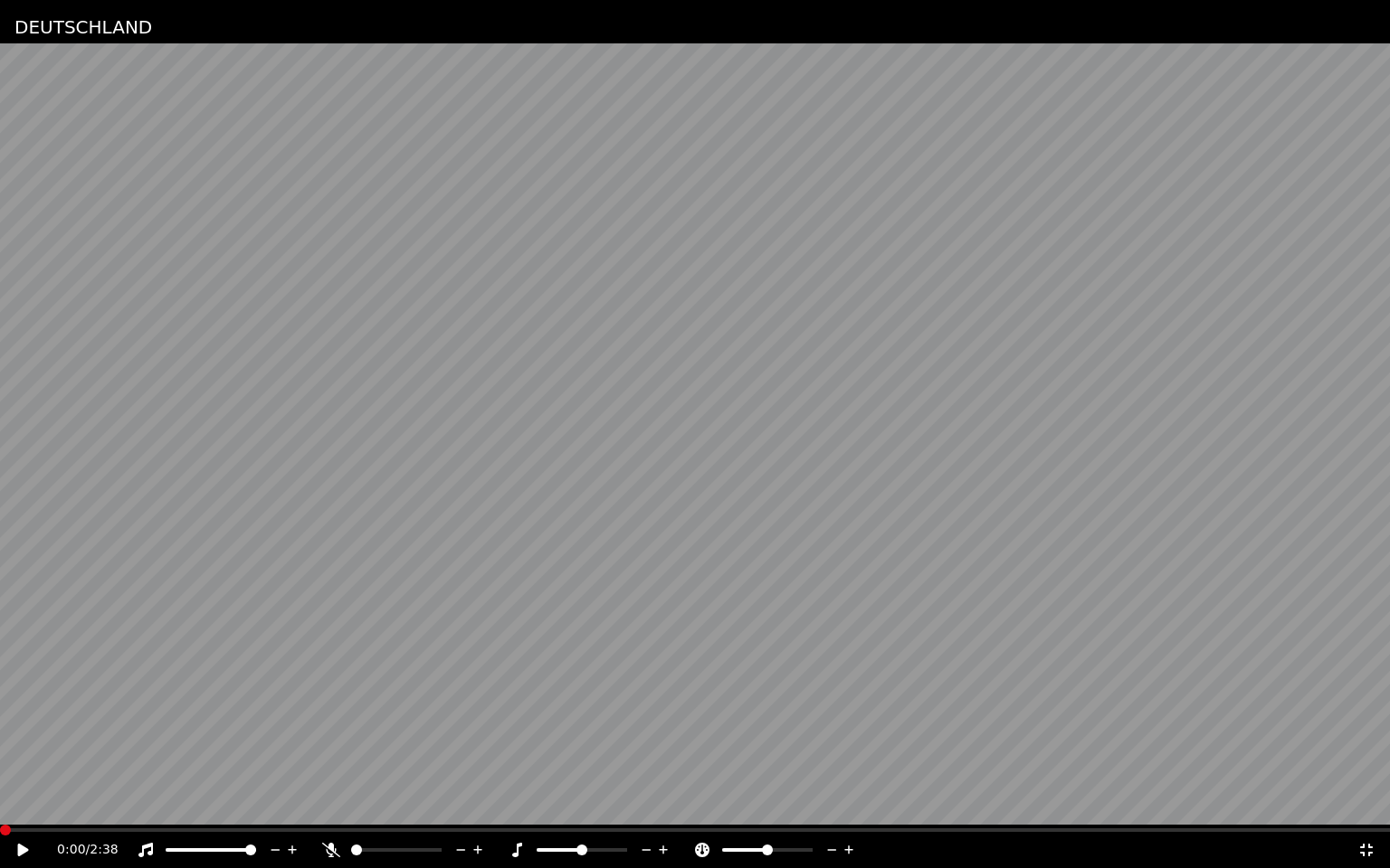
click at [0, 804] on span at bounding box center [5, 830] width 11 height 11
click at [22, 804] on icon at bounding box center [23, 850] width 11 height 13
click at [21, 804] on icon at bounding box center [23, 850] width 9 height 11
click at [0, 804] on span at bounding box center [5, 830] width 11 height 11
click at [25, 804] on icon at bounding box center [23, 850] width 11 height 13
